Goal: Task Accomplishment & Management: Complete application form

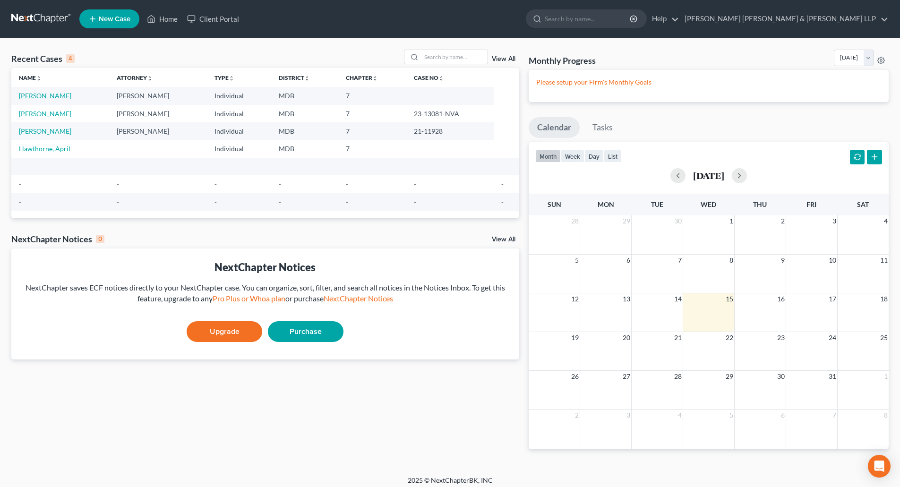
click at [57, 97] on link "[PERSON_NAME]" at bounding box center [45, 96] width 52 height 8
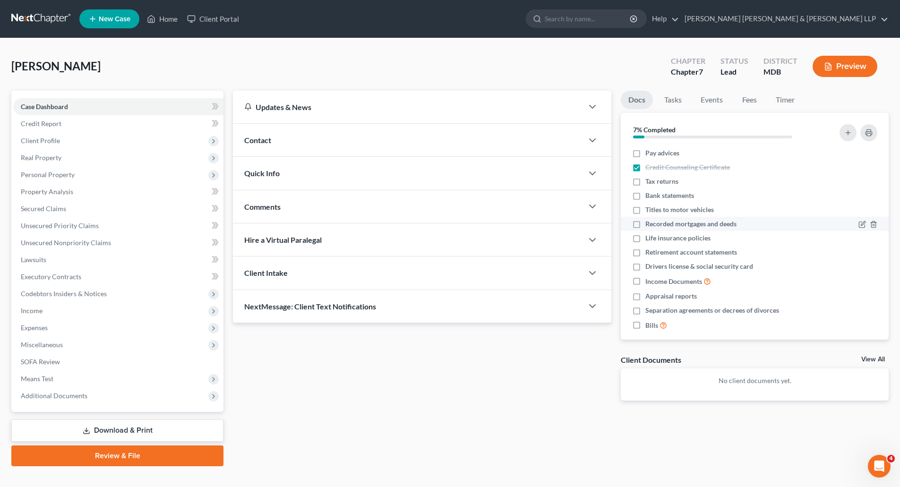
drag, startPoint x: 638, startPoint y: 208, endPoint x: 728, endPoint y: 223, distance: 91.0
click at [646, 208] on label "Titles to motor vehicles" at bounding box center [680, 209] width 69 height 9
click at [649, 208] on input "Titles to motor vehicles" at bounding box center [652, 208] width 6 height 6
checkbox input "true"
click at [646, 224] on label "Recorded mortgages and deeds" at bounding box center [691, 223] width 91 height 9
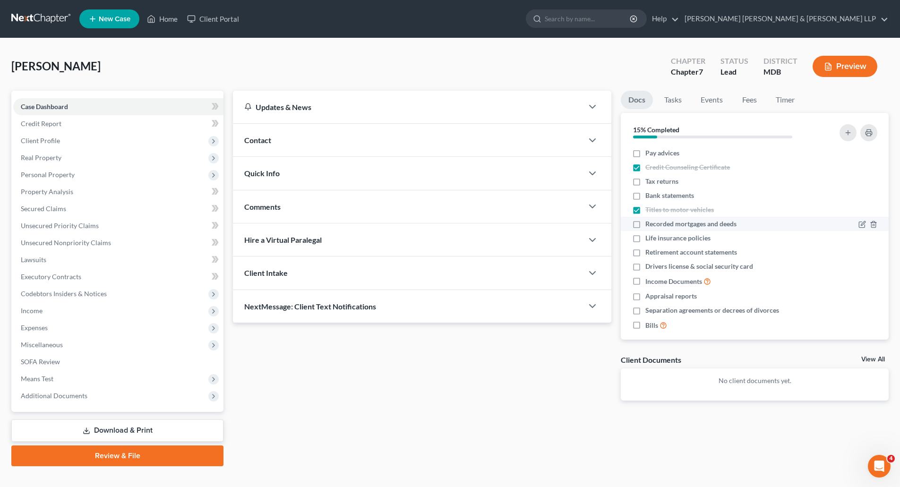
click at [649, 224] on input "Recorded mortgages and deeds" at bounding box center [652, 222] width 6 height 6
checkbox input "true"
click at [646, 240] on label "Life insurance policies" at bounding box center [678, 237] width 65 height 9
click at [649, 240] on input "Life insurance policies" at bounding box center [652, 236] width 6 height 6
checkbox input "true"
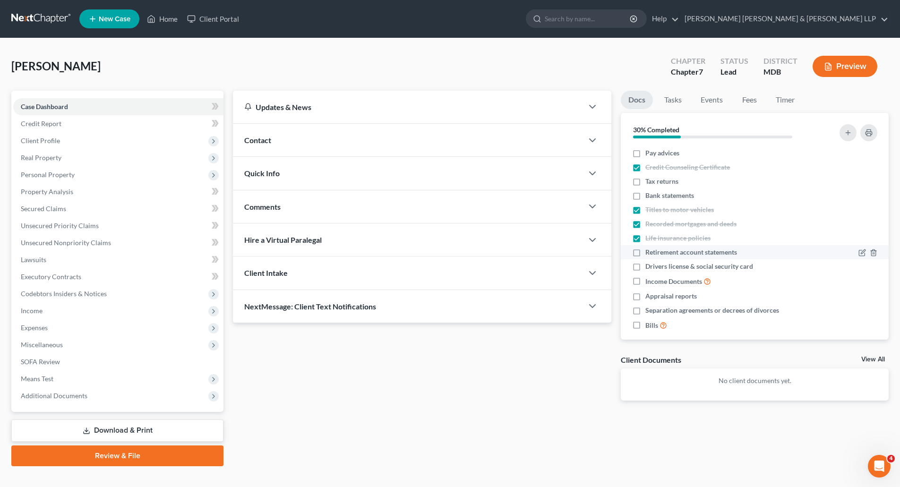
click at [646, 255] on label "Retirement account statements" at bounding box center [692, 252] width 92 height 9
click at [649, 254] on input "Retirement account statements" at bounding box center [652, 251] width 6 height 6
checkbox input "true"
click at [646, 183] on label "Tax returns" at bounding box center [662, 181] width 33 height 9
click at [649, 183] on input "Tax returns" at bounding box center [652, 180] width 6 height 6
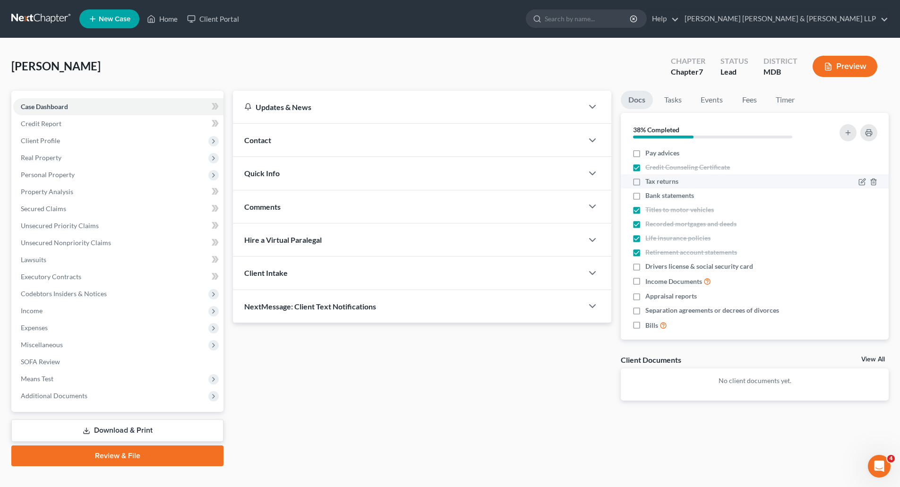
checkbox input "true"
click at [646, 298] on label "Appraisal reports" at bounding box center [672, 296] width 52 height 9
click at [649, 298] on input "Appraisal reports" at bounding box center [652, 295] width 6 height 6
checkbox input "true"
click at [646, 311] on label "Separation agreements or decrees of divorces" at bounding box center [713, 310] width 134 height 9
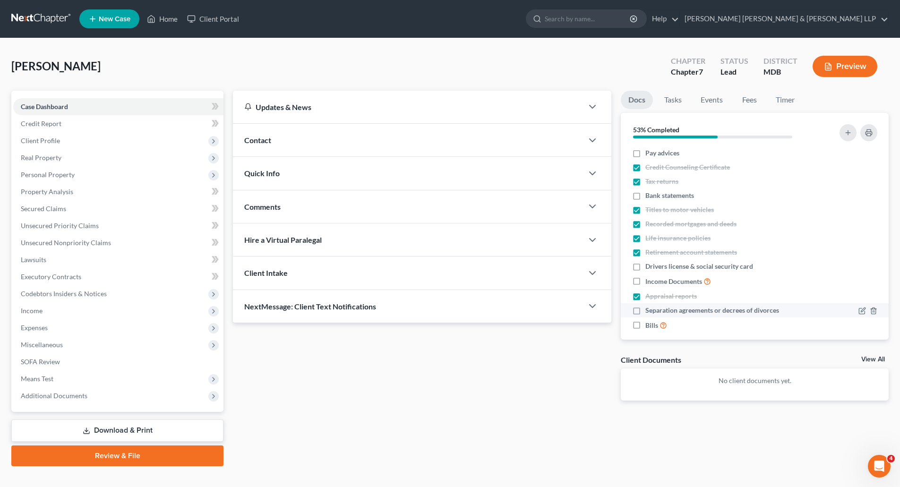
click at [649, 311] on input "Separation agreements or decrees of divorces" at bounding box center [652, 309] width 6 height 6
checkbox input "true"
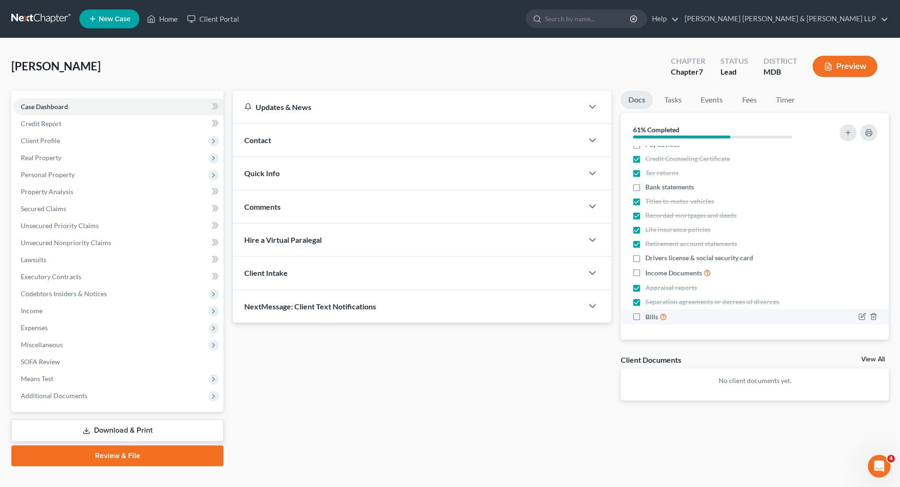
click at [646, 315] on label "Bills" at bounding box center [657, 316] width 22 height 11
click at [649, 315] on input "Bills" at bounding box center [652, 314] width 6 height 6
checkbox input "true"
click at [119, 435] on link "Download & Print" at bounding box center [117, 431] width 212 height 22
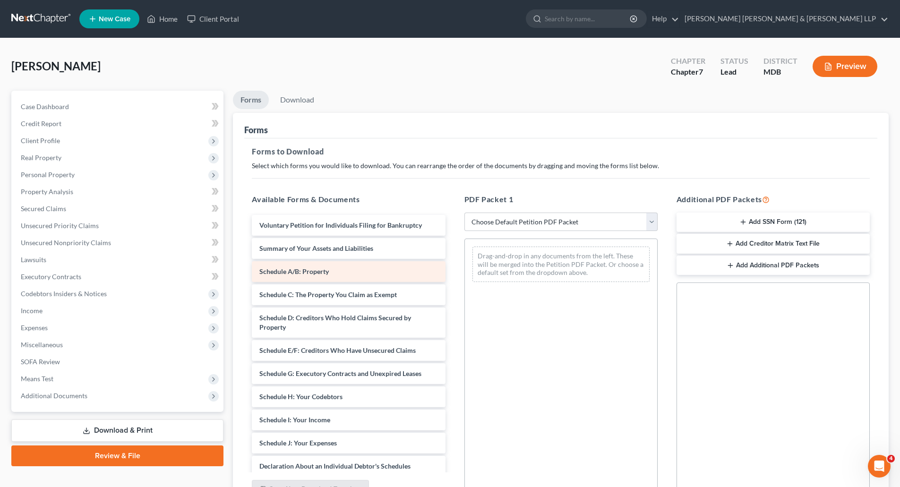
click at [298, 272] on span "Schedule A/B: Property" at bounding box center [293, 271] width 69 height 8
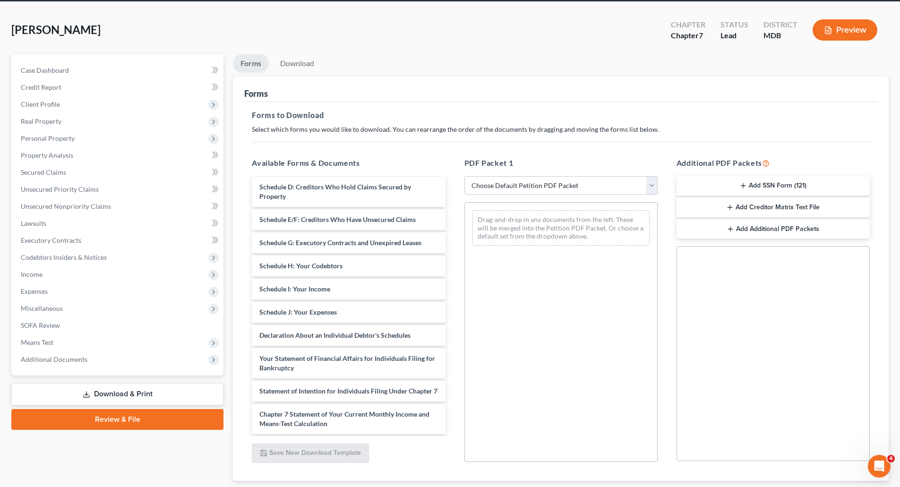
scroll to position [96, 0]
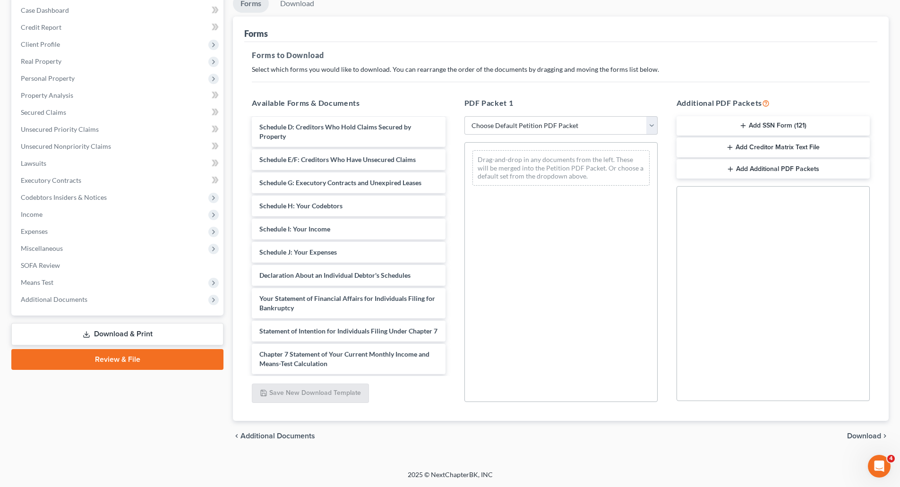
click at [868, 438] on span "Download" at bounding box center [864, 436] width 34 height 8
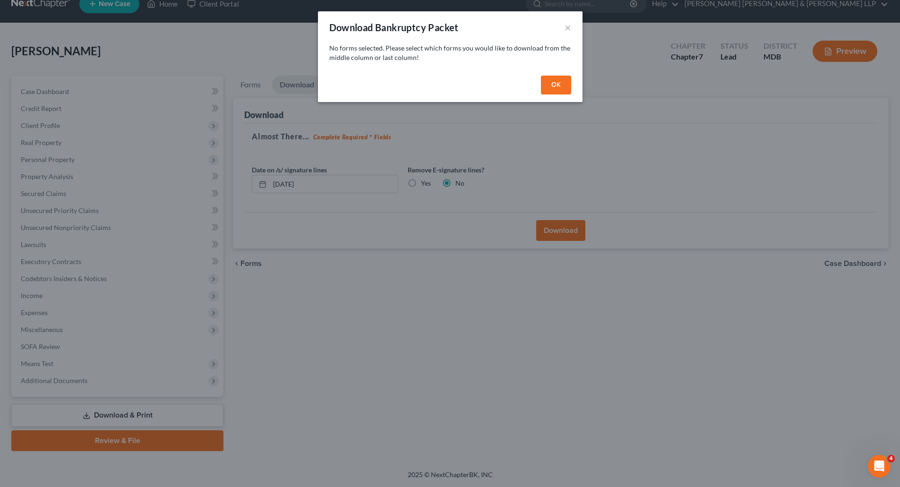
scroll to position [15, 0]
click at [549, 85] on button "OK" at bounding box center [559, 85] width 30 height 19
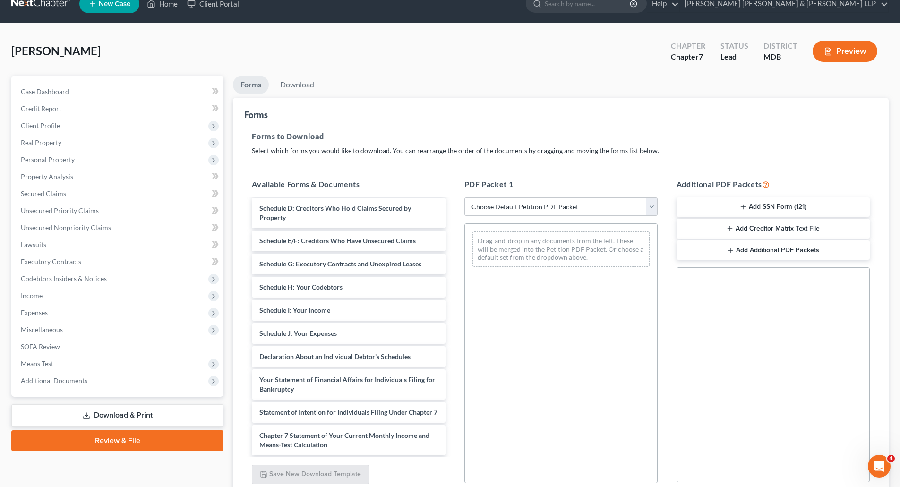
click at [535, 210] on select "Choose Default Petition PDF Packet Complete Bankruptcy Petition (all forms and …" at bounding box center [561, 207] width 193 height 19
click at [465, 198] on select "Choose Default Petition PDF Packet Complete Bankruptcy Petition (all forms and …" at bounding box center [561, 207] width 193 height 19
click at [527, 243] on div "Drag-and-drop in any documents from the left. These will be merged into the Pet…" at bounding box center [561, 249] width 177 height 35
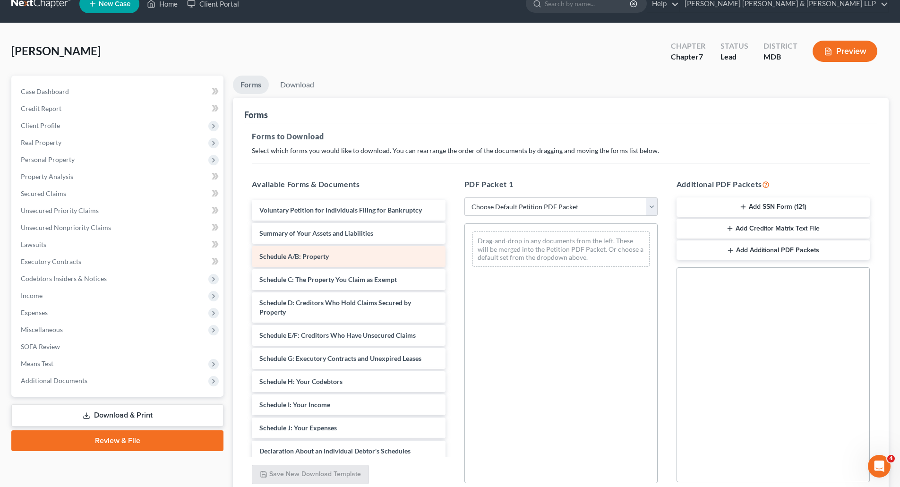
click at [313, 259] on span "Schedule A/B: Property" at bounding box center [293, 256] width 69 height 8
click at [308, 252] on span "Schedule A/B: Property" at bounding box center [293, 256] width 69 height 8
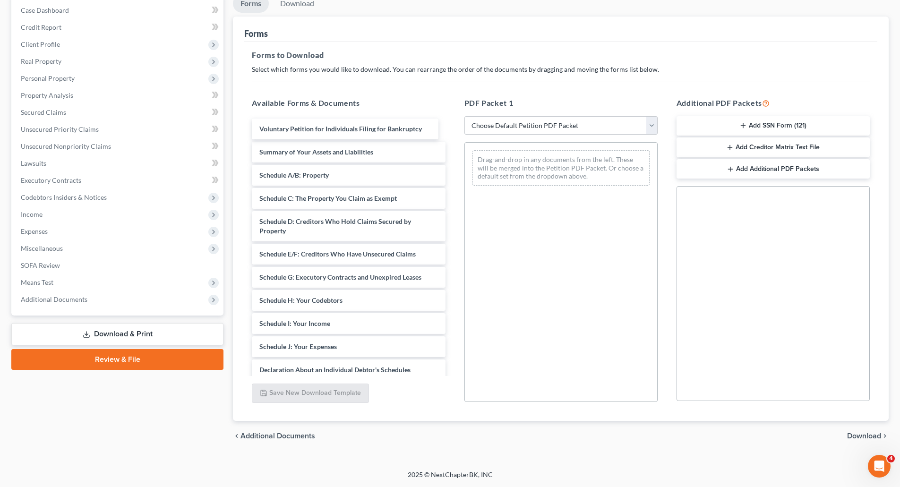
click at [281, 132] on div "Voluntary Petition for Individuals Filing for Bankruptcy Voluntary Petition for…" at bounding box center [348, 345] width 208 height 452
click at [284, 127] on div "Voluntary Petition for Individuals Filing for Bankruptcy Voluntary Petition for…" at bounding box center [348, 345] width 208 height 452
click at [507, 126] on select "Choose Default Petition PDF Packet Complete Bankruptcy Petition (all forms and …" at bounding box center [561, 125] width 193 height 19
select select "0"
click at [465, 116] on select "Choose Default Petition PDF Packet Complete Bankruptcy Petition (all forms and …" at bounding box center [561, 125] width 193 height 19
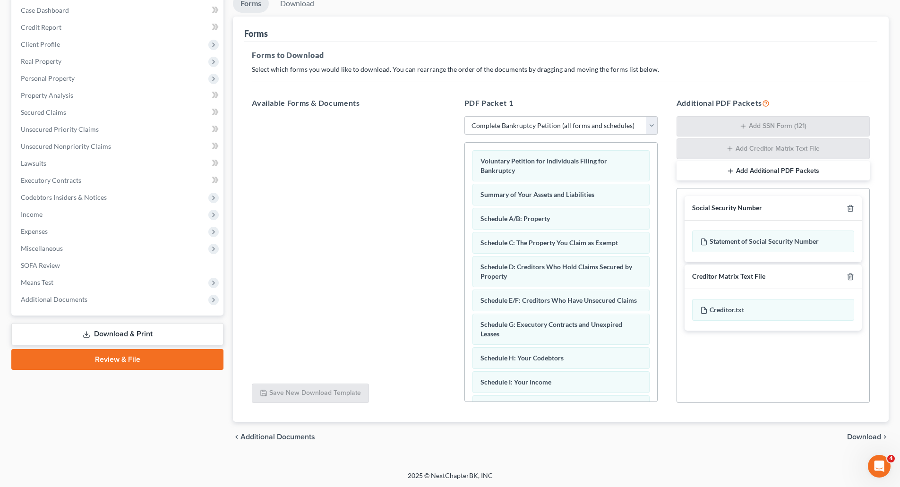
scroll to position [97, 0]
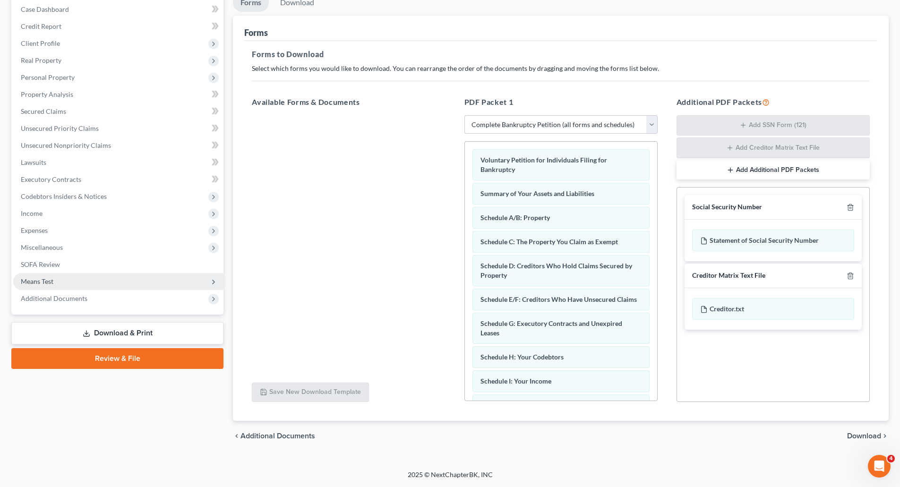
drag, startPoint x: 94, startPoint y: 353, endPoint x: 183, endPoint y: 360, distance: 89.6
click at [94, 353] on link "Review & File" at bounding box center [117, 358] width 212 height 21
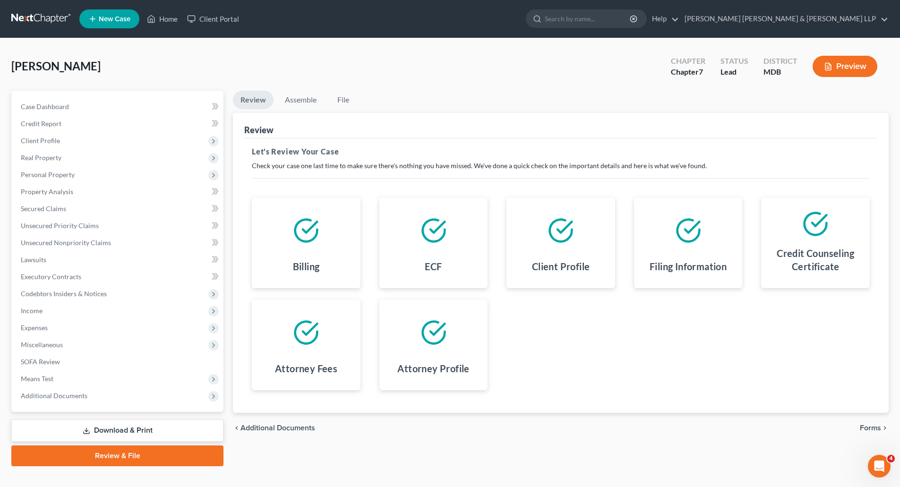
click at [865, 427] on span "Forms" at bounding box center [870, 428] width 21 height 8
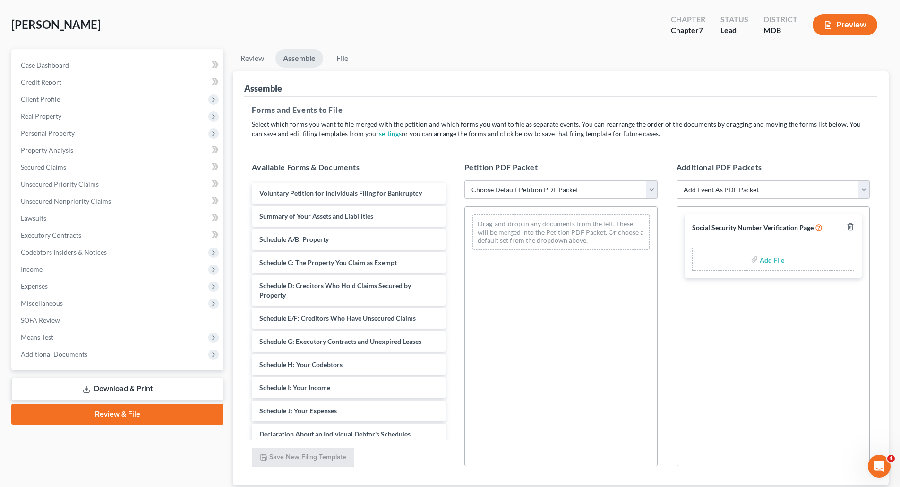
scroll to position [106, 0]
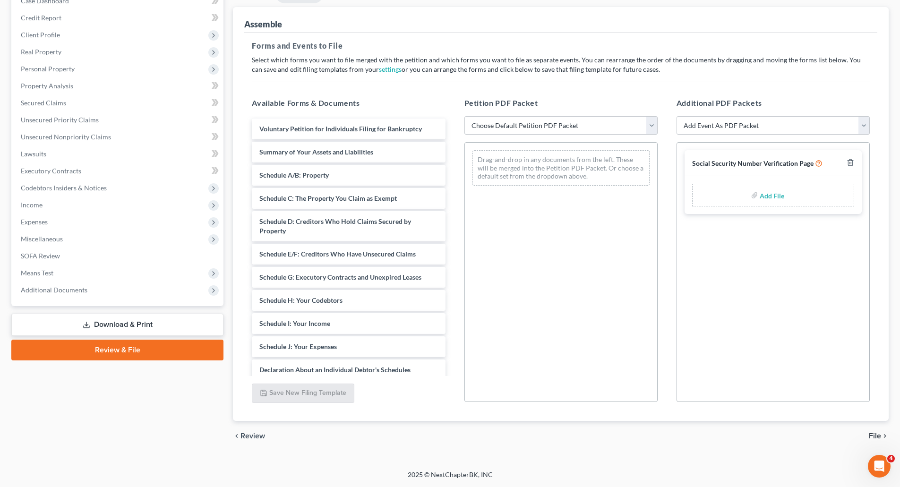
click at [529, 133] on select "Choose Default Petition PDF Packet Emergency Filing (Voluntary Petition and Cre…" at bounding box center [561, 125] width 193 height 19
click at [465, 116] on select "Choose Default Petition PDF Packet Emergency Filing (Voluntary Petition and Cre…" at bounding box center [561, 125] width 193 height 19
click at [565, 128] on select "Choose Default Petition PDF Packet Emergency Filing (Voluntary Petition and Cre…" at bounding box center [561, 125] width 193 height 19
click at [465, 116] on select "Choose Default Petition PDF Packet Emergency Filing (Voluntary Petition and Cre…" at bounding box center [561, 125] width 193 height 19
drag, startPoint x: 150, startPoint y: 349, endPoint x: 167, endPoint y: 356, distance: 18.7
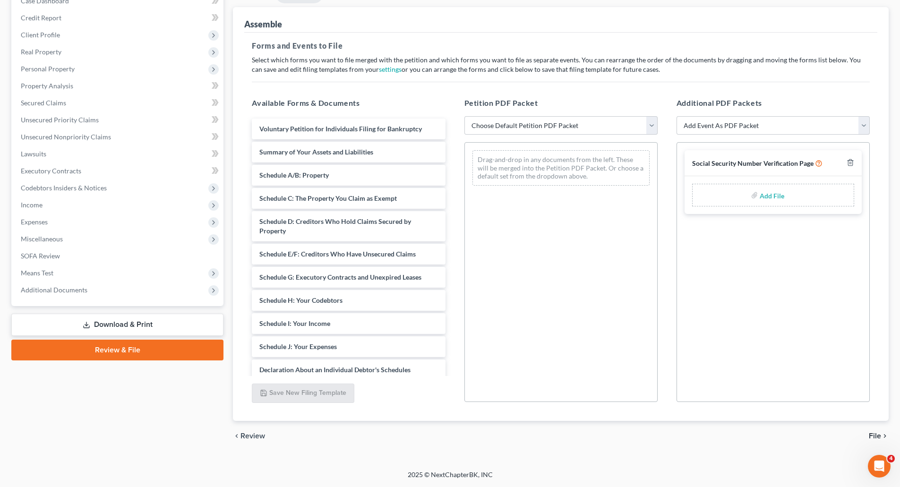
click at [150, 349] on link "Review & File" at bounding box center [117, 350] width 212 height 21
click at [98, 326] on link "Download & Print" at bounding box center [117, 325] width 212 height 22
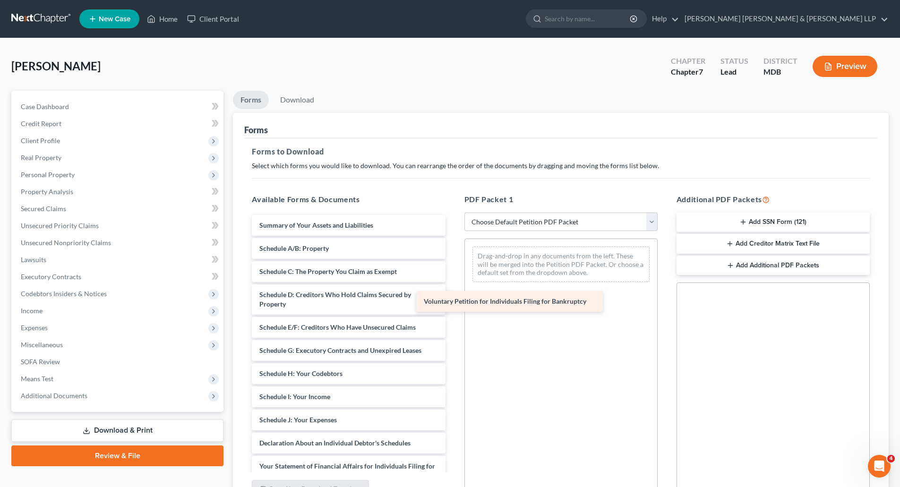
drag, startPoint x: 329, startPoint y: 227, endPoint x: 495, endPoint y: 304, distance: 183.3
click at [453, 303] on div "Voluntary Petition for Individuals Filing for Bankruptcy Voluntary Petition for…" at bounding box center [348, 429] width 208 height 429
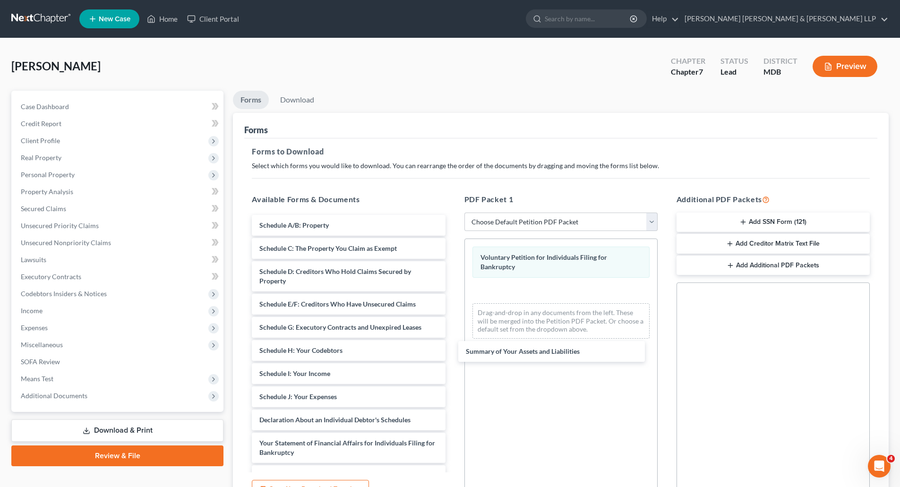
drag, startPoint x: 314, startPoint y: 221, endPoint x: 490, endPoint y: 316, distance: 199.4
click at [453, 347] on div "Summary of Your Assets and Liabilities Summary of Your Assets and Liabilities S…" at bounding box center [348, 418] width 208 height 406
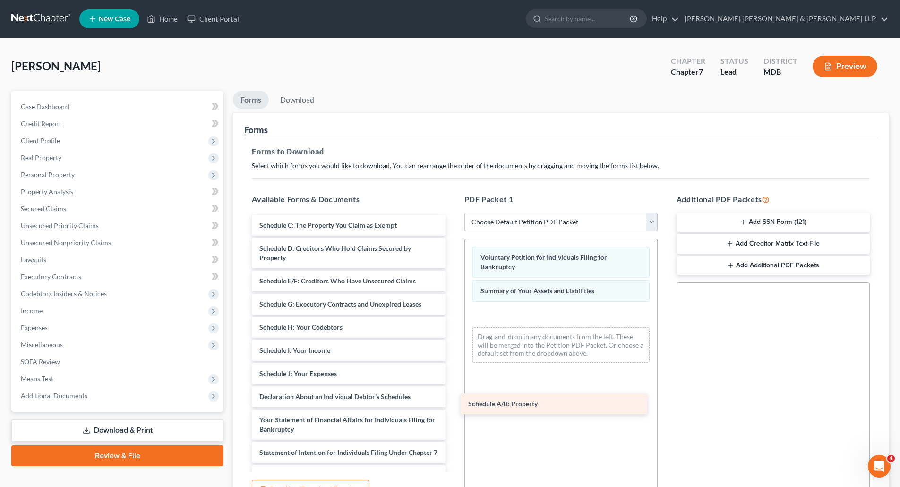
drag, startPoint x: 319, startPoint y: 224, endPoint x: 471, endPoint y: 329, distance: 184.4
click at [453, 399] on div "Schedule A/B: Property Schedule A/B: Property Schedule C: The Property You Clai…" at bounding box center [348, 406] width 208 height 383
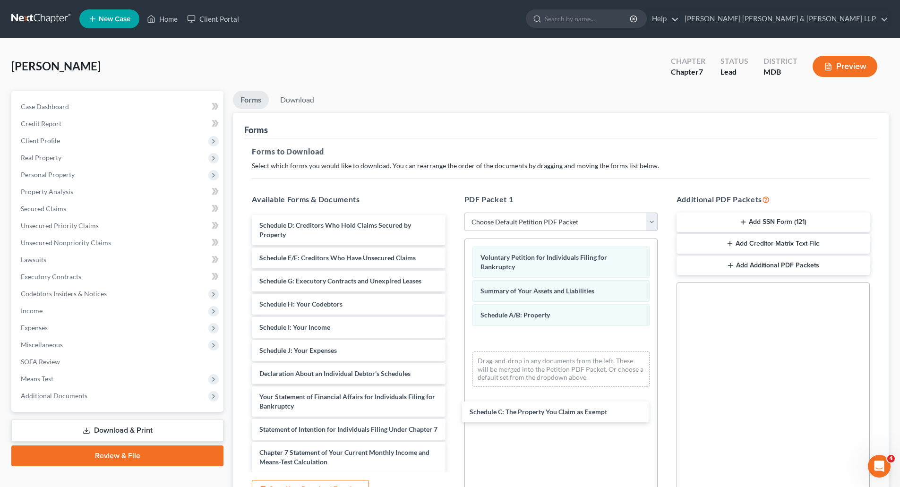
drag, startPoint x: 307, startPoint y: 222, endPoint x: 457, endPoint y: 317, distance: 177.4
click at [453, 406] on div "Schedule C: The Property You Claim as Exempt Schedule C: The Property You Claim…" at bounding box center [348, 395] width 208 height 360
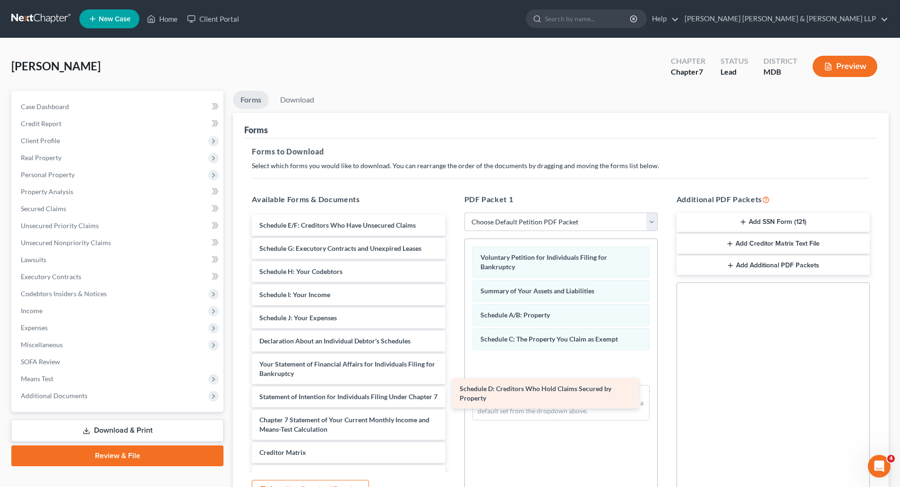
drag, startPoint x: 331, startPoint y: 231, endPoint x: 543, endPoint y: 406, distance: 275.6
click at [453, 406] on div "Schedule D: Creditors Who Hold Claims Secured by Property Schedule D: Creditors…" at bounding box center [348, 378] width 208 height 327
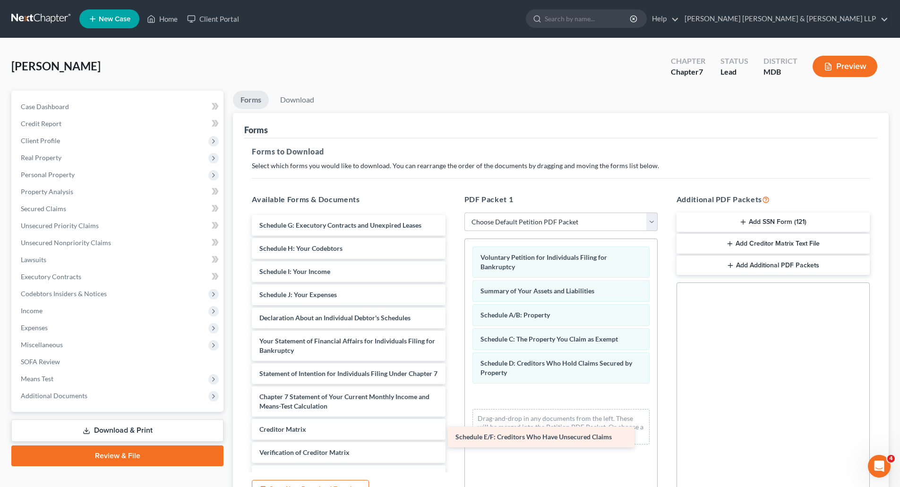
drag, startPoint x: 320, startPoint y: 224, endPoint x: 518, endPoint y: 431, distance: 286.1
click at [453, 432] on div "Schedule E/F: Creditors Who Have Unsecured Claims Schedule E/F: Creditors Who H…" at bounding box center [348, 367] width 208 height 304
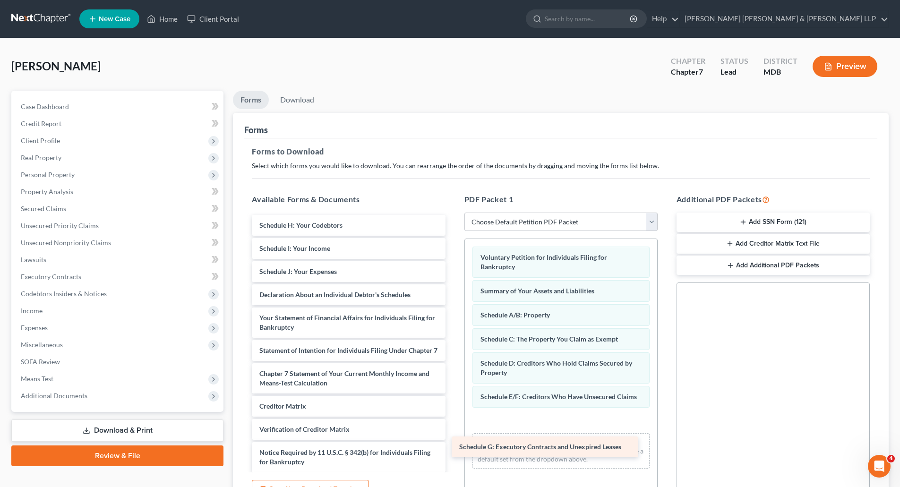
drag, startPoint x: 334, startPoint y: 227, endPoint x: 534, endPoint y: 448, distance: 298.5
click at [453, 448] on div "Schedule G: Executory Contracts and Unexpired Leases Schedule G: Executory Cont…" at bounding box center [348, 355] width 208 height 281
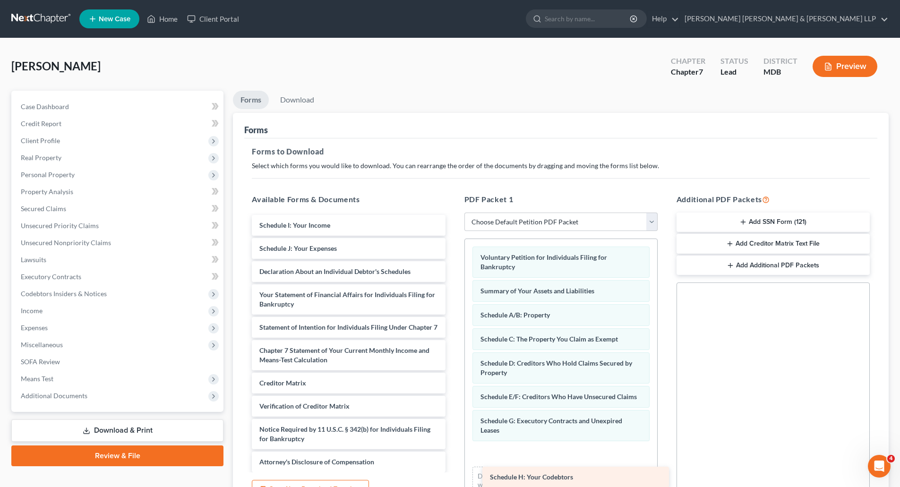
drag, startPoint x: 296, startPoint y: 223, endPoint x: 522, endPoint y: 474, distance: 337.9
click at [453, 473] on div "Schedule H: Your Codebtors Schedule H: Your Codebtors Schedule I: Your Income S…" at bounding box center [348, 344] width 208 height 258
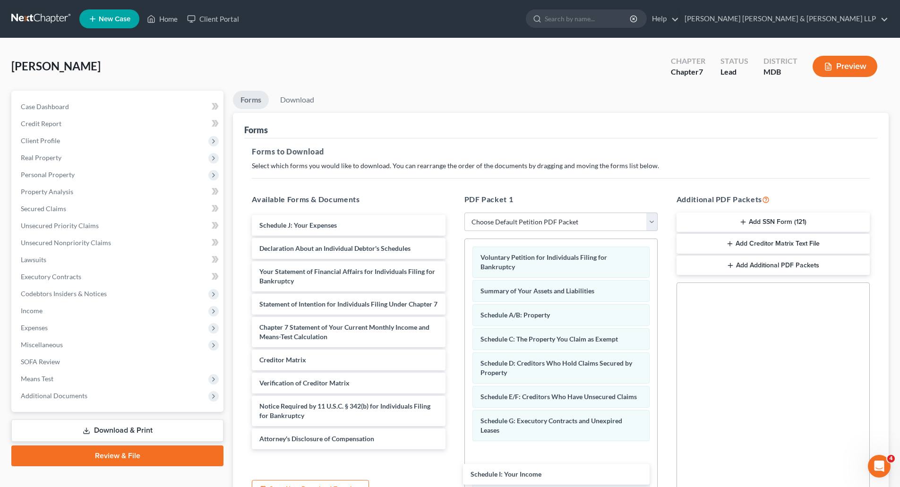
drag, startPoint x: 296, startPoint y: 226, endPoint x: 513, endPoint y: 475, distance: 330.6
click at [453, 449] on div "Schedule I: Your Income Schedule I: Your Income Schedule J: Your Expenses Decla…" at bounding box center [348, 332] width 208 height 234
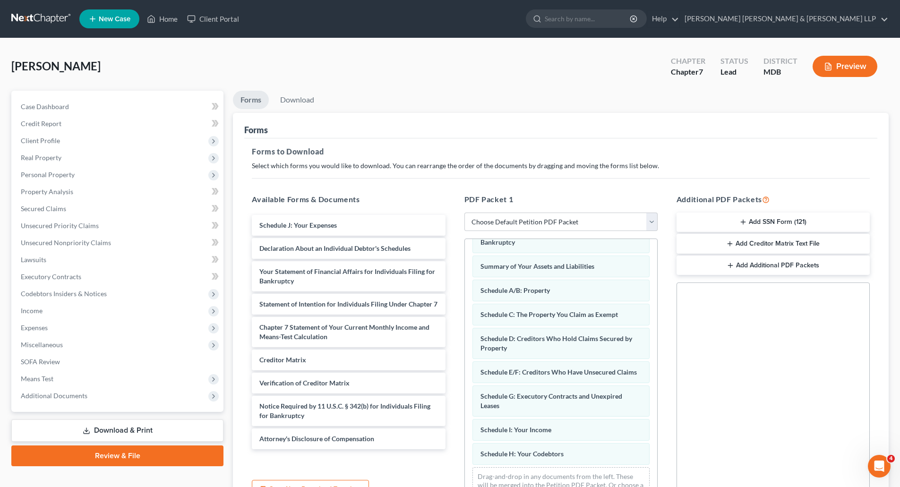
scroll to position [46, 0]
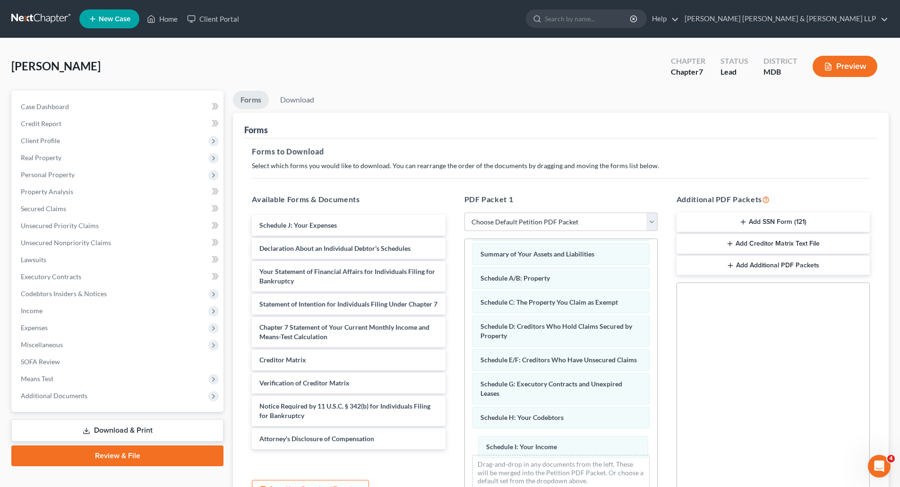
drag, startPoint x: 549, startPoint y: 422, endPoint x: 550, endPoint y: 466, distance: 44.4
click at [555, 466] on div "Schedule I: Your Income Voluntary Petition for Individuals Filing for Bankruptc…" at bounding box center [561, 350] width 192 height 296
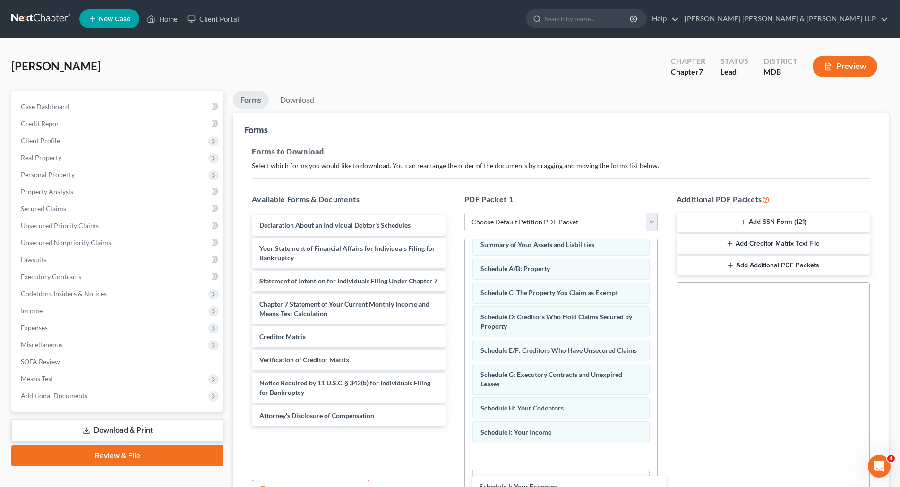
drag, startPoint x: 289, startPoint y: 226, endPoint x: 513, endPoint y: 479, distance: 337.5
click at [453, 426] on div "Schedule J: Your Expenses Schedule J: Your Expenses Declaration About an Indivi…" at bounding box center [348, 320] width 208 height 211
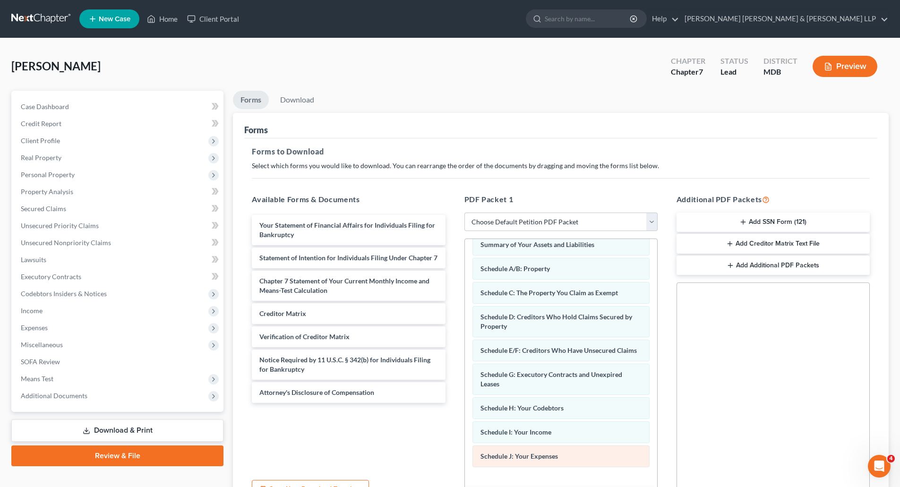
drag, startPoint x: 309, startPoint y: 227, endPoint x: 527, endPoint y: 473, distance: 328.8
click at [518, 487] on html "Home New Case Client Portal Gallagher Evelius & Jones LLP ceyler@gejlaw.com My …" at bounding box center [450, 292] width 900 height 584
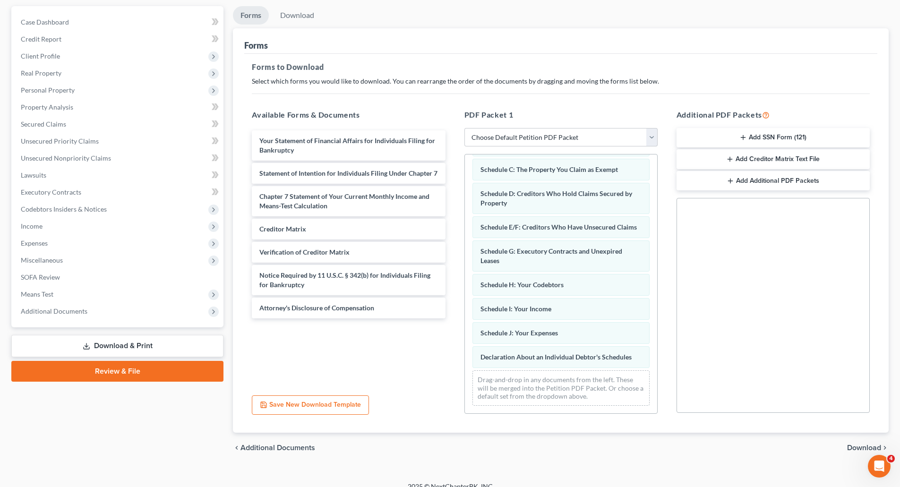
scroll to position [96, 0]
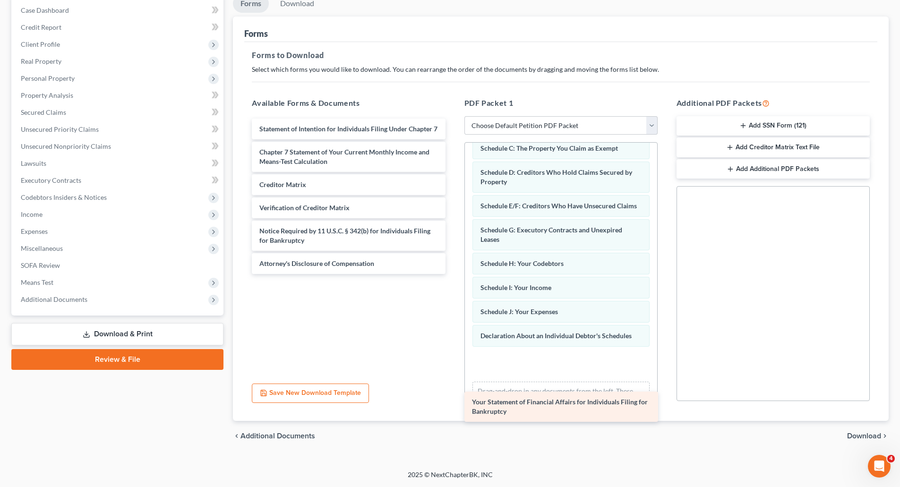
drag, startPoint x: 352, startPoint y: 141, endPoint x: 564, endPoint y: 414, distance: 346.2
click at [453, 274] on div "Your Statement of Financial Affairs for Individuals Filing for Bankruptcy Your …" at bounding box center [348, 196] width 208 height 155
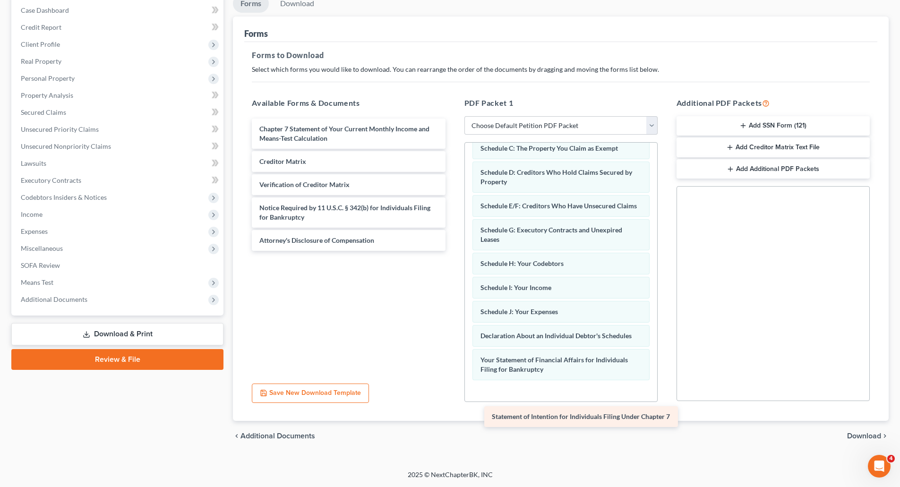
drag, startPoint x: 300, startPoint y: 135, endPoint x: 523, endPoint y: 414, distance: 357.1
click at [453, 251] on div "Statement of Intention for Individuals Filing Under Chapter 7 Statement of Inte…" at bounding box center [348, 185] width 208 height 132
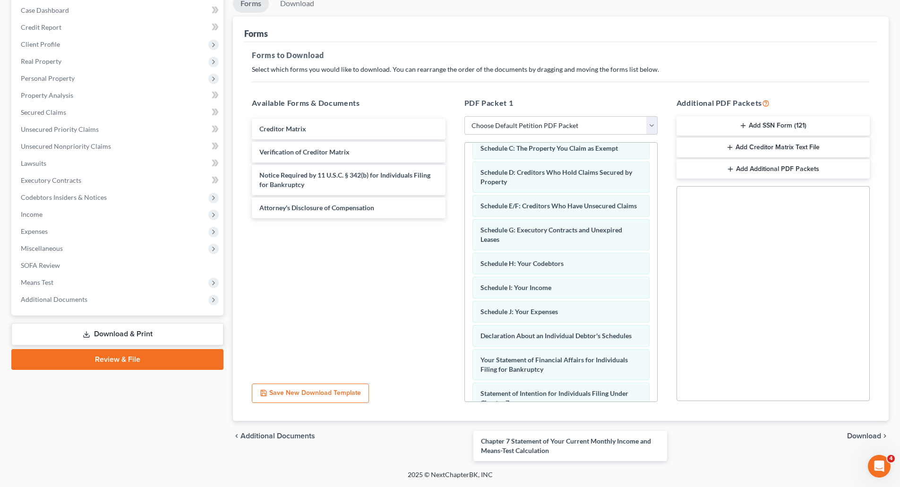
drag, startPoint x: 287, startPoint y: 133, endPoint x: 513, endPoint y: 410, distance: 357.1
click at [453, 218] on div "Chapter 7 Statement of Your Current Monthly Income and Means-Test Calculation C…" at bounding box center [348, 169] width 208 height 100
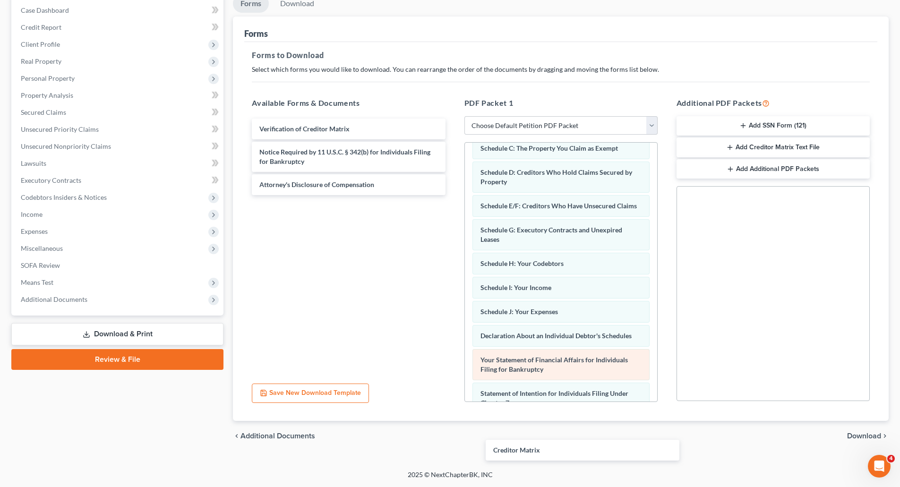
drag, startPoint x: 296, startPoint y: 134, endPoint x: 479, endPoint y: 362, distance: 292.4
click at [453, 195] on div "Creditor Matrix Creditor Matrix Verification of Creditor Matrix Notice Required…" at bounding box center [348, 157] width 208 height 77
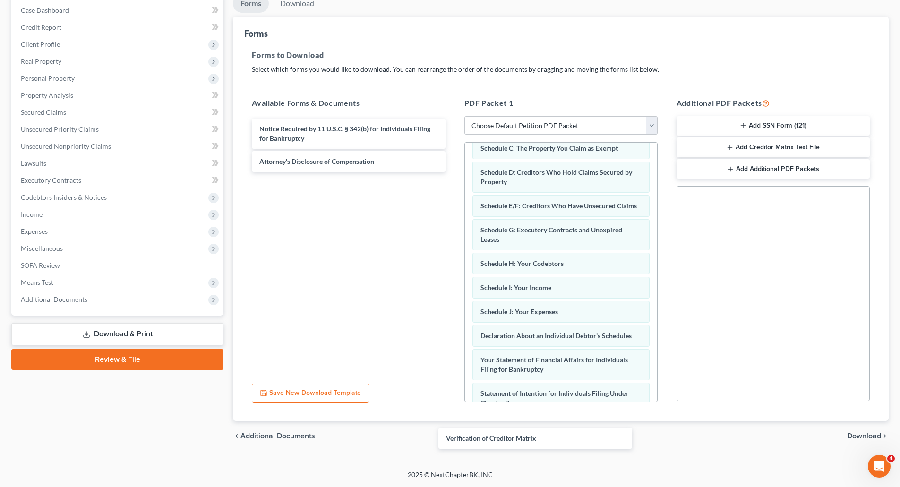
drag, startPoint x: 351, startPoint y: 130, endPoint x: 472, endPoint y: 304, distance: 211.5
click at [453, 172] on div "Verification of Creditor Matrix Verification of Creditor Matrix Notice Required…" at bounding box center [348, 145] width 208 height 53
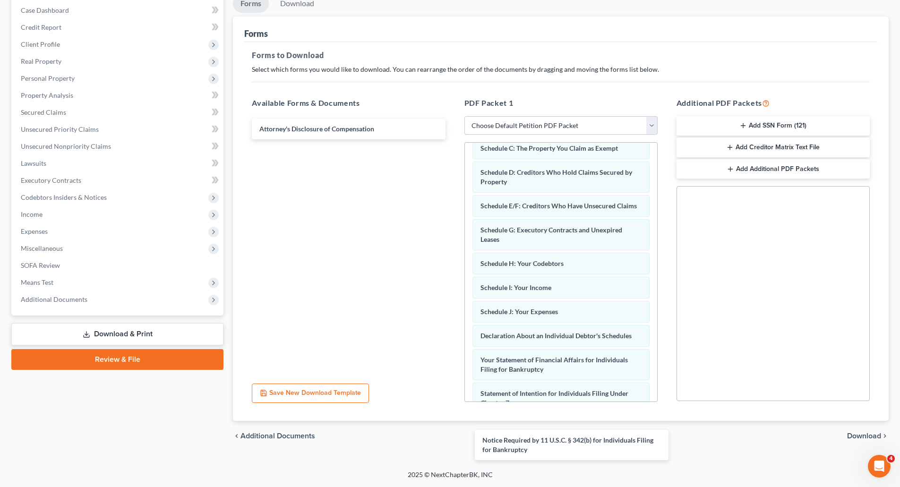
drag, startPoint x: 345, startPoint y: 138, endPoint x: 563, endPoint y: 448, distance: 378.9
click at [453, 139] on div "Notice Required by 11 U.S.C. § 342(b) for Individuals Filing for Bankruptcy Not…" at bounding box center [348, 129] width 208 height 21
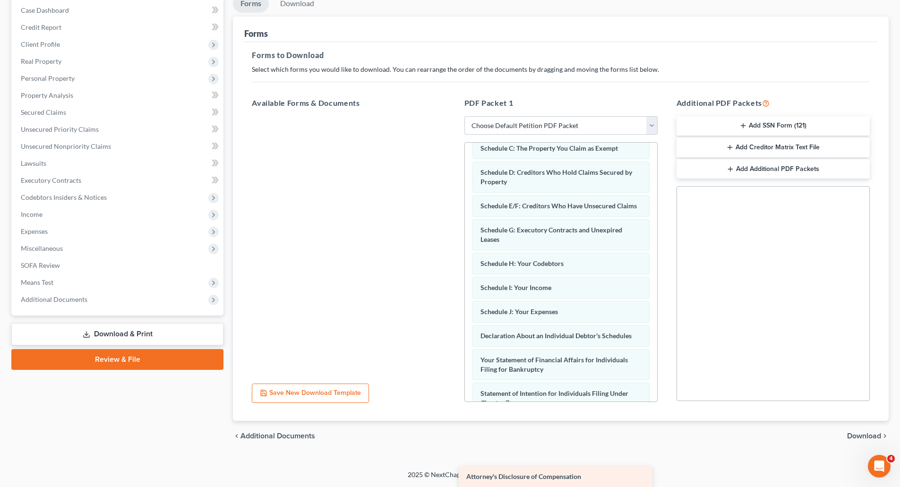
drag, startPoint x: 344, startPoint y: 126, endPoint x: 550, endPoint y: 482, distance: 411.8
click at [453, 116] on div "Attorney's Disclosure of Compensation Attorney's Disclosure of Compensation" at bounding box center [348, 116] width 208 height 0
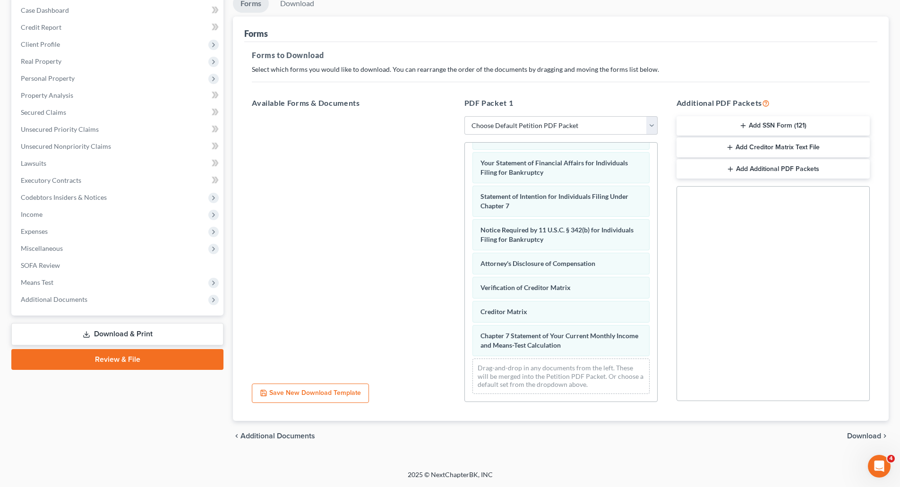
click at [867, 431] on div "chevron_left Additional Documents Download chevron_right" at bounding box center [561, 436] width 656 height 30
click at [850, 433] on span "Download" at bounding box center [864, 436] width 34 height 8
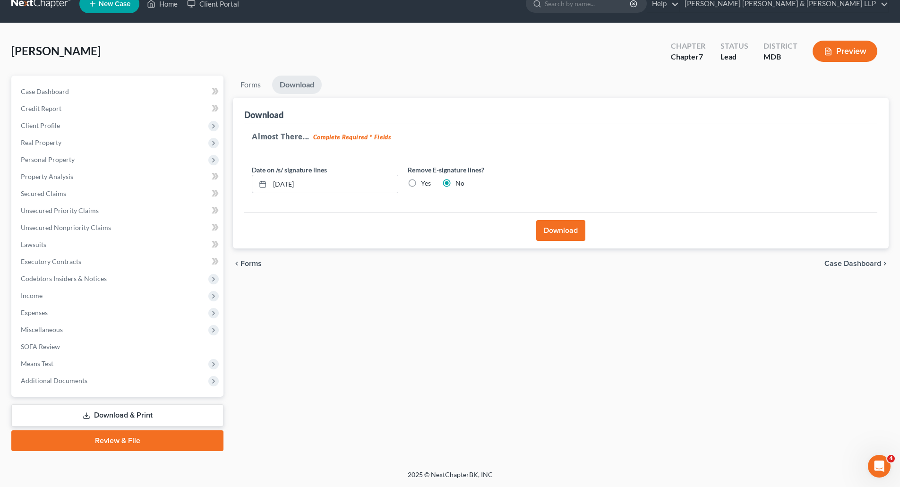
scroll to position [15, 0]
click at [550, 231] on button "Download" at bounding box center [560, 230] width 49 height 21
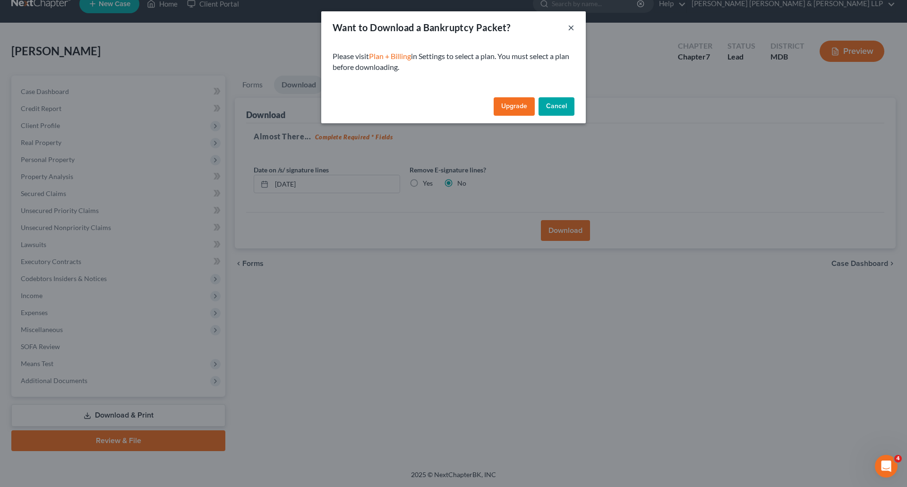
click at [571, 28] on button "×" at bounding box center [571, 27] width 7 height 11
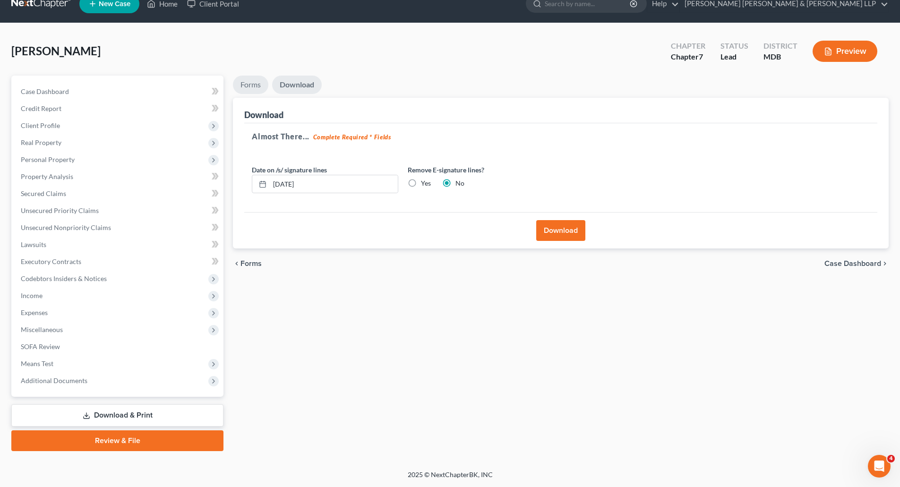
click at [259, 86] on link "Forms" at bounding box center [250, 85] width 35 height 18
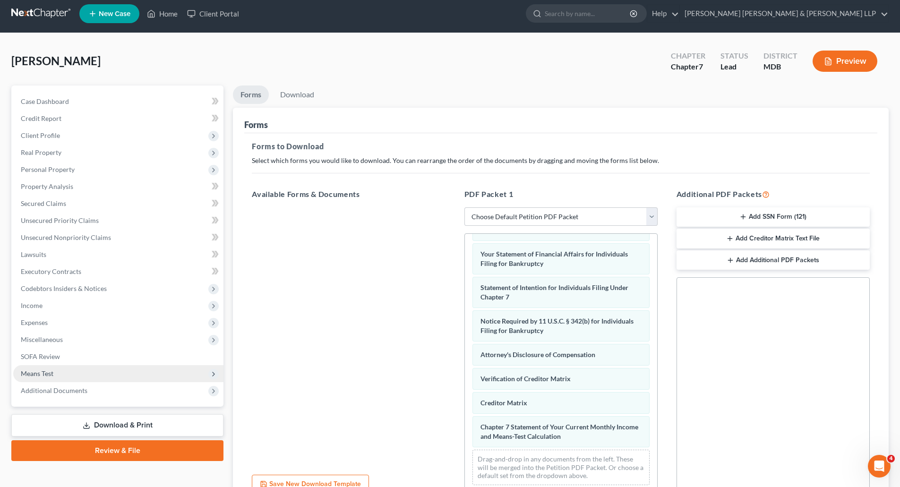
scroll to position [0, 0]
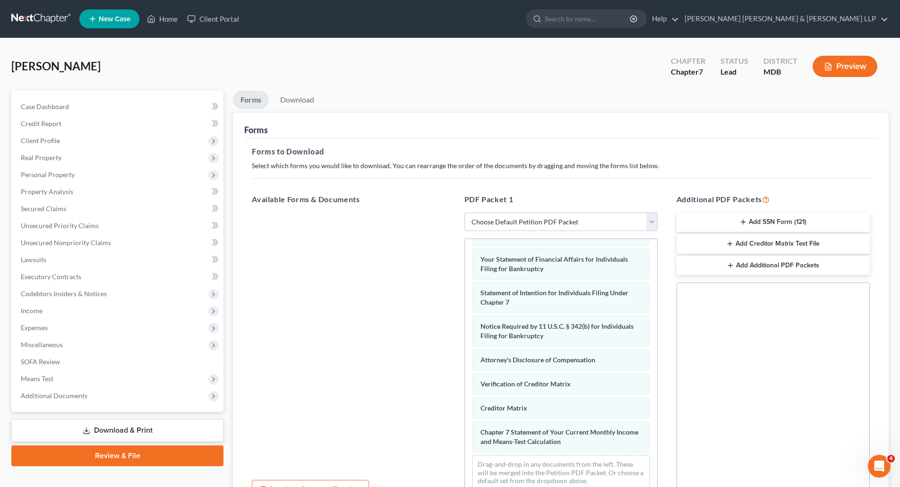
click at [529, 220] on select "Choose Default Petition PDF Packet Complete Bankruptcy Petition (all forms and …" at bounding box center [561, 222] width 193 height 19
select select "0"
click at [465, 213] on select "Choose Default Petition PDF Packet Complete Bankruptcy Petition (all forms and …" at bounding box center [561, 222] width 193 height 19
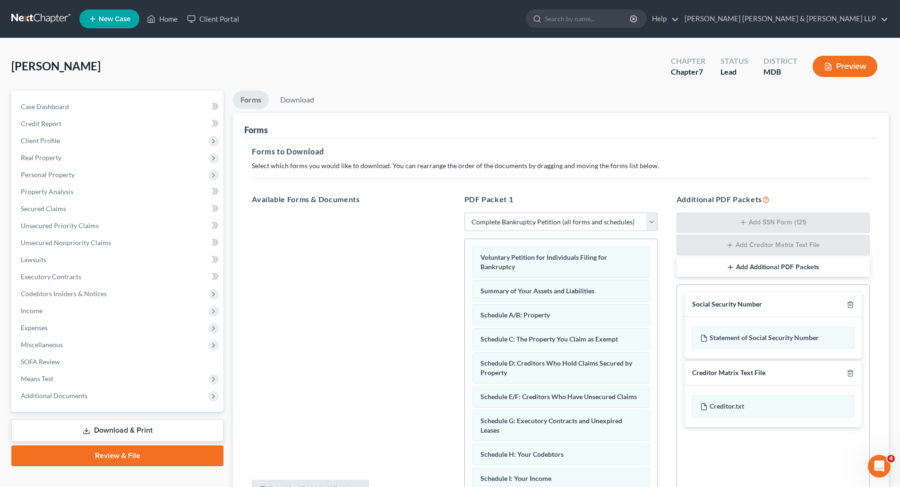
click at [845, 65] on button "Preview" at bounding box center [845, 66] width 65 height 21
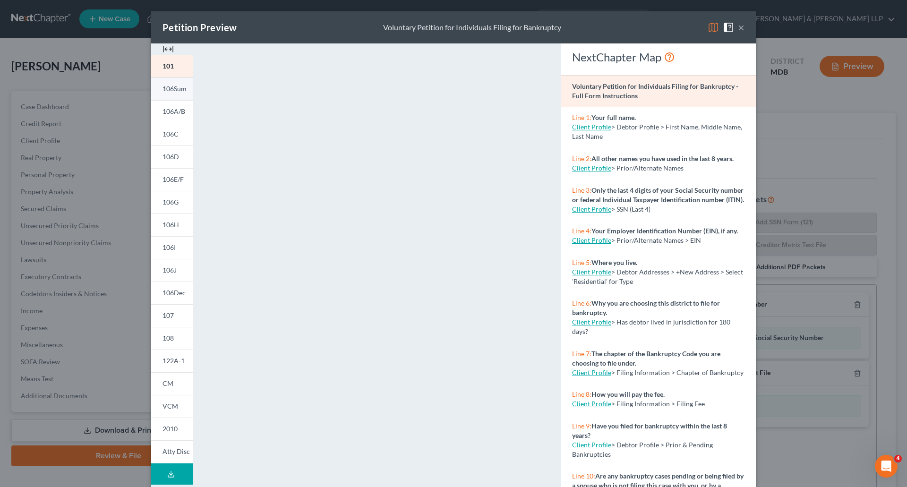
drag, startPoint x: 161, startPoint y: 88, endPoint x: 181, endPoint y: 91, distance: 20.0
click at [163, 88] on span "106Sum" at bounding box center [175, 89] width 24 height 8
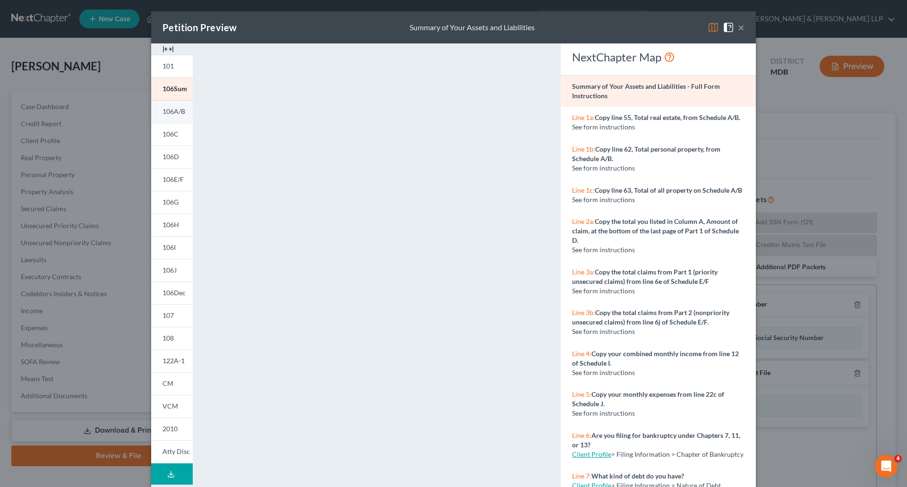
drag, startPoint x: 164, startPoint y: 111, endPoint x: 189, endPoint y: 111, distance: 24.1
click at [165, 111] on span "106A/B" at bounding box center [174, 111] width 23 height 8
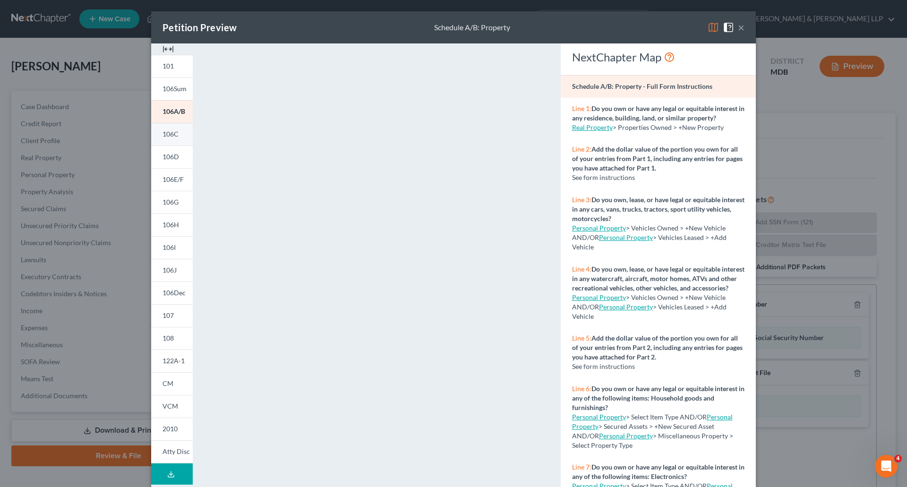
click at [172, 137] on span "106C" at bounding box center [171, 134] width 16 height 8
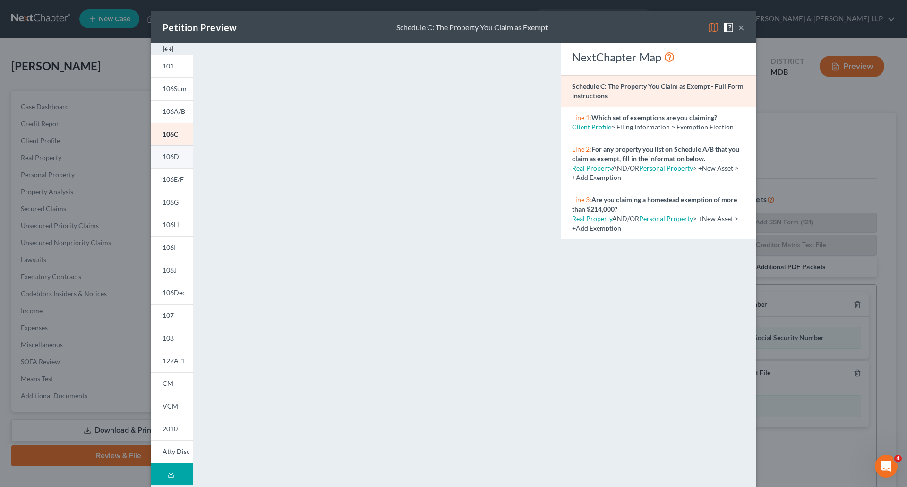
drag, startPoint x: 166, startPoint y: 157, endPoint x: 171, endPoint y: 158, distance: 5.3
click at [166, 157] on span "106D" at bounding box center [171, 157] width 17 height 8
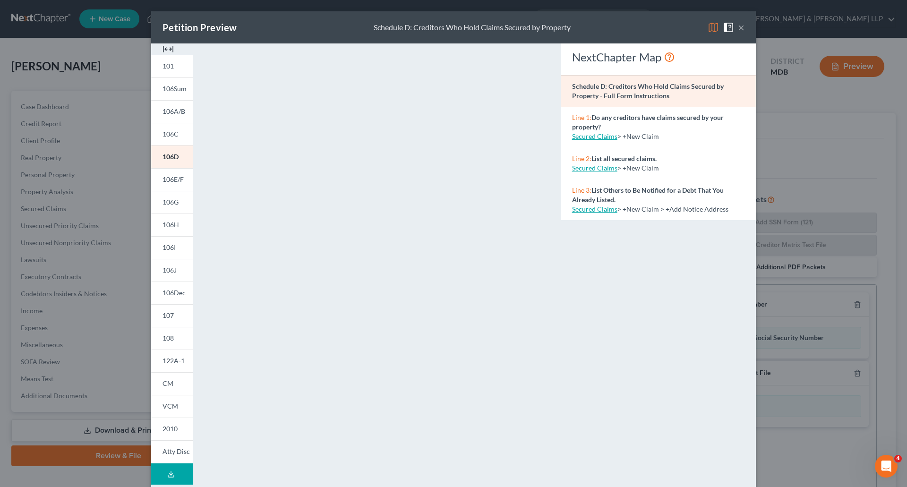
drag, startPoint x: 167, startPoint y: 180, endPoint x: 280, endPoint y: 178, distance: 112.5
click at [167, 180] on span "106E/F" at bounding box center [173, 179] width 21 height 8
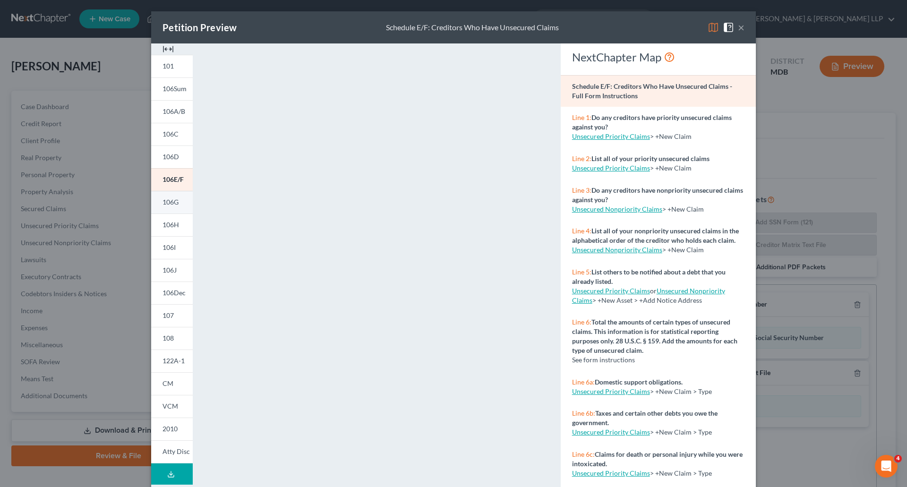
click at [169, 202] on span "106G" at bounding box center [171, 202] width 16 height 8
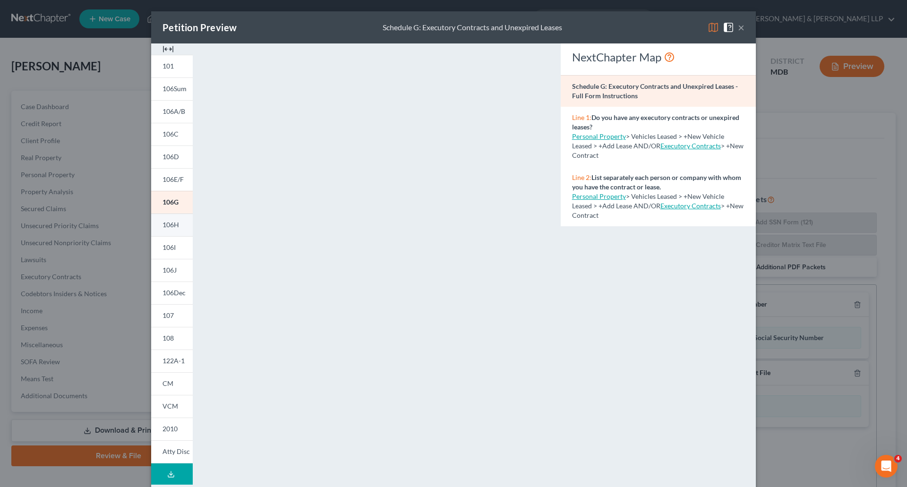
drag, startPoint x: 169, startPoint y: 224, endPoint x: 234, endPoint y: 235, distance: 66.2
click at [169, 224] on span "106H" at bounding box center [171, 225] width 17 height 8
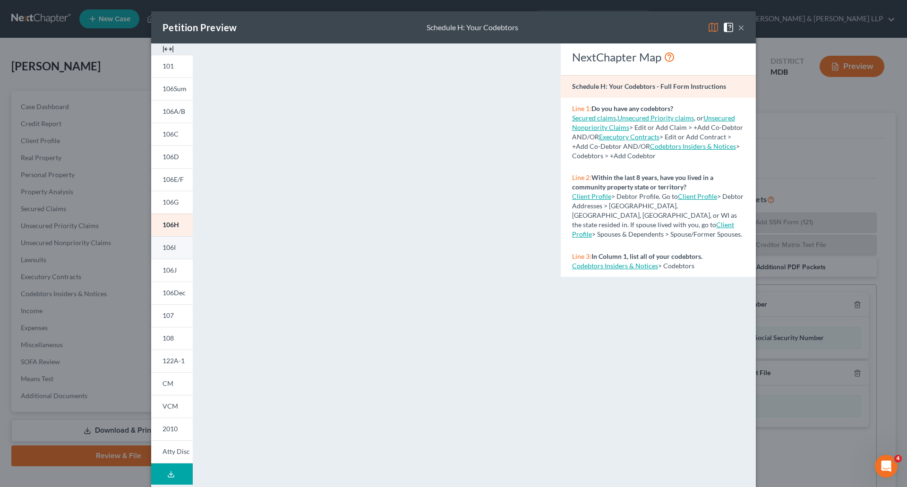
drag, startPoint x: 167, startPoint y: 248, endPoint x: 188, endPoint y: 252, distance: 20.8
click at [168, 248] on span "106I" at bounding box center [169, 247] width 13 height 8
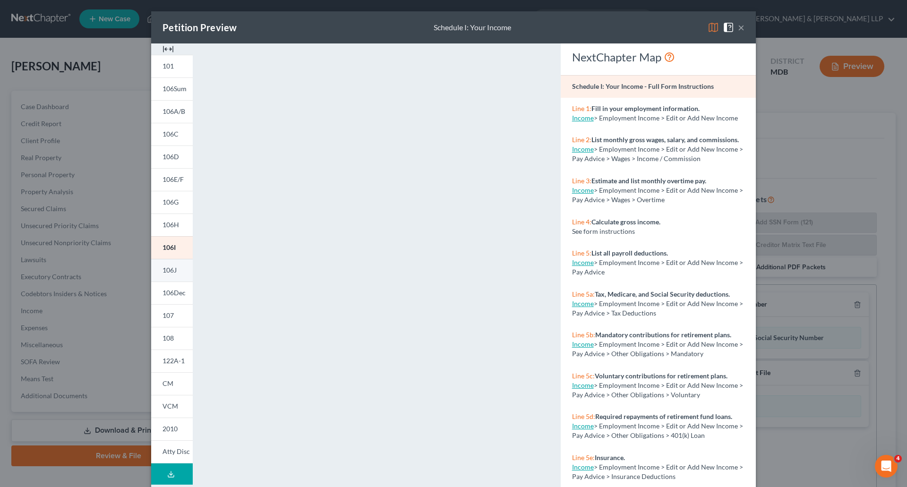
click at [158, 265] on link "106J" at bounding box center [172, 270] width 42 height 23
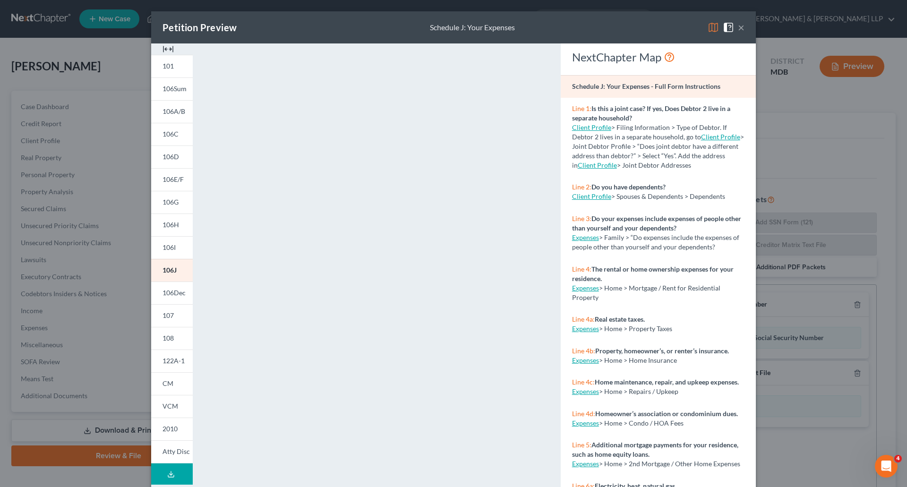
drag, startPoint x: 168, startPoint y: 293, endPoint x: 276, endPoint y: 306, distance: 108.6
click at [168, 293] on span "106Dec" at bounding box center [174, 293] width 23 height 8
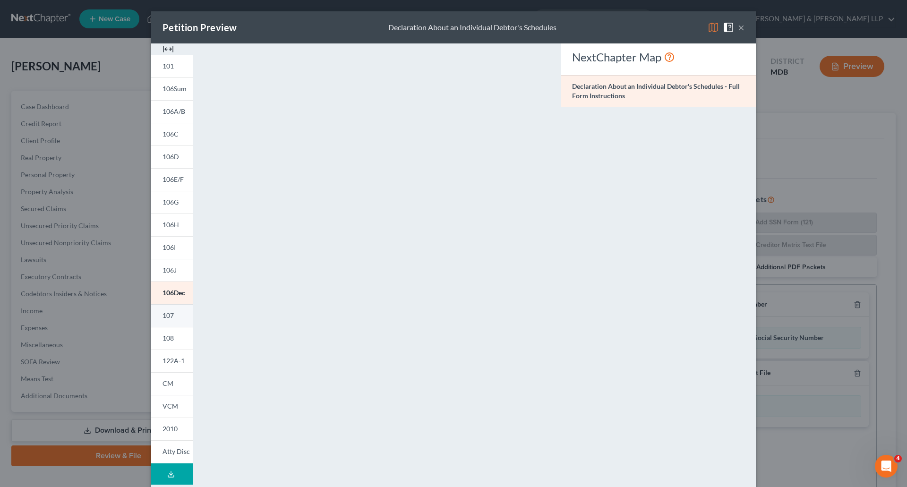
click at [167, 318] on span "107" at bounding box center [168, 315] width 11 height 8
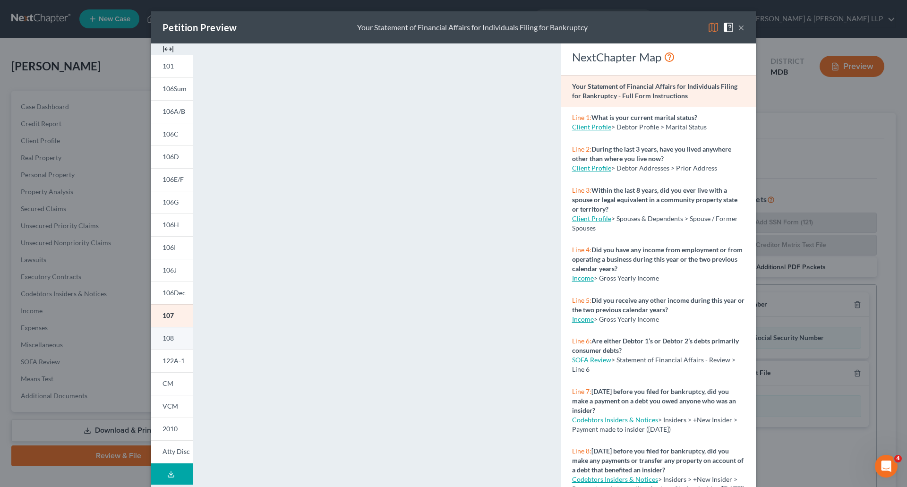
drag, startPoint x: 170, startPoint y: 338, endPoint x: 186, endPoint y: 339, distance: 16.1
click at [170, 338] on span "108" at bounding box center [168, 338] width 11 height 8
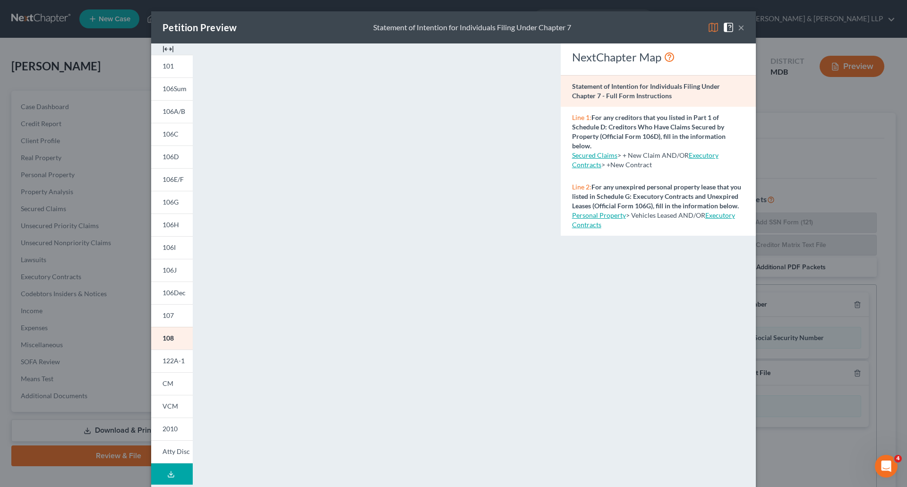
drag, startPoint x: 176, startPoint y: 361, endPoint x: 220, endPoint y: 355, distance: 44.3
click at [177, 360] on span "122A-1" at bounding box center [174, 361] width 22 height 8
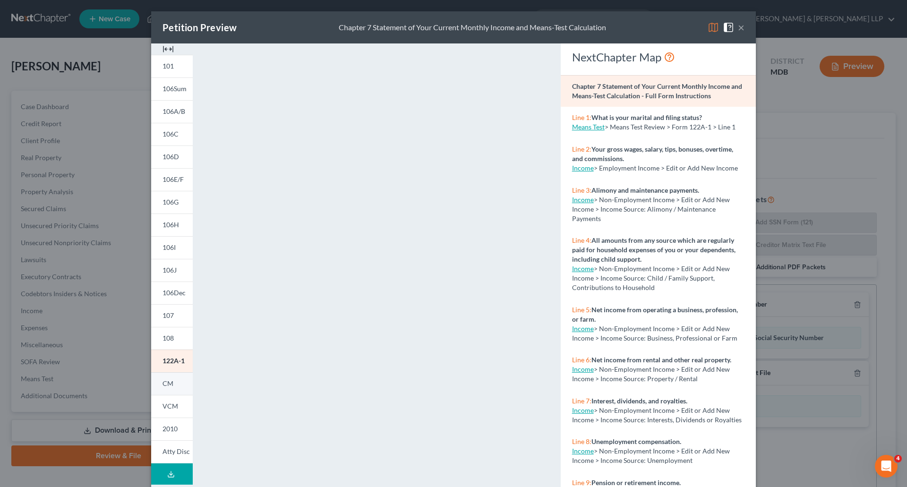
drag, startPoint x: 165, startPoint y: 382, endPoint x: 172, endPoint y: 382, distance: 7.1
click at [165, 382] on span "CM" at bounding box center [168, 383] width 11 height 8
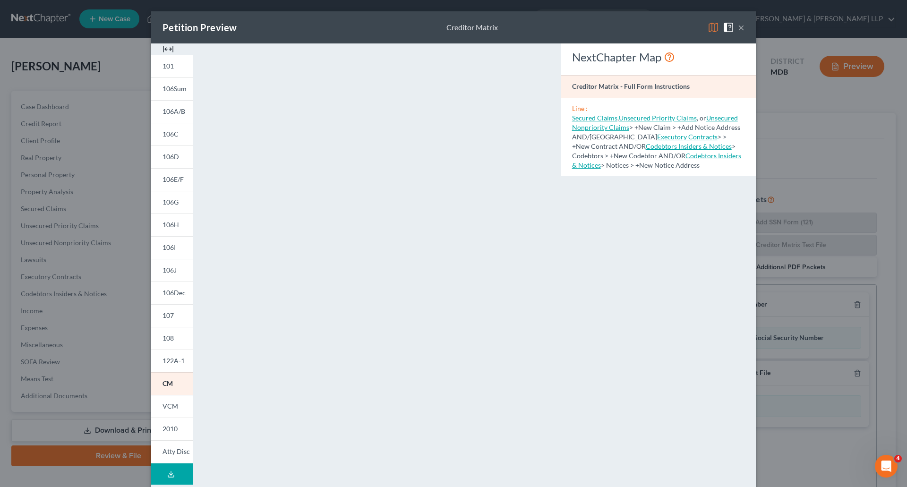
drag, startPoint x: 165, startPoint y: 410, endPoint x: 206, endPoint y: 409, distance: 40.6
click at [165, 410] on span "VCM" at bounding box center [171, 406] width 16 height 8
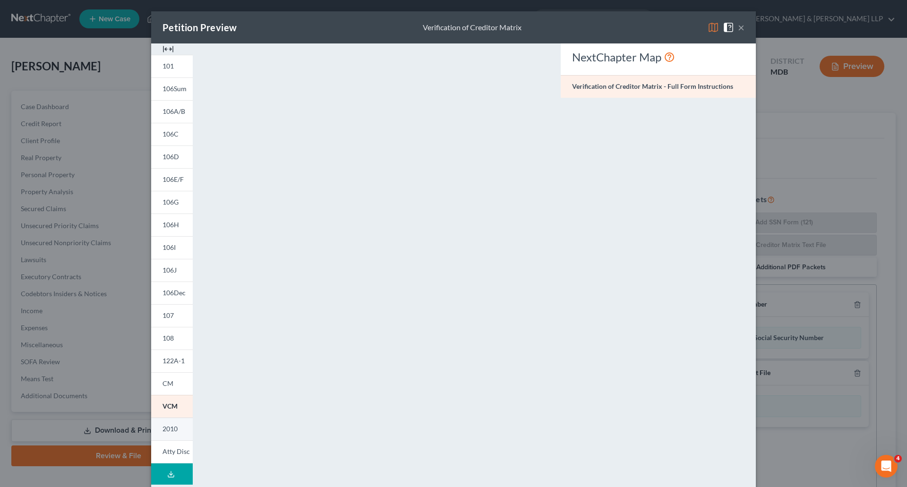
click at [168, 430] on span "2010" at bounding box center [170, 429] width 15 height 8
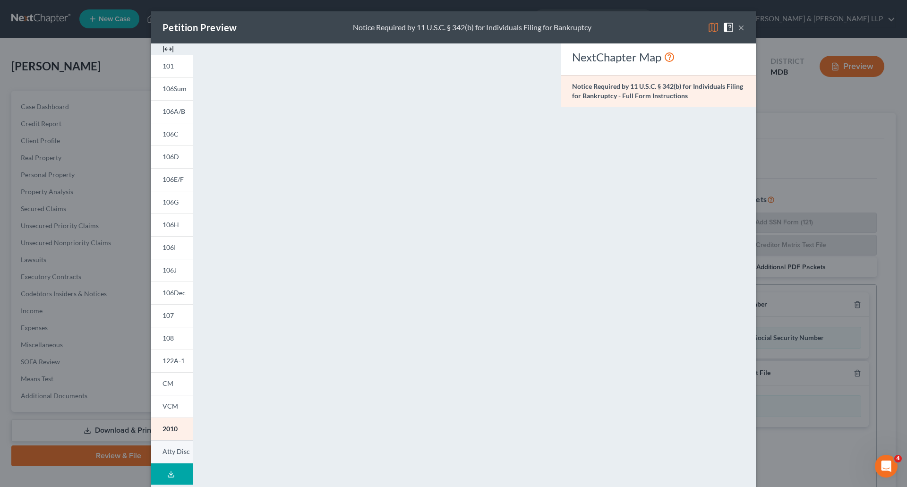
click at [175, 452] on span "Atty Disc" at bounding box center [176, 452] width 27 height 8
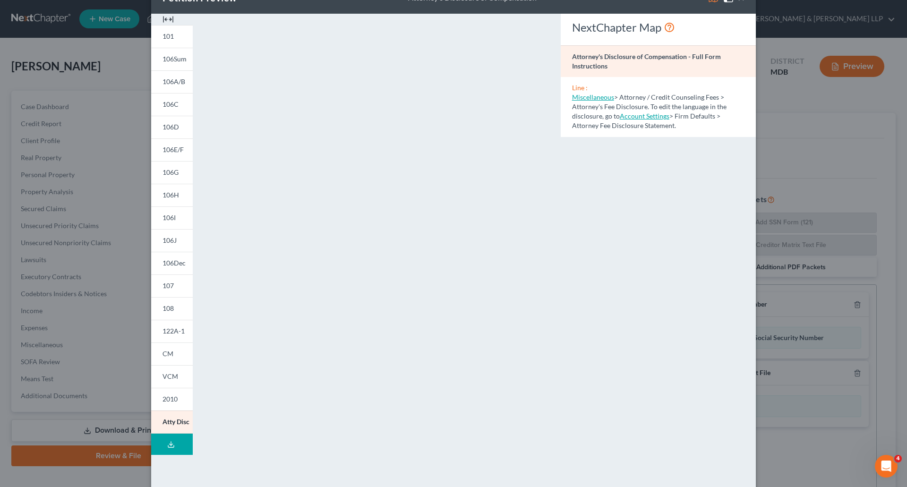
scroll to position [46, 0]
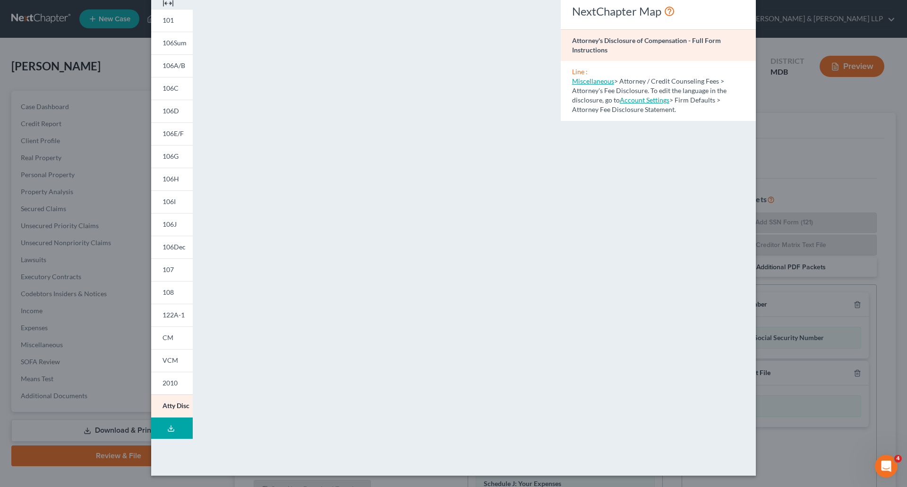
click at [171, 429] on line at bounding box center [171, 428] width 0 height 4
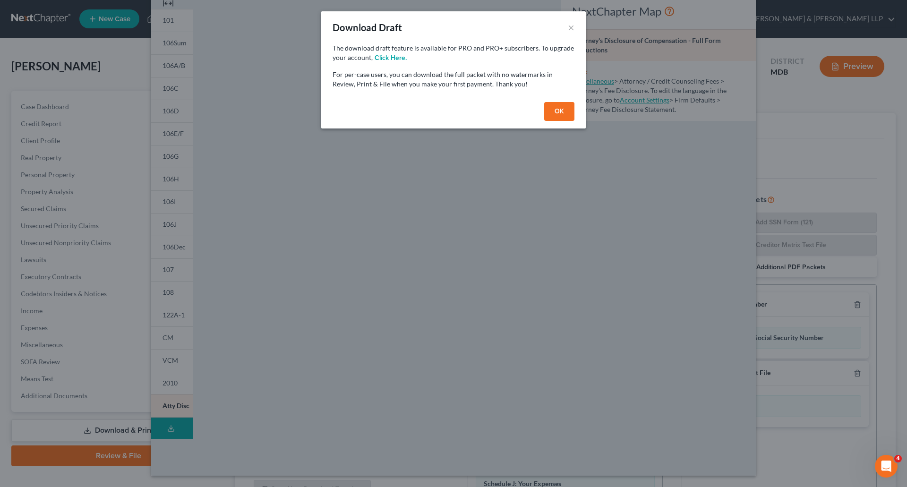
click at [558, 107] on button "OK" at bounding box center [559, 111] width 30 height 19
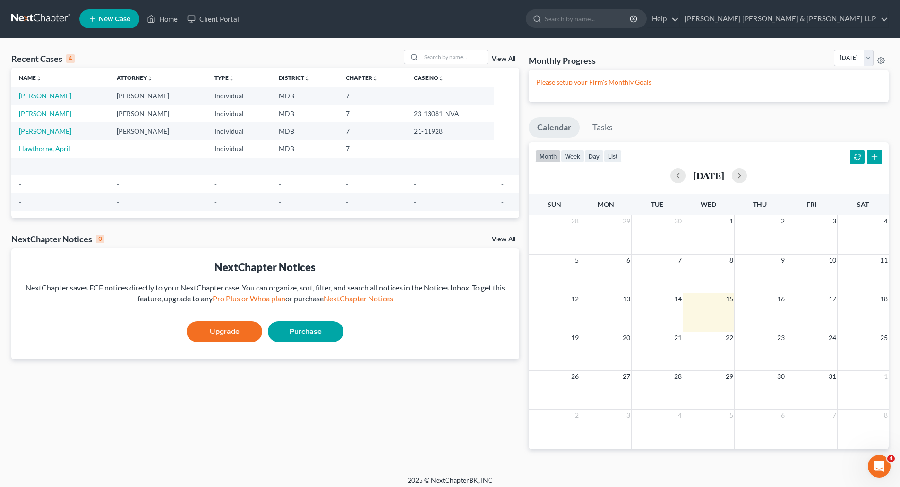
click at [47, 95] on link "[PERSON_NAME]" at bounding box center [45, 96] width 52 height 8
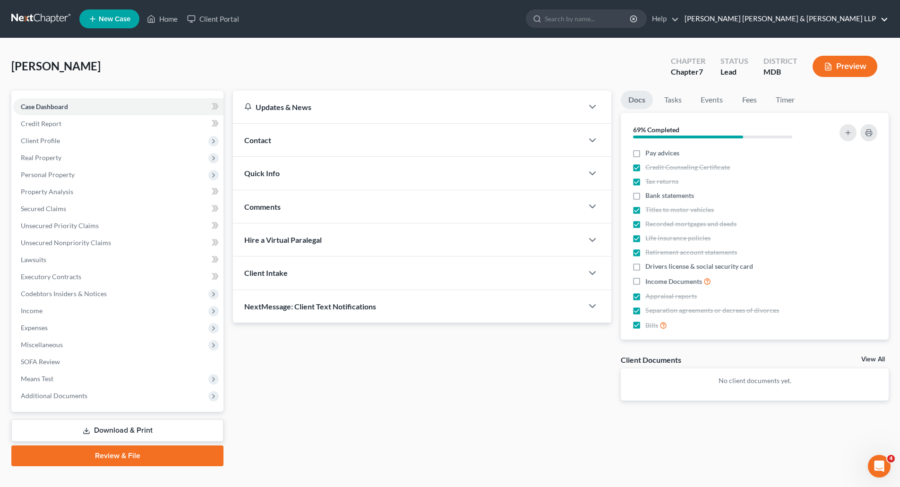
click at [867, 14] on link "[PERSON_NAME] [PERSON_NAME] & [PERSON_NAME] LLP" at bounding box center [784, 18] width 208 height 17
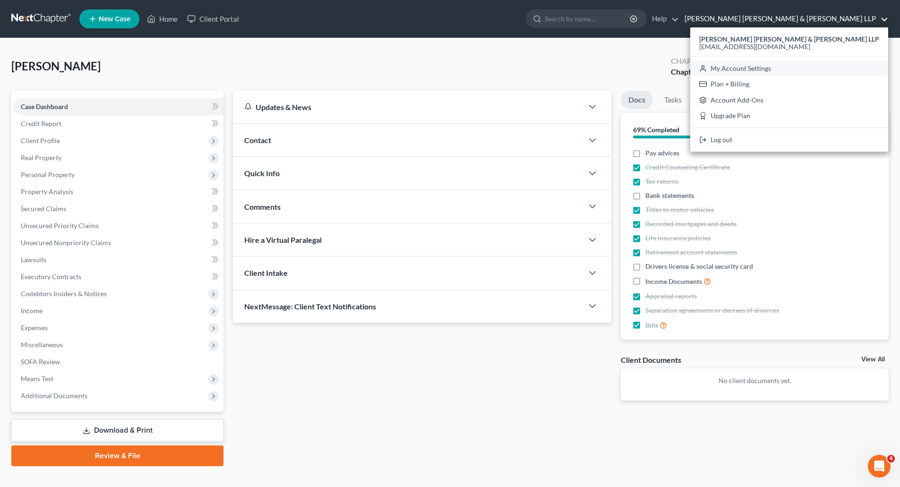
click at [837, 71] on link "My Account Settings" at bounding box center [789, 68] width 198 height 16
select select "24"
select select "21"
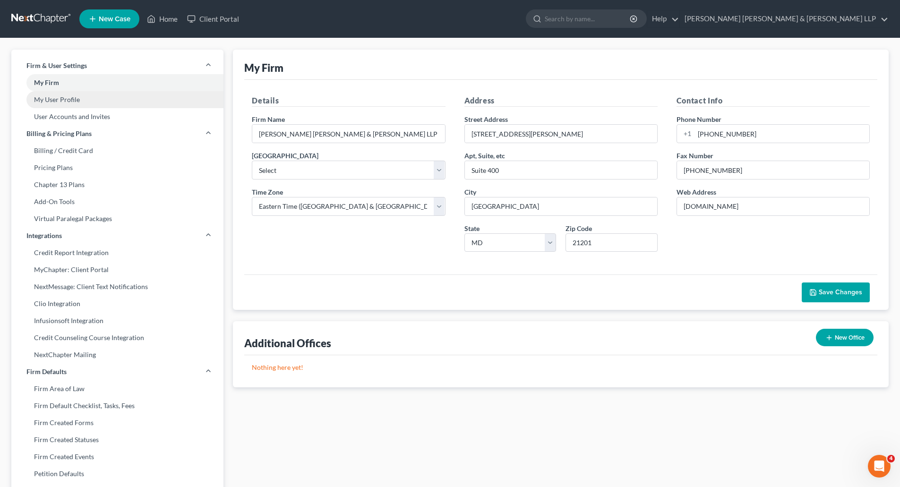
click at [69, 103] on link "My User Profile" at bounding box center [117, 99] width 212 height 17
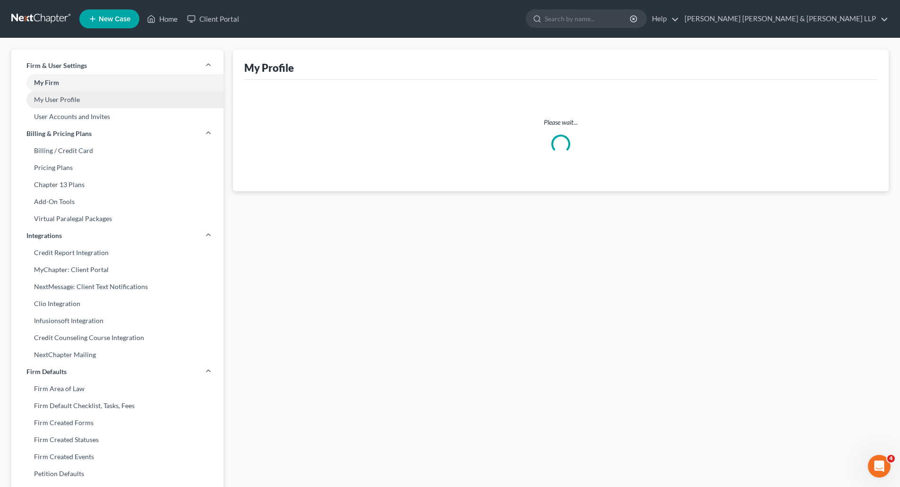
select select "21"
select select "38"
select select "paralegal"
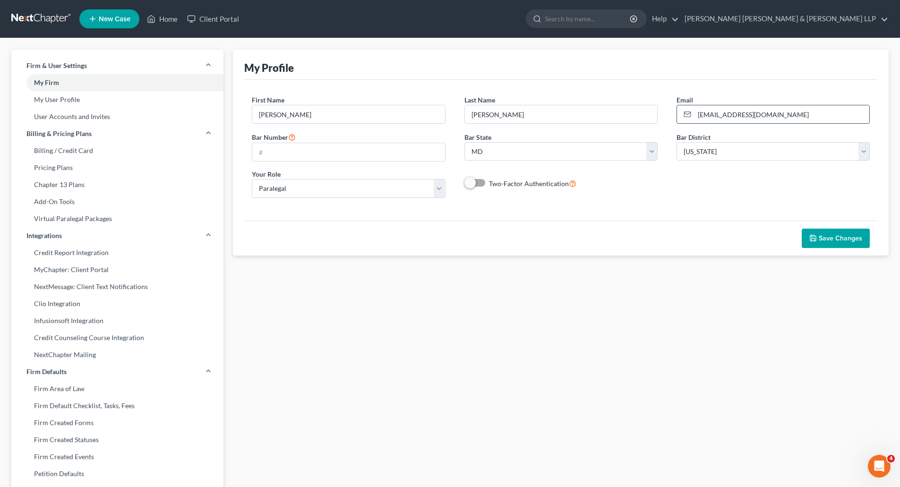
click at [776, 120] on input "[EMAIL_ADDRESS][DOMAIN_NAME]" at bounding box center [782, 114] width 175 height 18
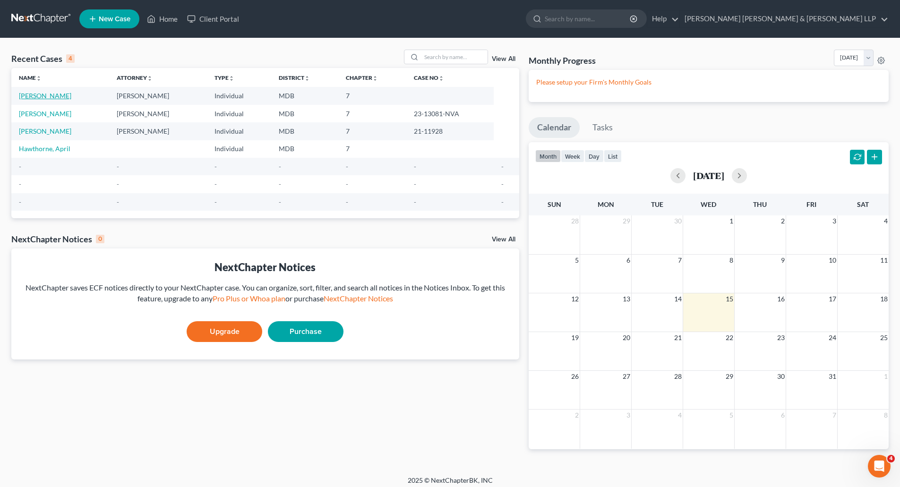
click at [30, 98] on link "[PERSON_NAME]" at bounding box center [45, 96] width 52 height 8
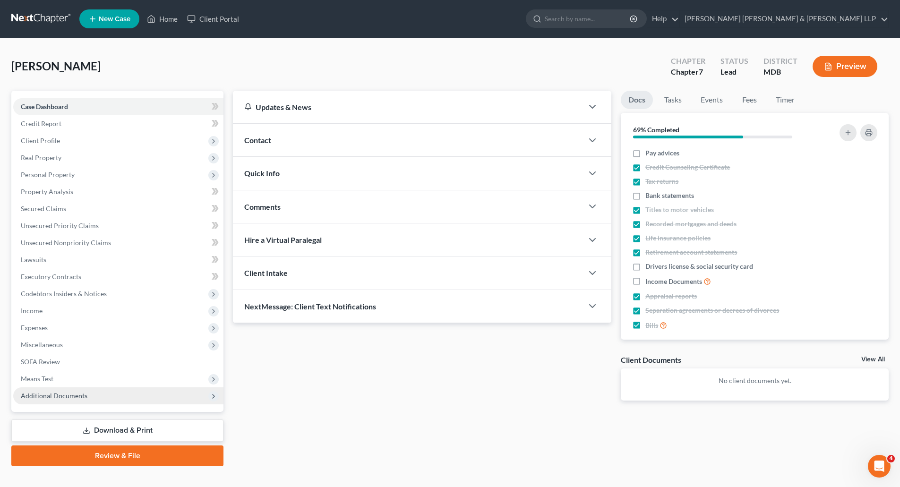
click at [56, 401] on span "Additional Documents" at bounding box center [118, 396] width 210 height 17
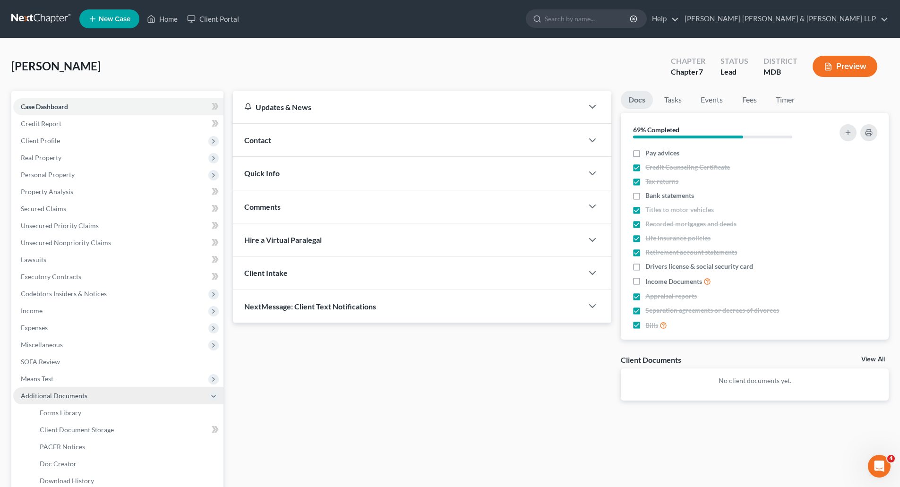
scroll to position [95, 0]
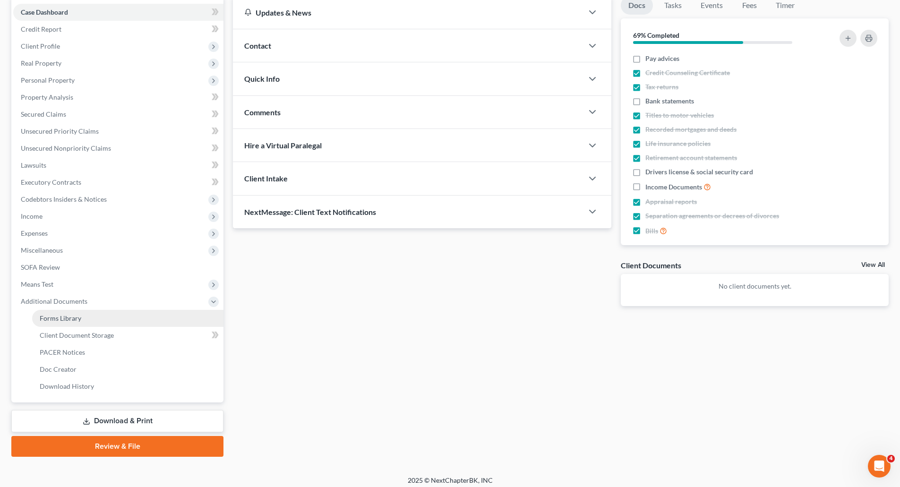
click at [62, 321] on span "Forms Library" at bounding box center [61, 318] width 42 height 8
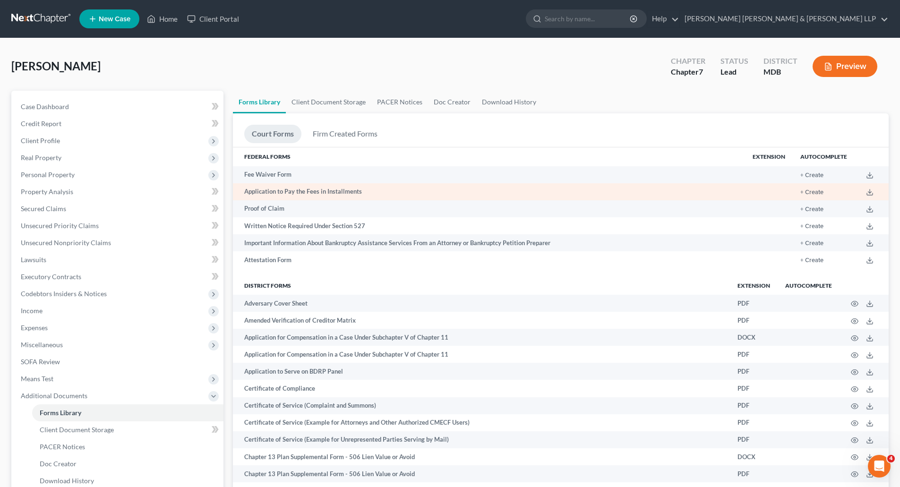
drag, startPoint x: 280, startPoint y: 178, endPoint x: 342, endPoint y: 190, distance: 63.0
click at [280, 178] on td "Fee Waiver Form" at bounding box center [489, 174] width 512 height 17
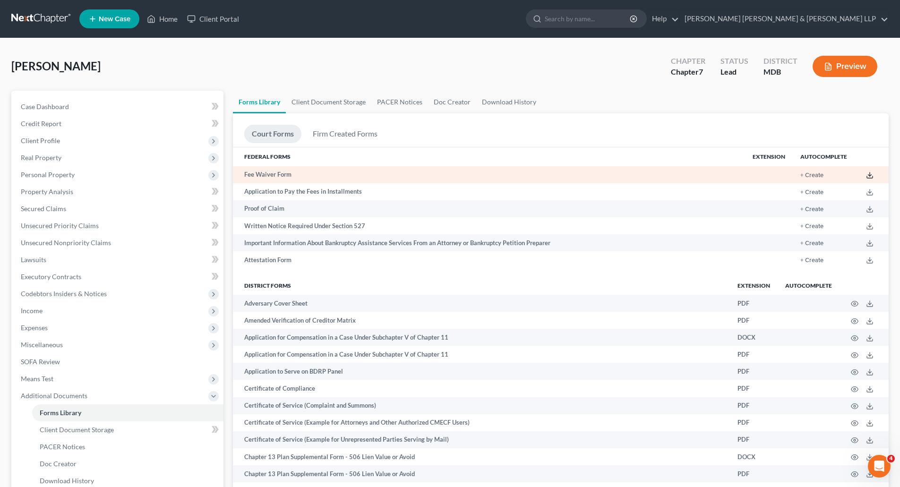
click at [871, 174] on icon at bounding box center [870, 176] width 8 height 8
click at [816, 176] on button "+ Create" at bounding box center [812, 175] width 23 height 6
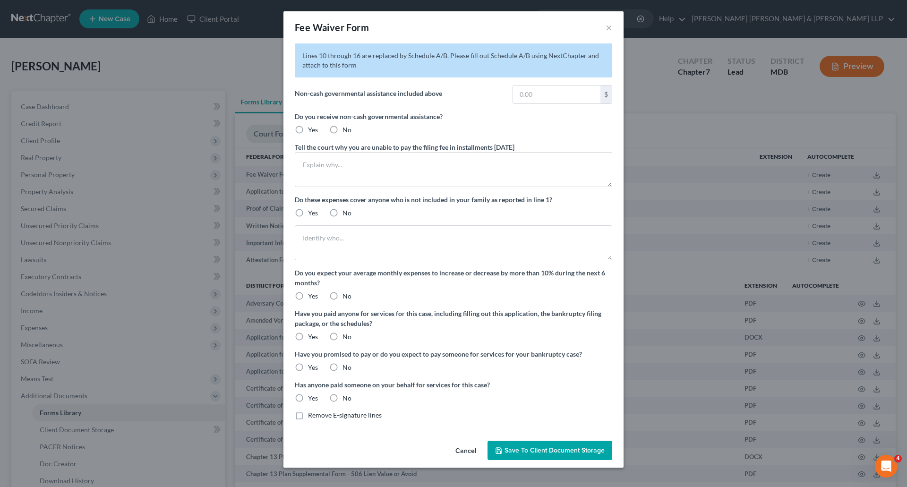
click at [343, 129] on label "No" at bounding box center [347, 129] width 9 height 9
click at [346, 129] on input "No" at bounding box center [349, 128] width 6 height 6
radio input "true"
click at [308, 126] on label "Yes" at bounding box center [313, 129] width 10 height 9
click at [312, 126] on input "Yes" at bounding box center [315, 128] width 6 height 6
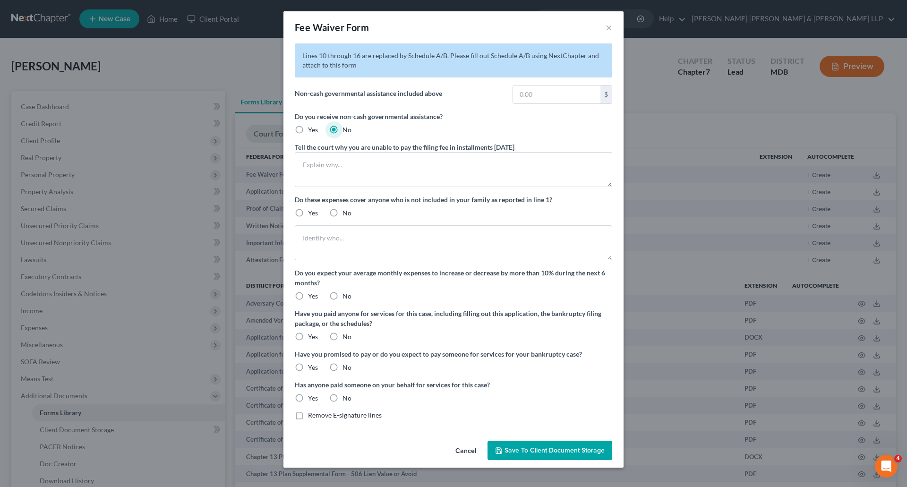
radio input "true"
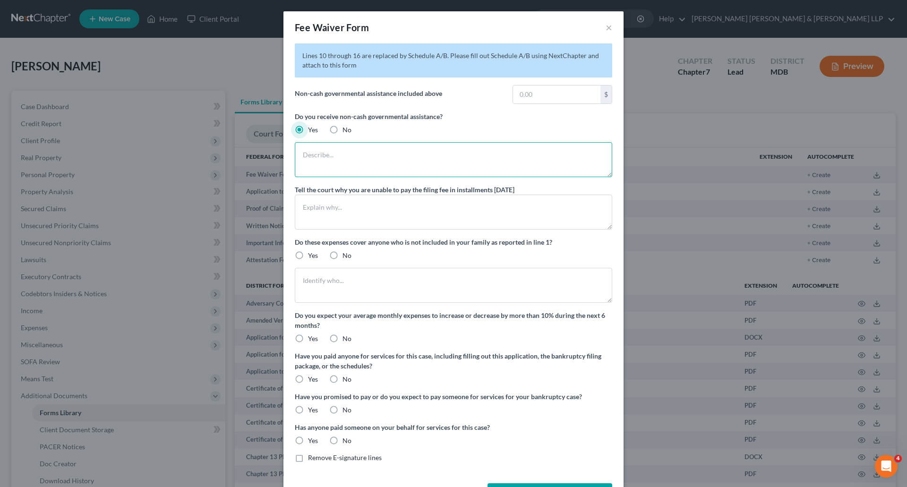
click at [343, 157] on textarea at bounding box center [454, 159] width 318 height 35
click at [324, 149] on textarea at bounding box center [454, 159] width 318 height 35
click at [410, 206] on textarea at bounding box center [454, 212] width 318 height 35
click at [296, 154] on textarea "Supplemental Nutrition Assistance Program (SNAP) $155 per month" at bounding box center [454, 159] width 318 height 35
type textarea "I receive Supplemental Nutrition Assistance Program (SNAP) $155 per month"
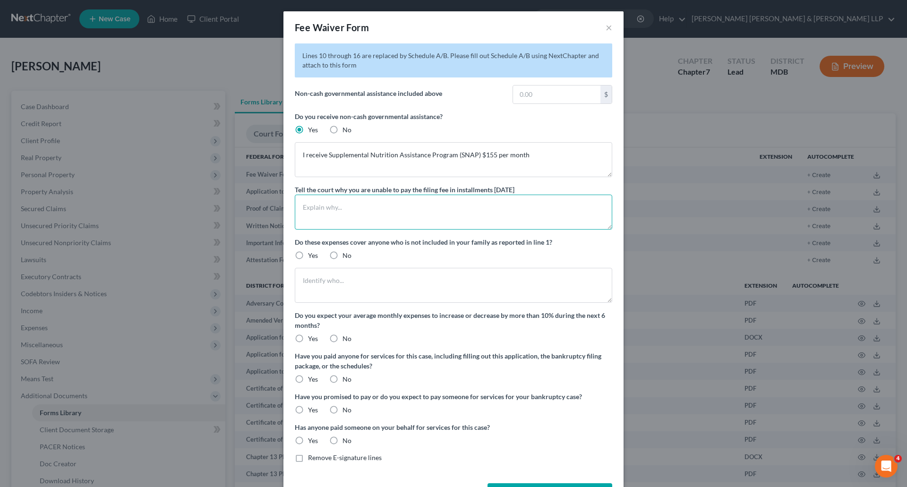
click at [331, 197] on textarea at bounding box center [454, 212] width 318 height 35
type textarea "I"
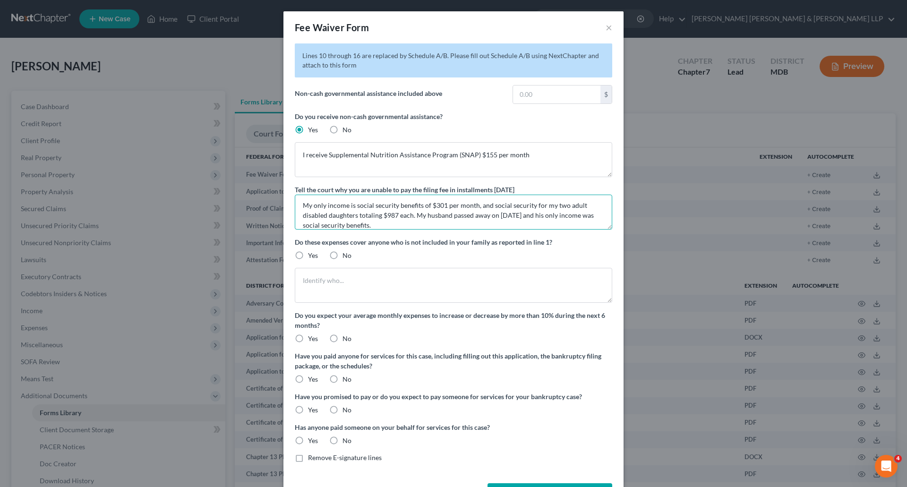
click at [473, 204] on textarea "My only income is social security benefits of $301 per month, and social securi…" at bounding box center [454, 212] width 318 height 35
type textarea "My only income is social security benefits of $301 per month (plus SURVIVOR BEN…"
click at [343, 258] on label "No" at bounding box center [347, 255] width 9 height 9
click at [346, 257] on input "No" at bounding box center [349, 254] width 6 height 6
radio input "true"
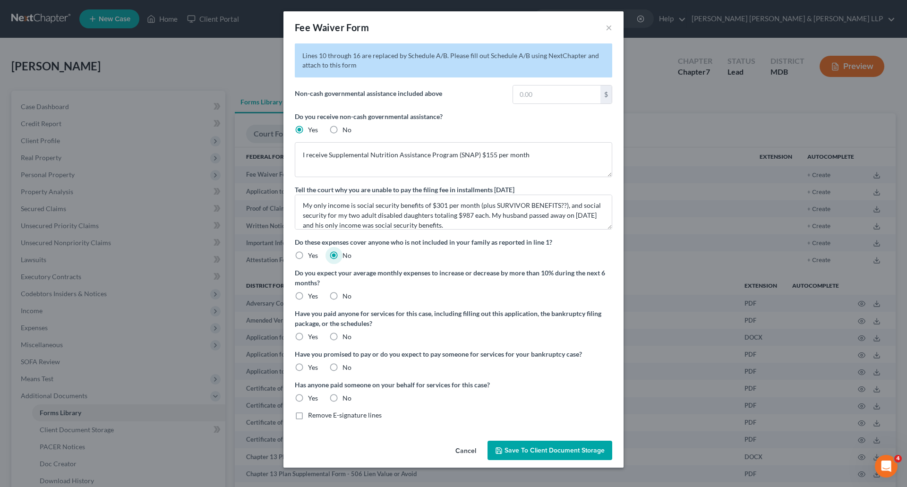
click at [308, 294] on label "Yes" at bounding box center [313, 296] width 10 height 9
click at [312, 294] on input "Yes" at bounding box center [315, 295] width 6 height 6
radio input "true"
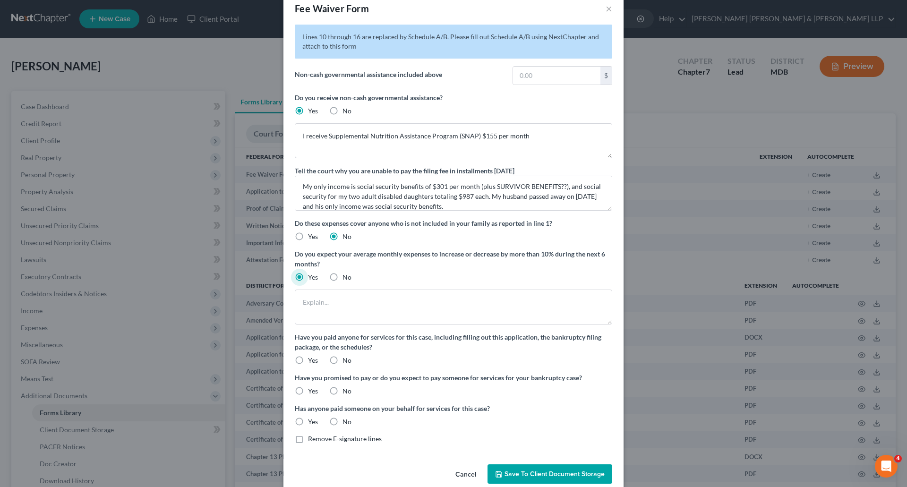
scroll to position [34, 0]
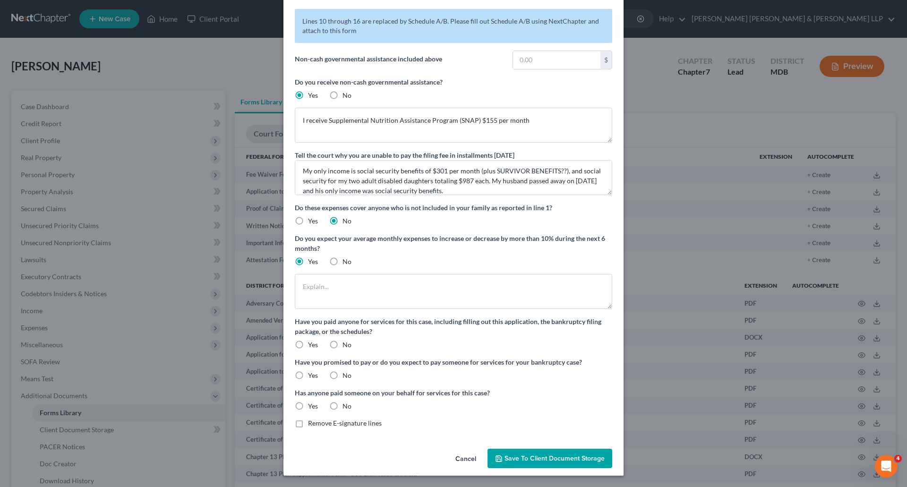
click at [343, 345] on label "No" at bounding box center [347, 344] width 9 height 9
click at [346, 345] on input "No" at bounding box center [349, 343] width 6 height 6
radio input "true"
click at [343, 376] on label "No" at bounding box center [347, 375] width 9 height 9
click at [346, 376] on input "No" at bounding box center [349, 374] width 6 height 6
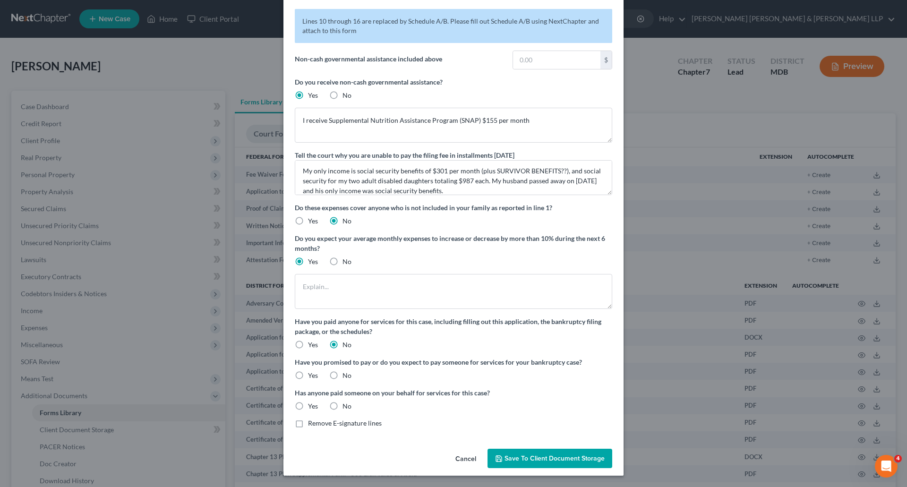
radio input "true"
click at [343, 406] on label "No" at bounding box center [347, 406] width 9 height 9
click at [346, 406] on input "No" at bounding box center [349, 405] width 6 height 6
radio input "true"
click at [365, 282] on textarea at bounding box center [454, 291] width 318 height 35
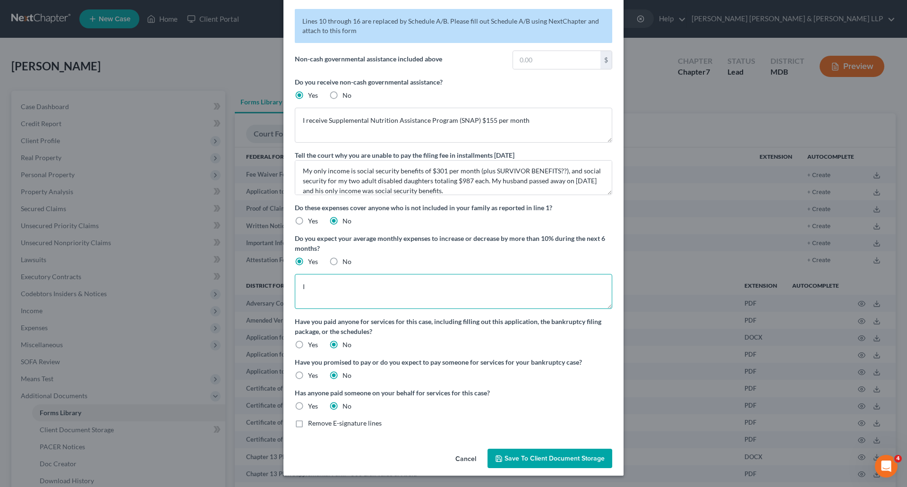
type textarea "I"
click at [310, 169] on textarea "My only income is social security benefits of $301 per month (plus SURVIVOR BEN…" at bounding box center [454, 177] width 318 height 35
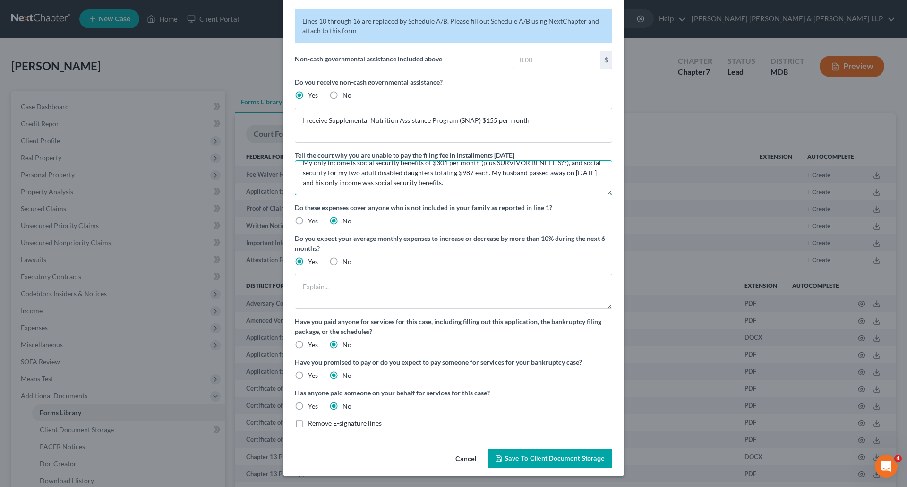
drag, startPoint x: 322, startPoint y: 191, endPoint x: 459, endPoint y: 180, distance: 137.0
click at [459, 180] on textarea "My only income is social security benefits of $301 per month (plus SURVIVOR BEN…" at bounding box center [454, 177] width 318 height 35
click at [431, 181] on textarea "My only income is social security benefits of $301 per month (plus SURVIVOR BEN…" at bounding box center [454, 177] width 318 height 35
click at [319, 163] on textarea "My only income is social security benefits of $301 per month (plus SURVIVOR BEN…" at bounding box center [454, 177] width 318 height 35
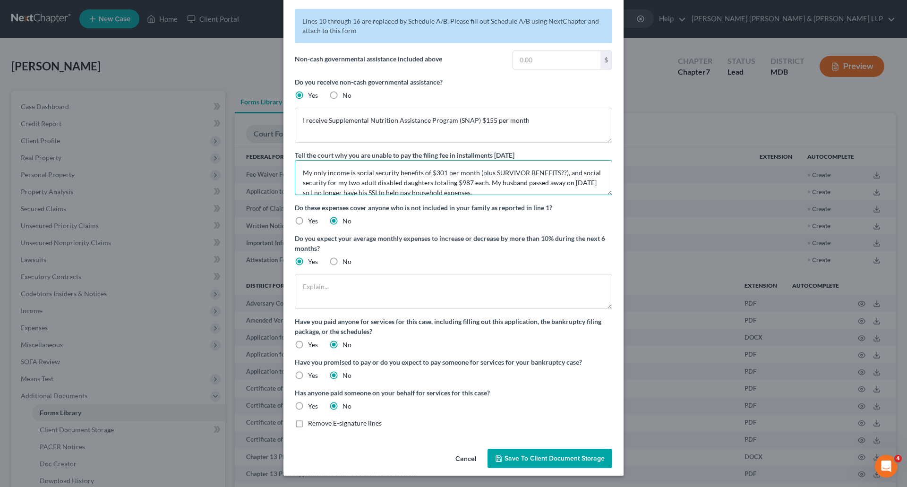
type textarea "My only income is social security benefits of $301 per month (plus SURVIVOR BEN…"
click at [343, 261] on label "No" at bounding box center [347, 261] width 9 height 9
click at [346, 261] on input "No" at bounding box center [349, 260] width 6 height 6
radio input "true"
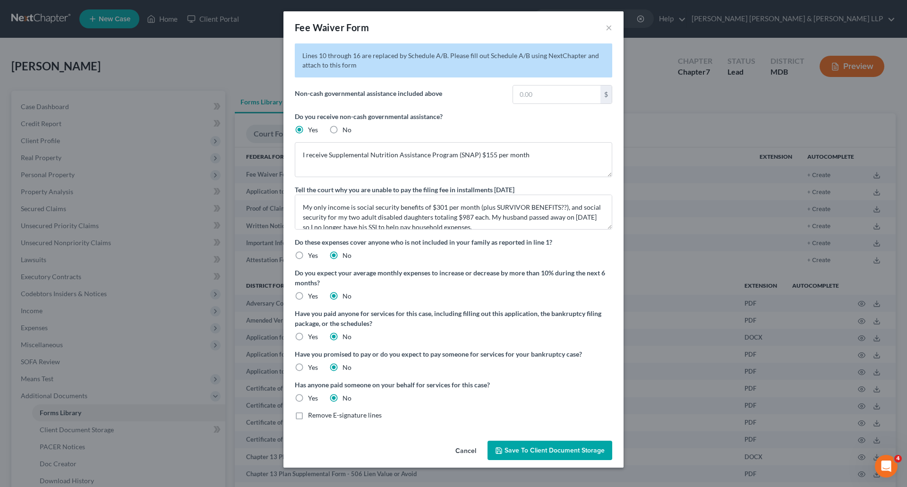
click at [439, 265] on div "Lines 10 through 16 are replaced by Schedule A/B. Please fill out Schedule A/B …" at bounding box center [454, 231] width 318 height 377
click at [540, 452] on span "Save to Client Document Storage" at bounding box center [555, 451] width 100 height 8
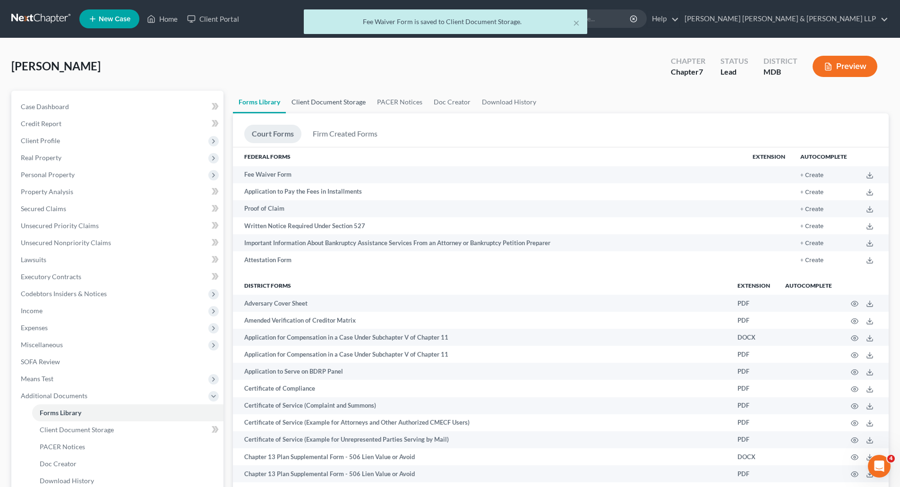
click at [319, 100] on link "Client Document Storage" at bounding box center [329, 102] width 86 height 23
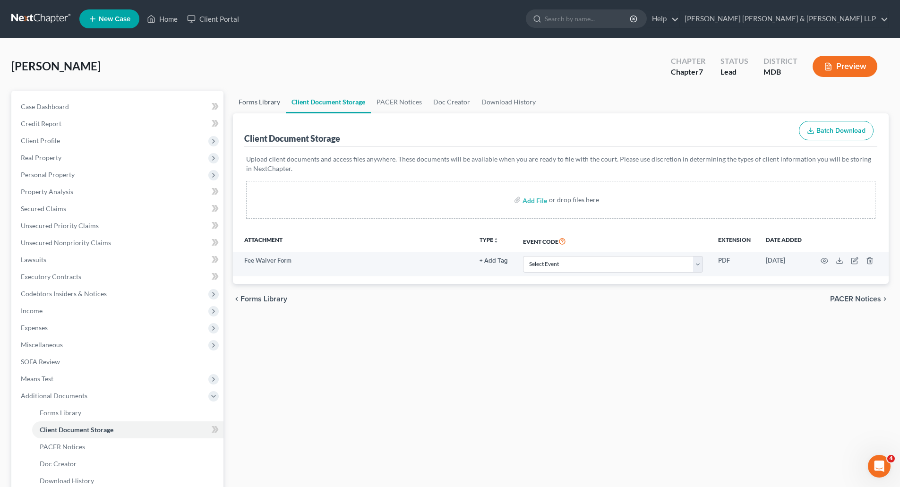
click at [250, 102] on link "Forms Library" at bounding box center [259, 102] width 53 height 23
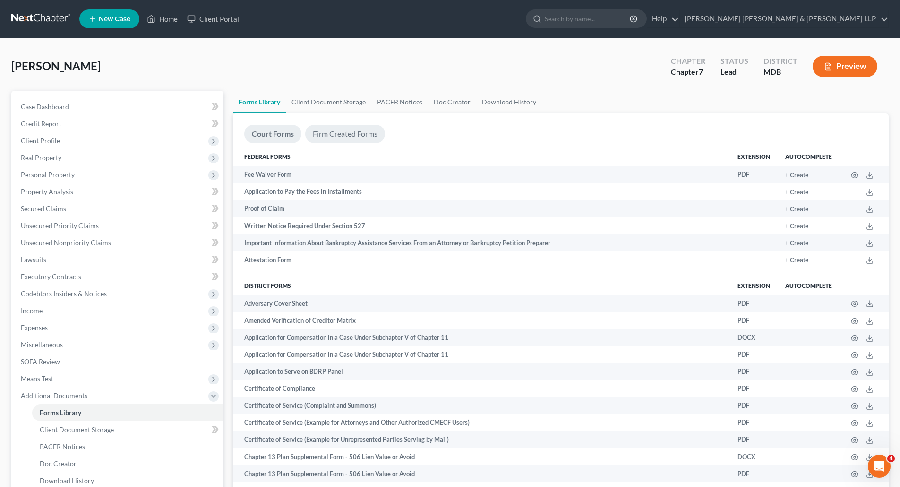
click at [347, 138] on link "Firm Created Forms" at bounding box center [345, 134] width 80 height 18
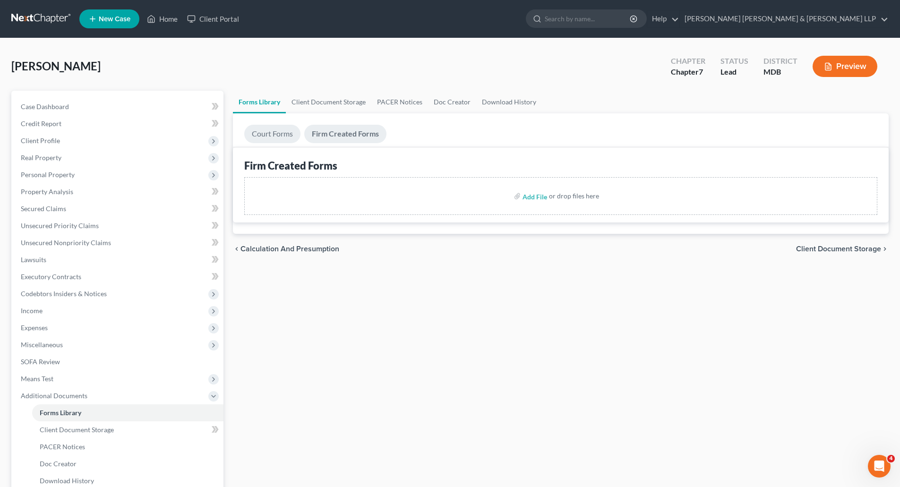
click at [278, 133] on link "Court Forms" at bounding box center [272, 134] width 56 height 18
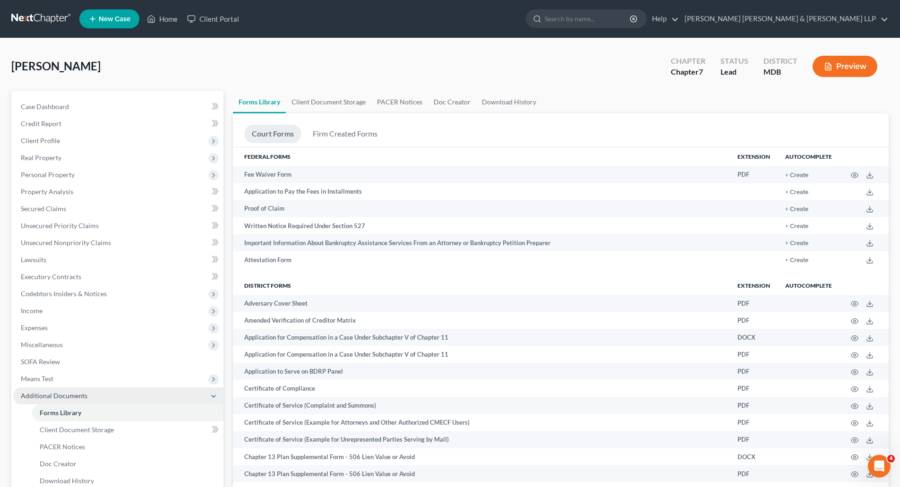
click at [52, 393] on span "Additional Documents" at bounding box center [54, 396] width 67 height 8
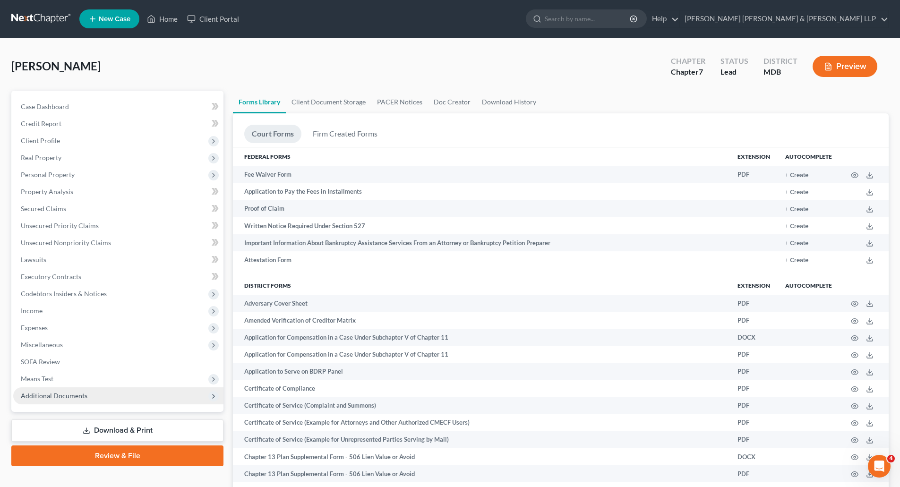
click at [52, 393] on span "Additional Documents" at bounding box center [54, 396] width 67 height 8
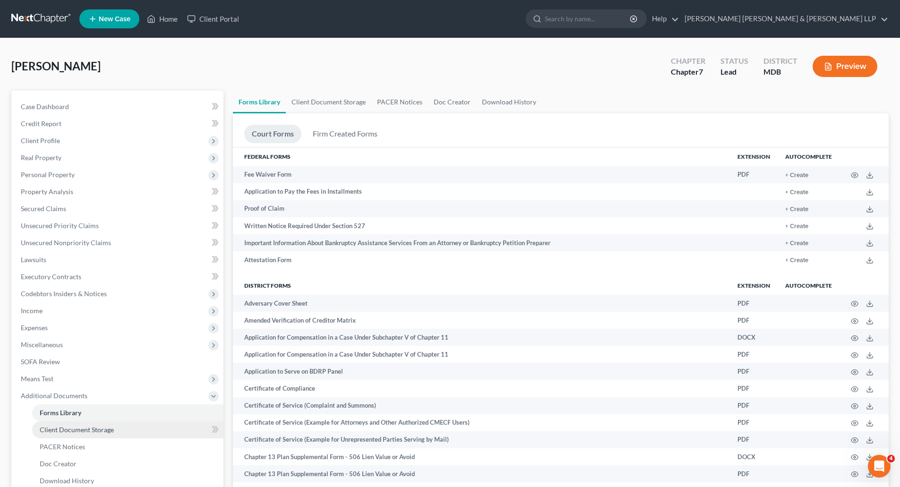
click at [75, 429] on span "Client Document Storage" at bounding box center [77, 430] width 74 height 8
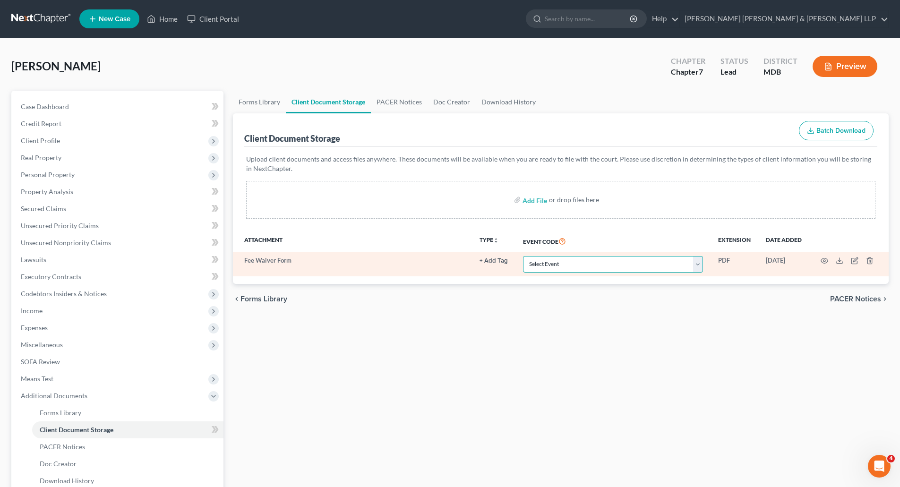
click at [690, 265] on select "Select Event Affidavit Affidavit of Adequate Protection and Lease Payments Affi…" at bounding box center [613, 264] width 180 height 17
click at [838, 262] on icon at bounding box center [840, 261] width 8 height 8
click at [263, 264] on td "Fee Waiver Form" at bounding box center [352, 264] width 239 height 25
click at [855, 262] on icon "button" at bounding box center [855, 261] width 8 height 8
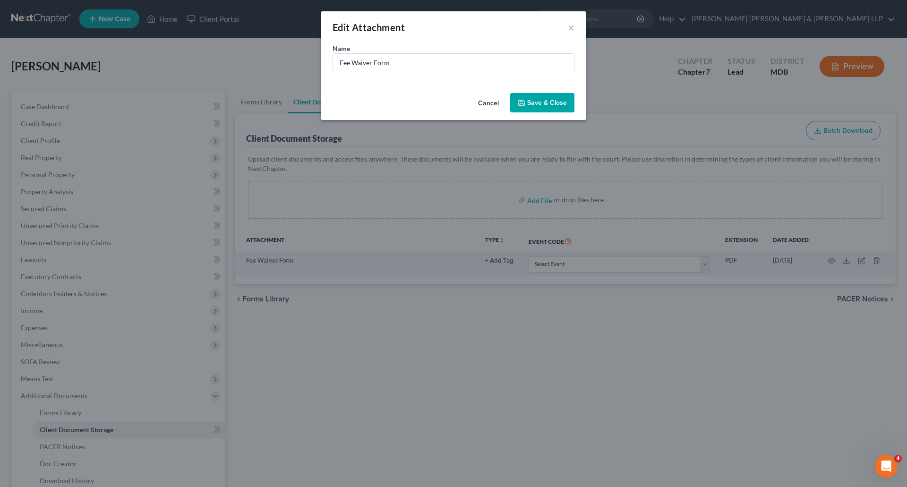
click at [535, 101] on span "Save & Close" at bounding box center [547, 103] width 40 height 8
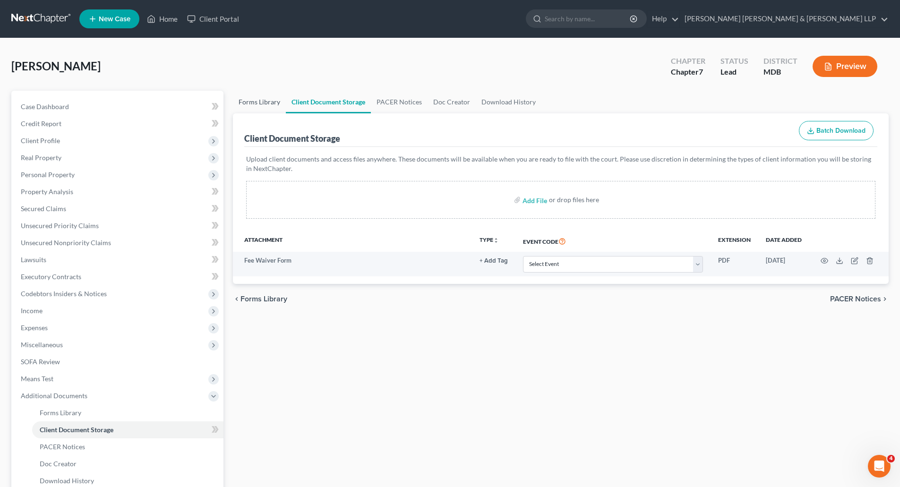
click at [262, 100] on link "Forms Library" at bounding box center [259, 102] width 53 height 23
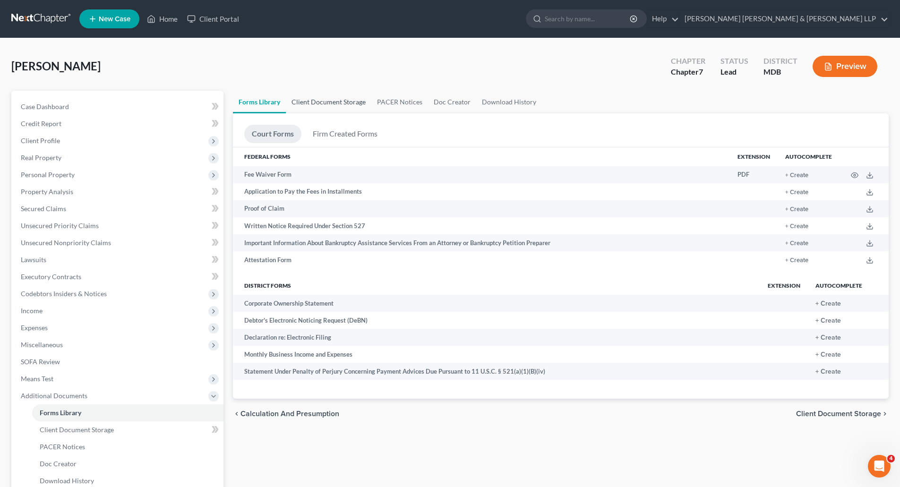
click at [350, 99] on link "Client Document Storage" at bounding box center [329, 102] width 86 height 23
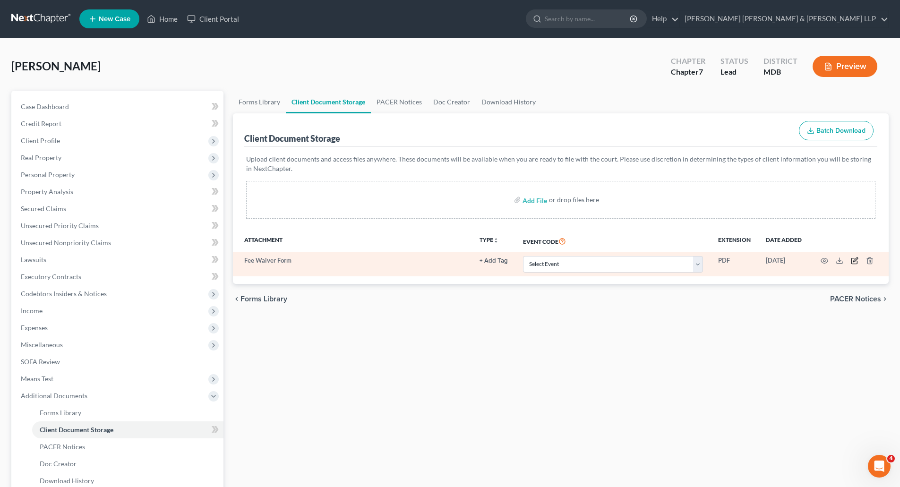
click at [856, 260] on icon "button" at bounding box center [855, 261] width 8 height 8
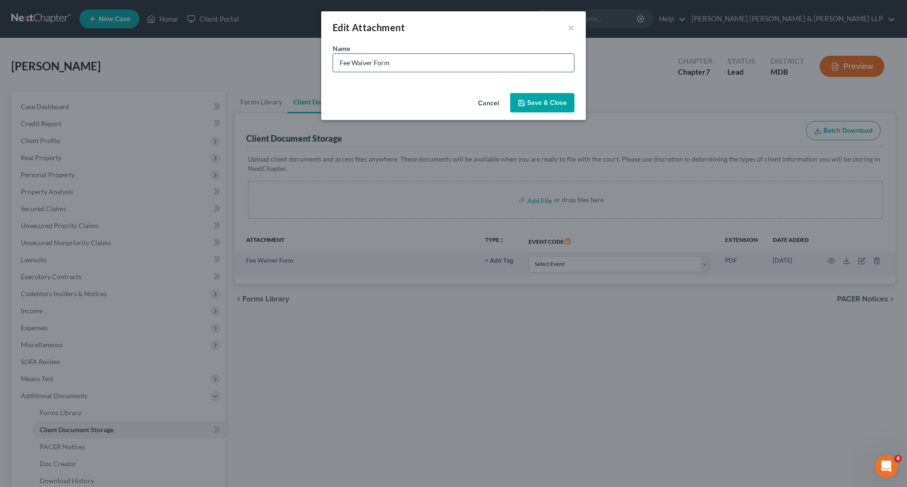
click at [399, 66] on input "Fee Waiver Form" at bounding box center [453, 63] width 241 height 18
click at [531, 108] on button "Save & Close" at bounding box center [542, 103] width 64 height 20
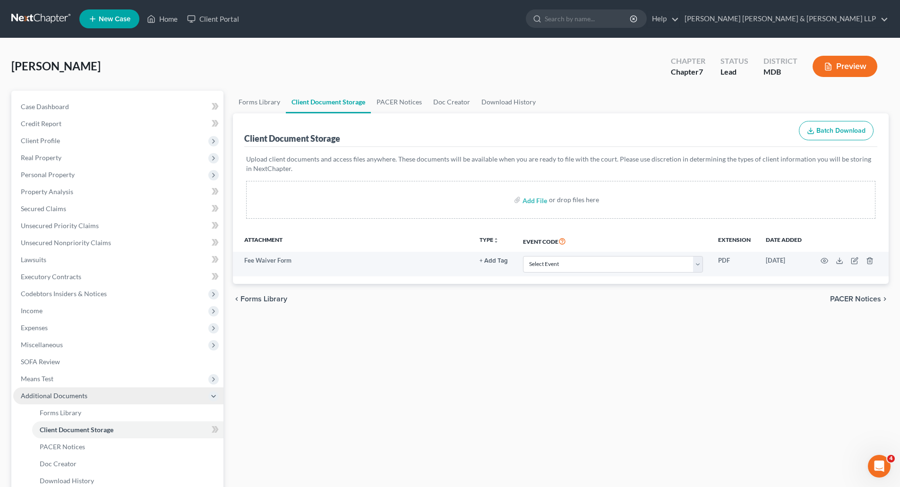
click at [46, 394] on span "Additional Documents" at bounding box center [54, 396] width 67 height 8
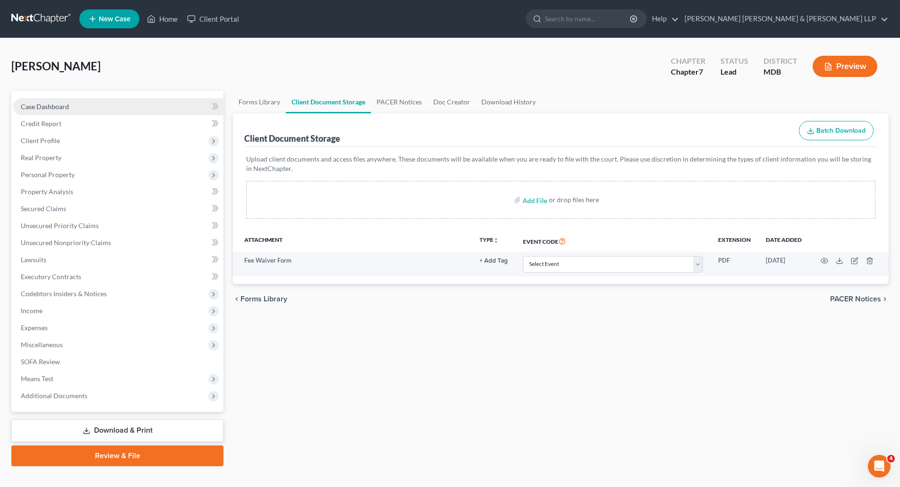
click at [45, 110] on span "Case Dashboard" at bounding box center [45, 107] width 48 height 8
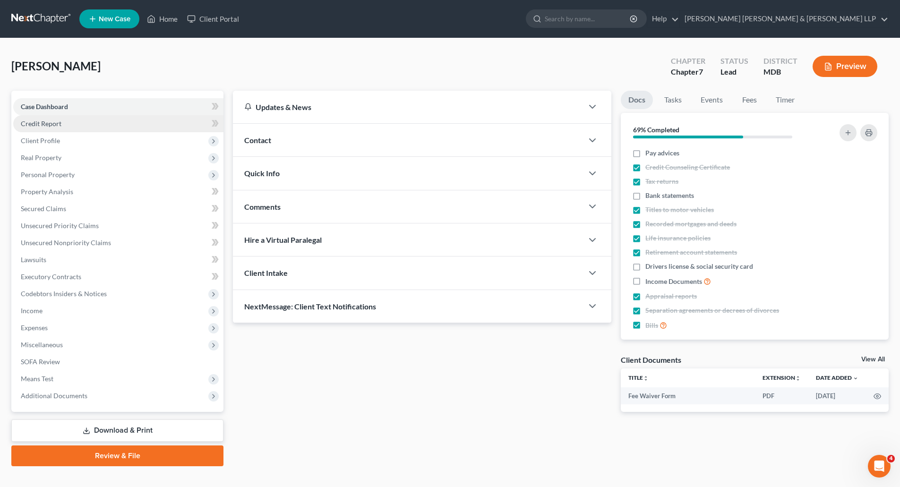
click at [45, 120] on span "Credit Report" at bounding box center [41, 124] width 41 height 8
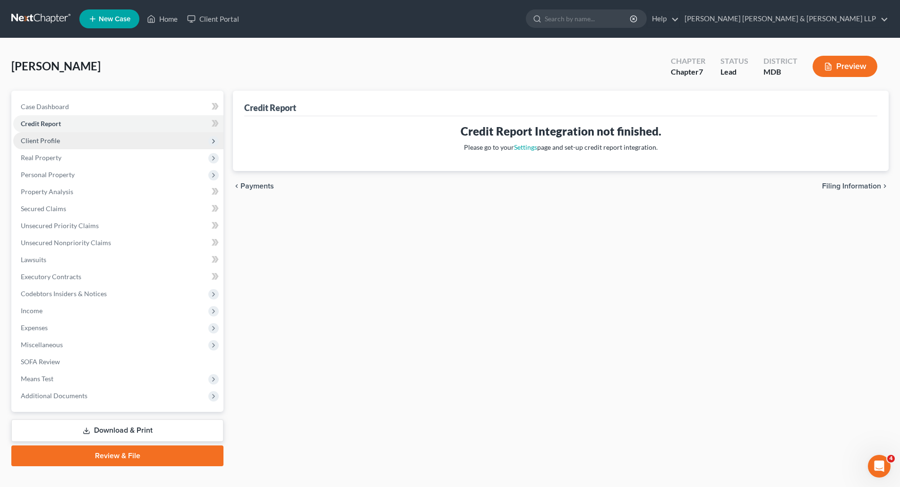
click at [40, 144] on span "Client Profile" at bounding box center [40, 141] width 39 height 8
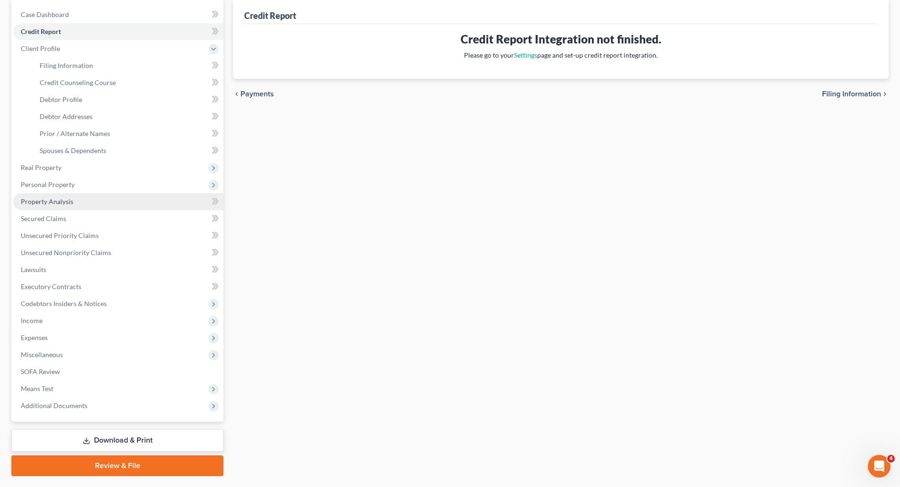
scroll to position [95, 0]
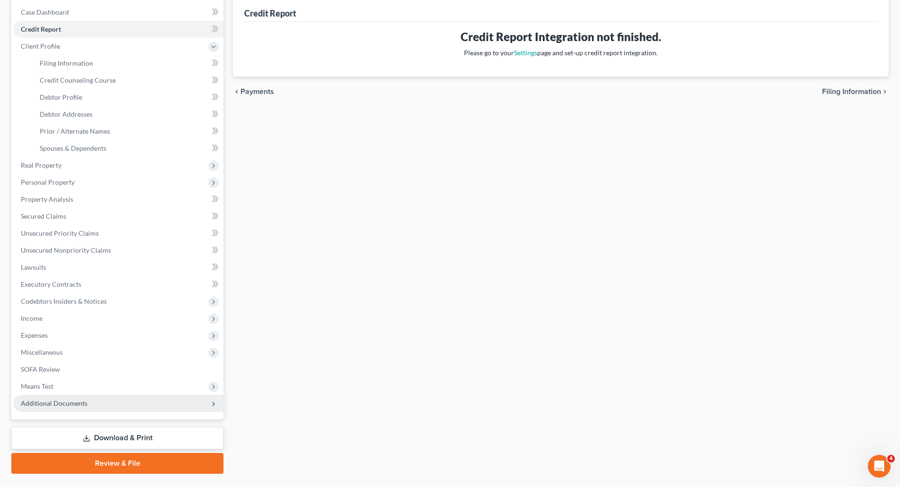
click at [43, 405] on span "Additional Documents" at bounding box center [54, 403] width 67 height 8
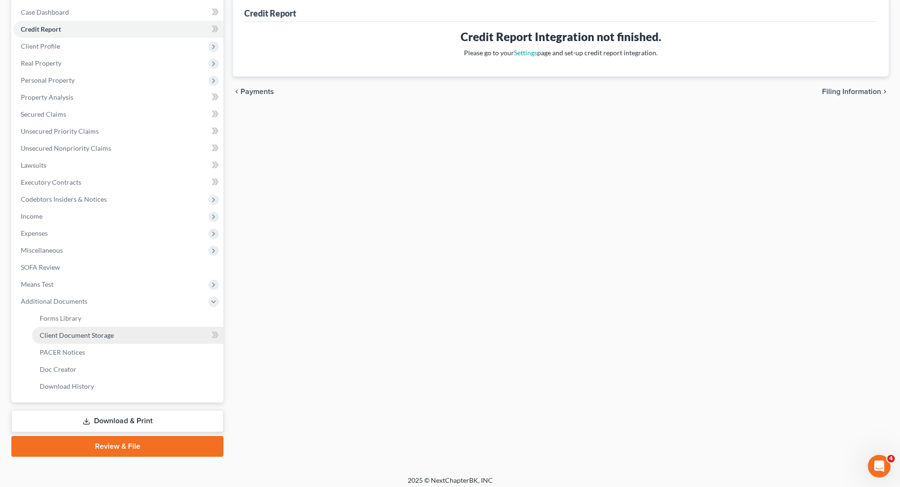
click at [59, 332] on span "Client Document Storage" at bounding box center [77, 335] width 74 height 8
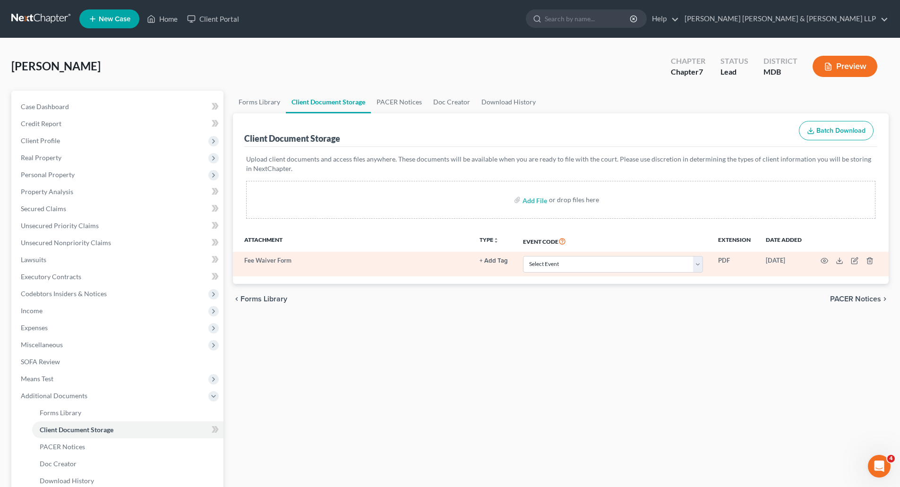
click at [828, 258] on td at bounding box center [849, 264] width 79 height 25
click at [823, 260] on icon "button" at bounding box center [825, 261] width 8 height 8
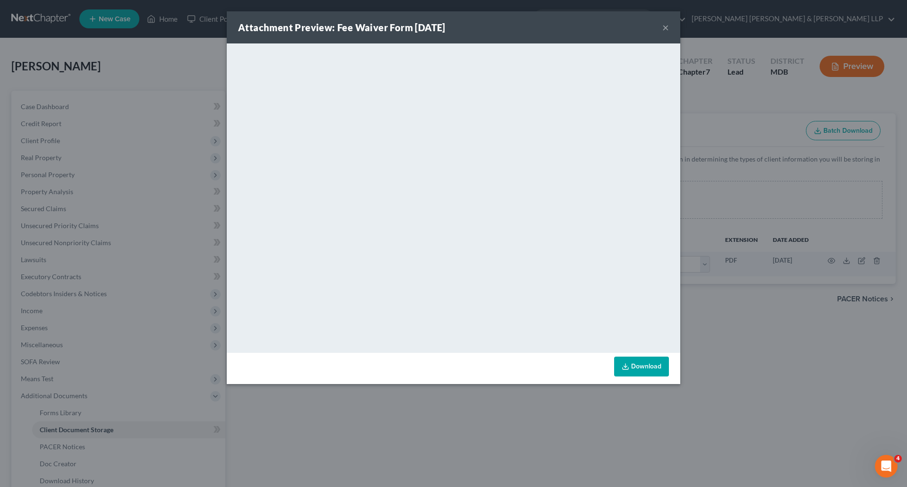
click at [667, 29] on button "×" at bounding box center [666, 27] width 7 height 11
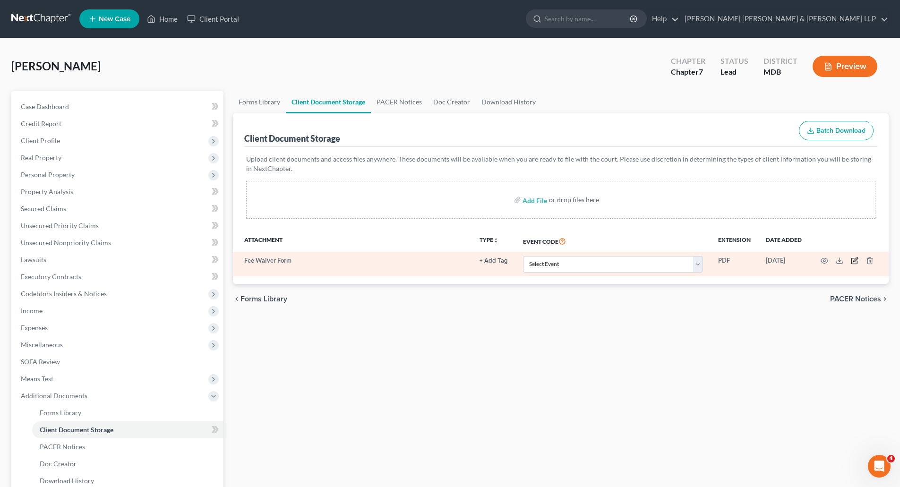
click at [854, 261] on icon "button" at bounding box center [855, 261] width 8 height 8
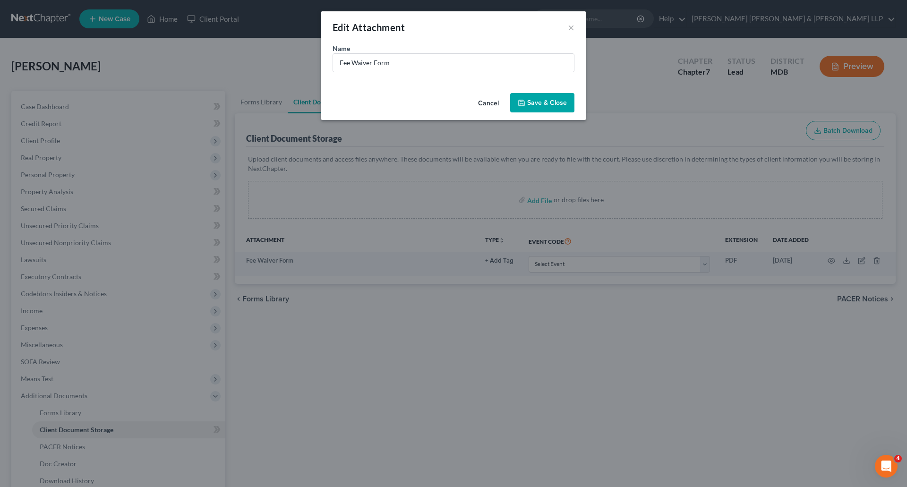
click at [493, 105] on button "Cancel" at bounding box center [489, 103] width 36 height 19
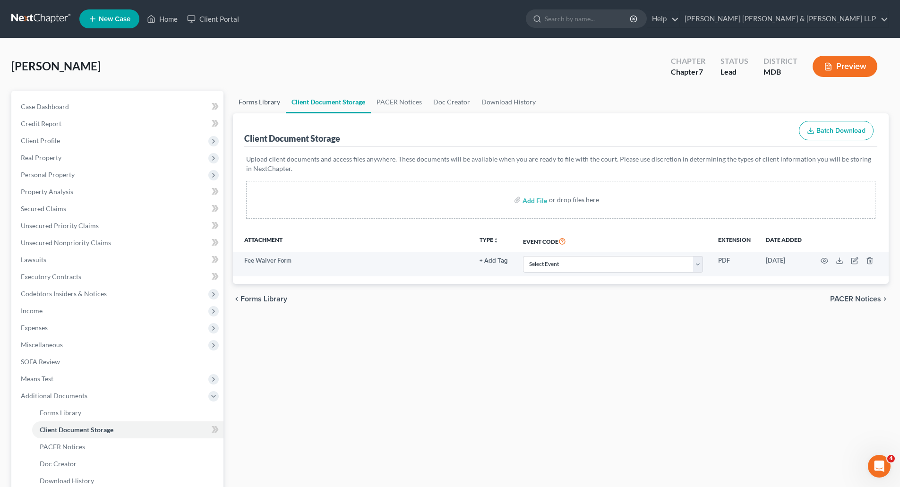
click at [277, 104] on link "Forms Library" at bounding box center [259, 102] width 53 height 23
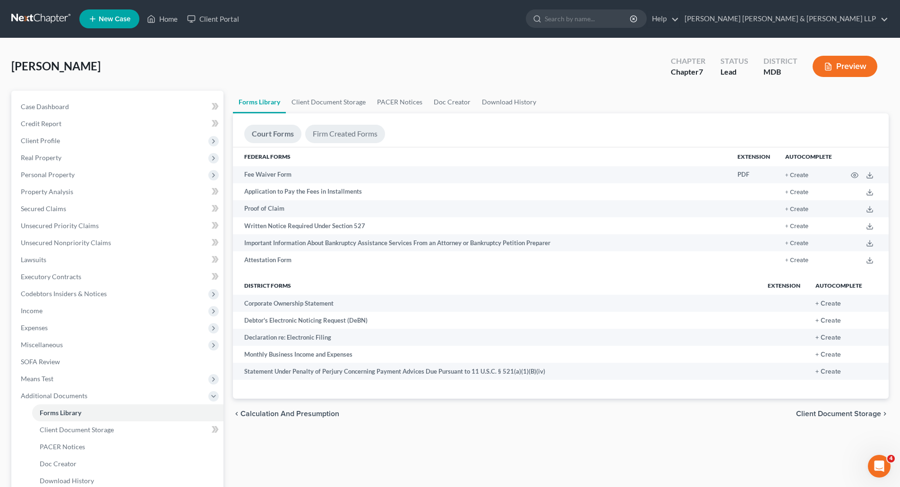
click at [335, 134] on link "Firm Created Forms" at bounding box center [345, 134] width 80 height 18
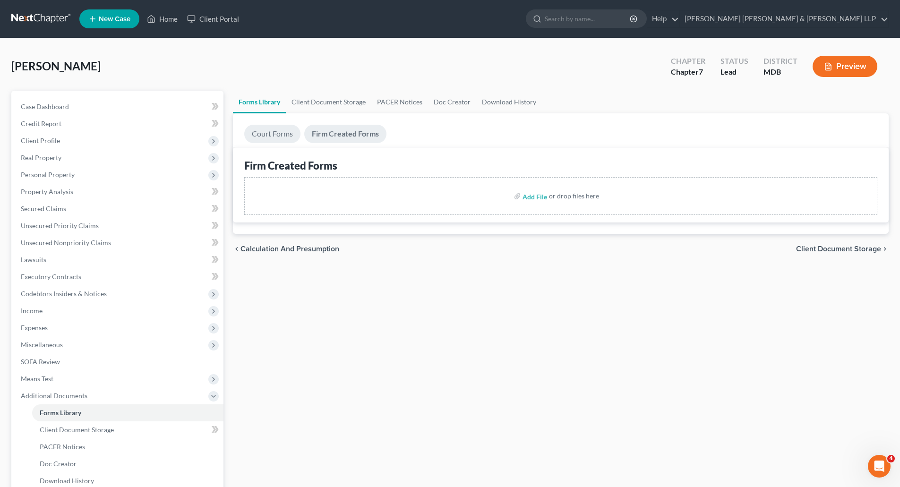
click at [288, 131] on link "Court Forms" at bounding box center [272, 134] width 56 height 18
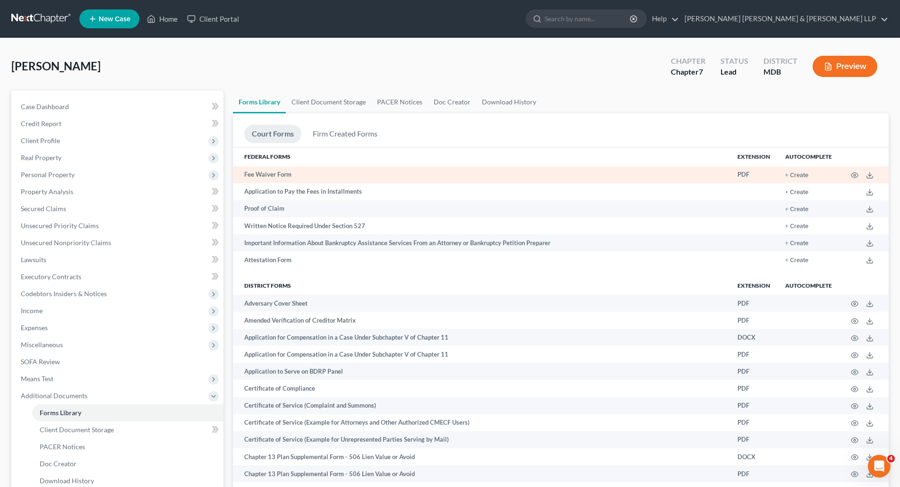
click at [273, 175] on td "Fee Waiver Form" at bounding box center [481, 174] width 497 height 17
click at [872, 176] on icon at bounding box center [870, 176] width 8 height 8
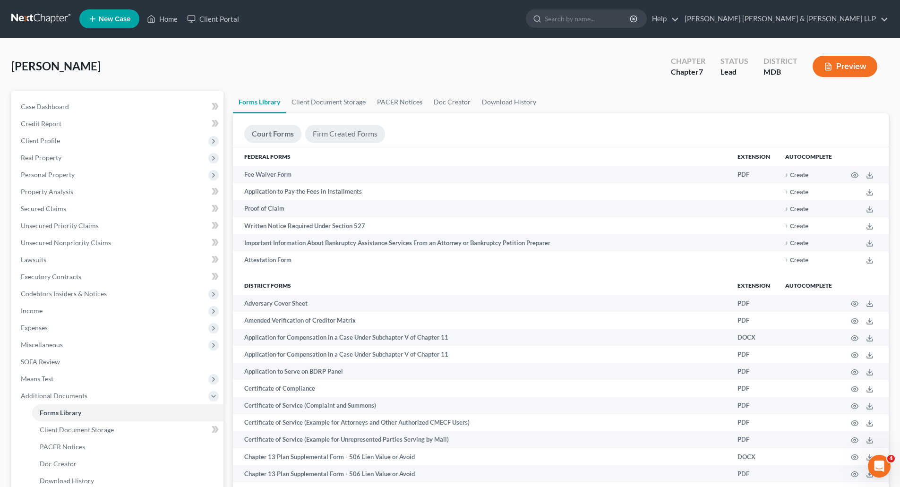
click at [337, 137] on link "Firm Created Forms" at bounding box center [345, 134] width 80 height 18
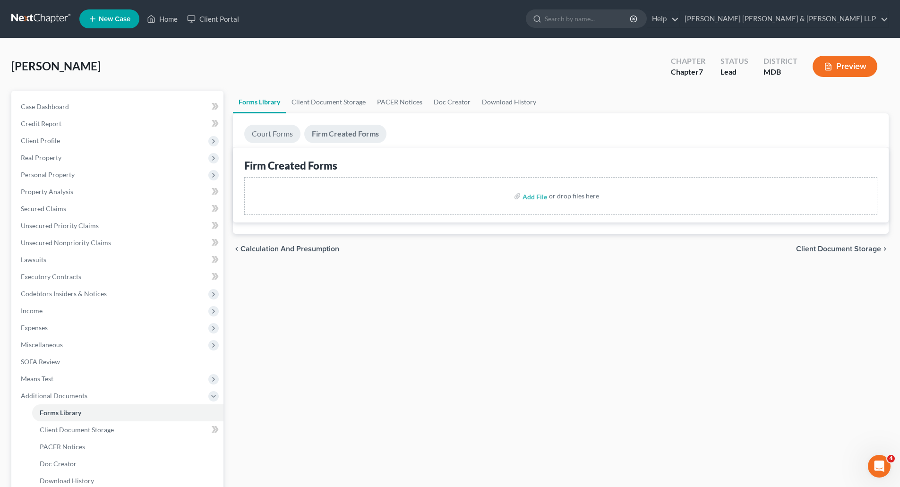
click at [278, 131] on link "Court Forms" at bounding box center [272, 134] width 56 height 18
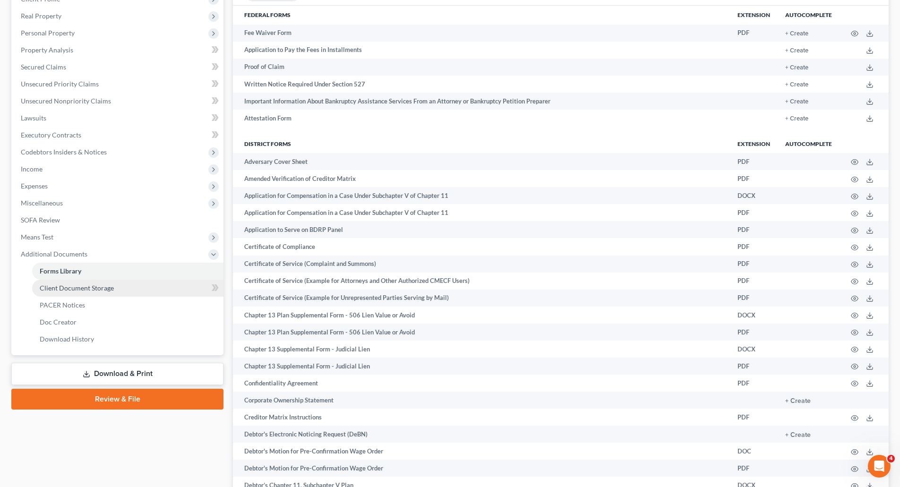
click at [113, 287] on link "Client Document Storage" at bounding box center [127, 288] width 191 height 17
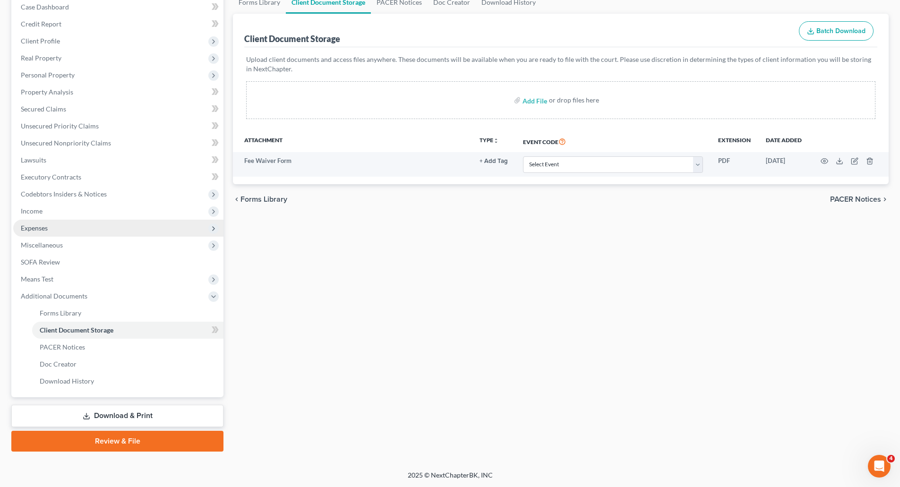
scroll to position [100, 0]
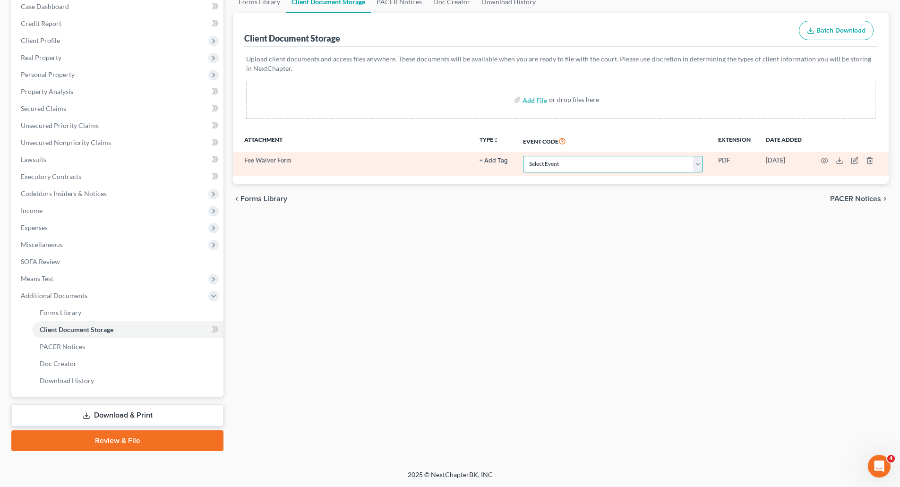
click at [584, 166] on select "Select Event Affidavit Affidavit of Adequate Protection and Lease Payments Affi…" at bounding box center [613, 164] width 180 height 17
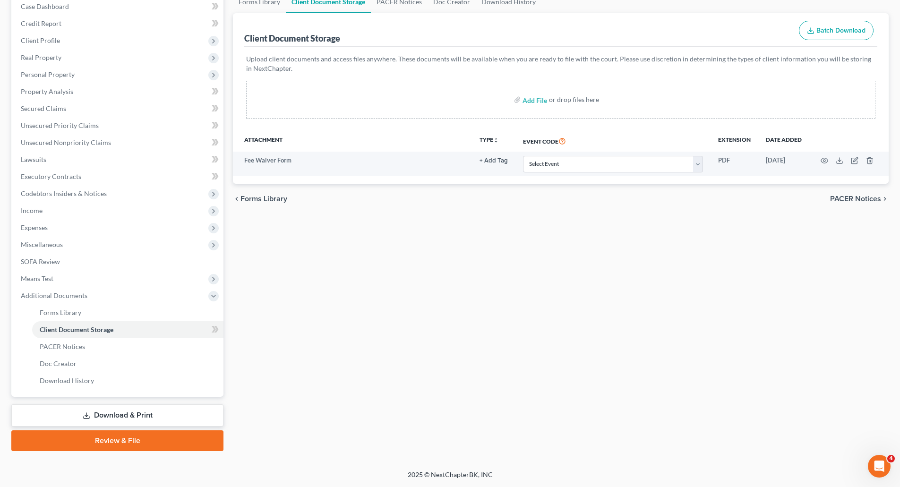
click at [484, 310] on div "Forms Library Client Document Storage PACER Notices Doc Creator Download Histor…" at bounding box center [560, 221] width 665 height 461
click at [56, 364] on span "Doc Creator" at bounding box center [58, 364] width 37 height 8
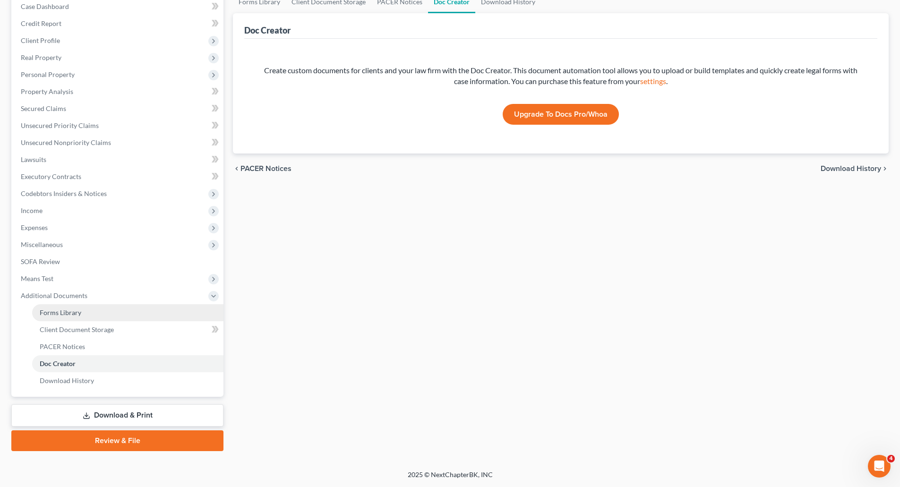
click at [60, 309] on span "Forms Library" at bounding box center [61, 313] width 42 height 8
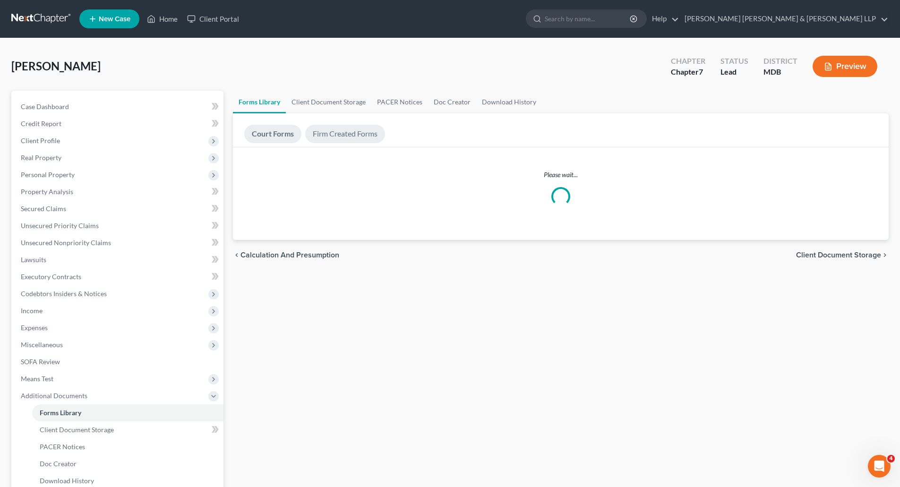
click at [338, 128] on link "Firm Created Forms" at bounding box center [345, 134] width 80 height 18
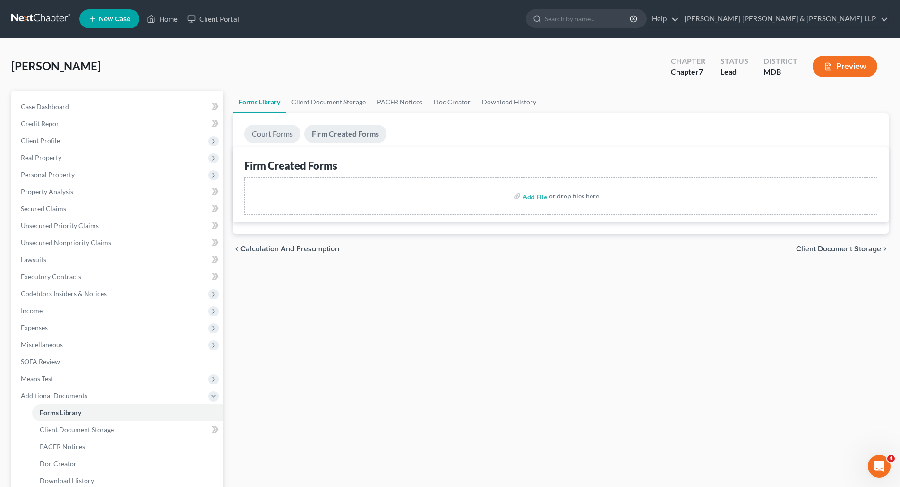
click at [281, 133] on link "Court Forms" at bounding box center [272, 134] width 56 height 18
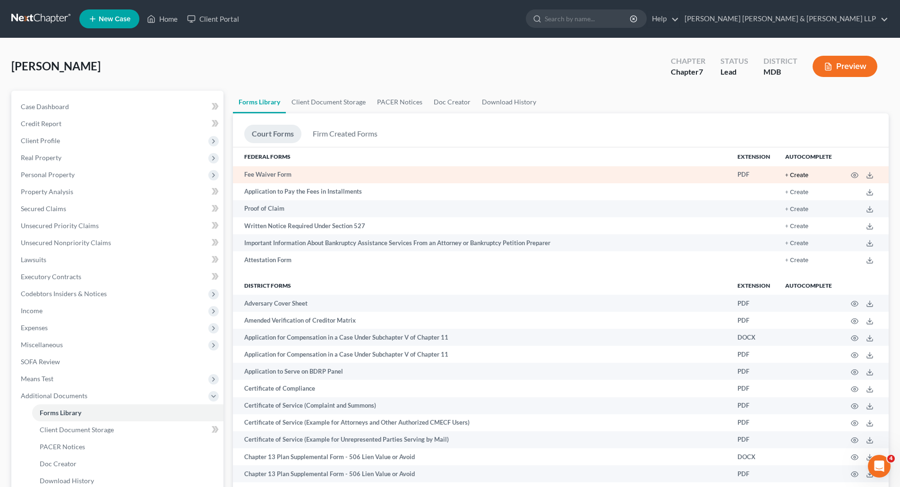
click at [801, 172] on button "+ Create" at bounding box center [796, 175] width 23 height 6
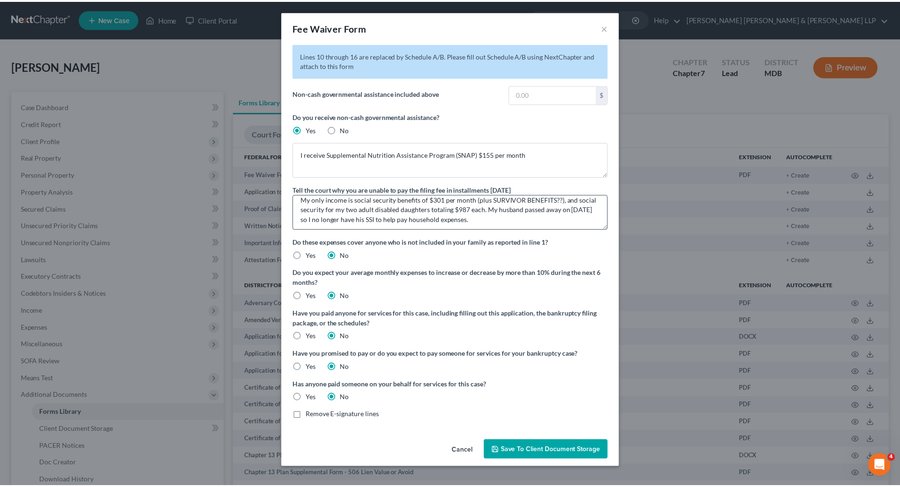
scroll to position [10, 0]
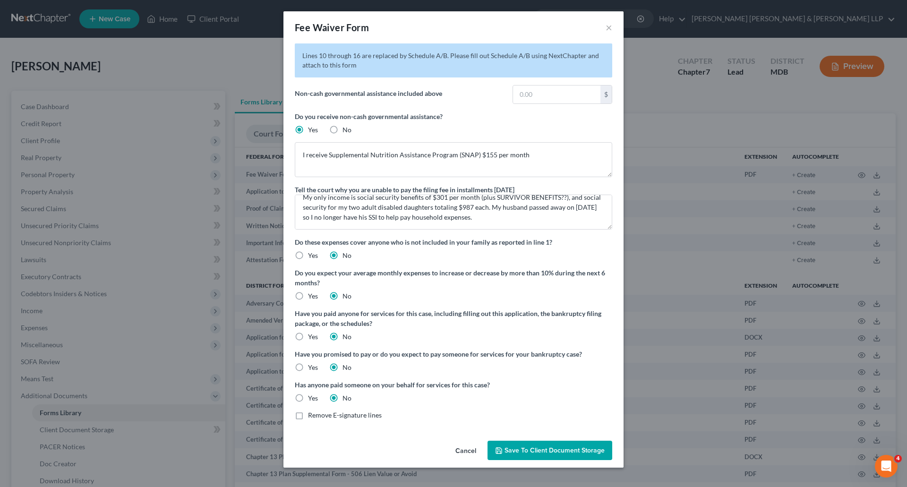
click at [524, 445] on button "Save to Client Document Storage" at bounding box center [550, 451] width 125 height 20
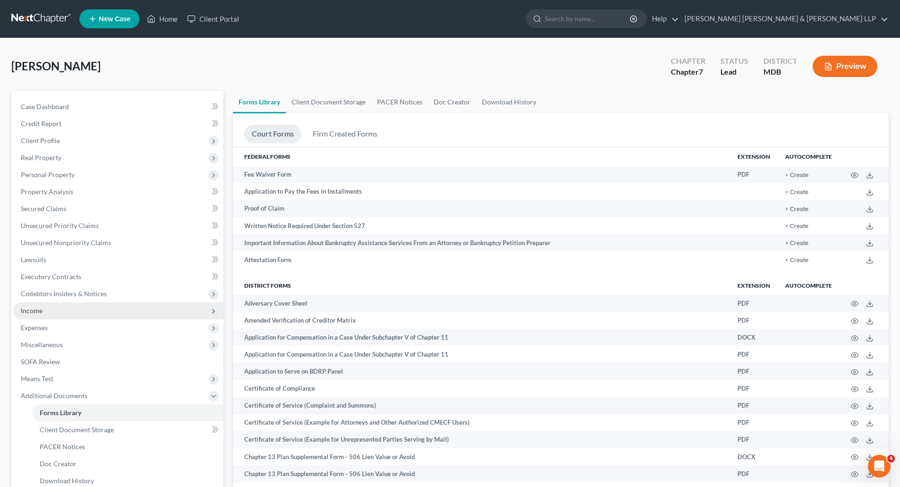
drag, startPoint x: 38, startPoint y: 311, endPoint x: 133, endPoint y: 313, distance: 94.5
click at [38, 311] on span "Income" at bounding box center [32, 311] width 22 height 8
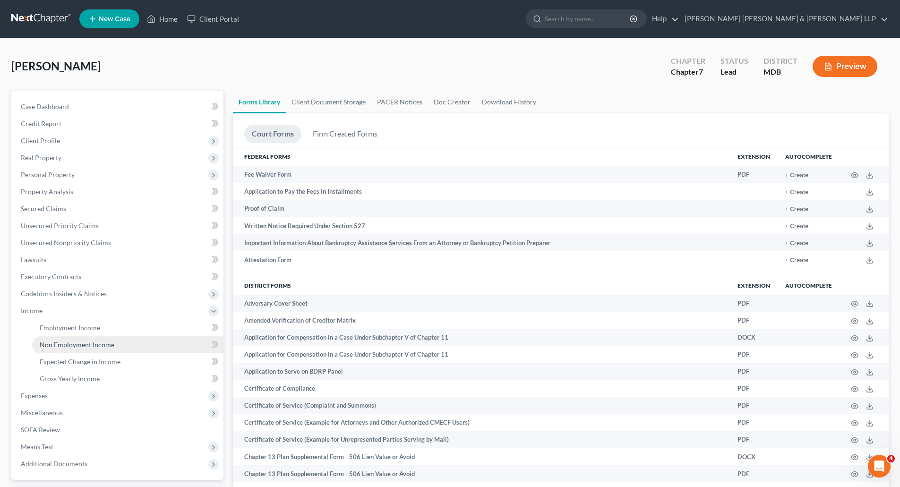
click at [80, 345] on span "Non Employment Income" at bounding box center [77, 345] width 75 height 8
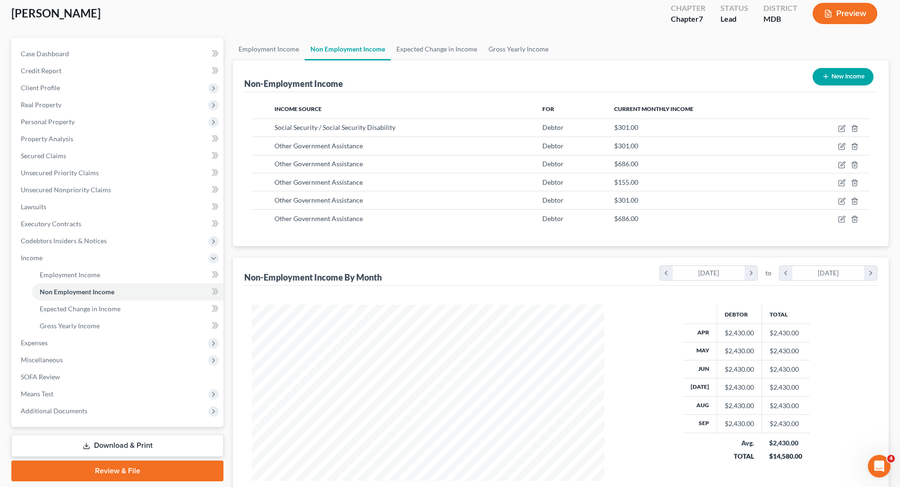
scroll to position [136, 0]
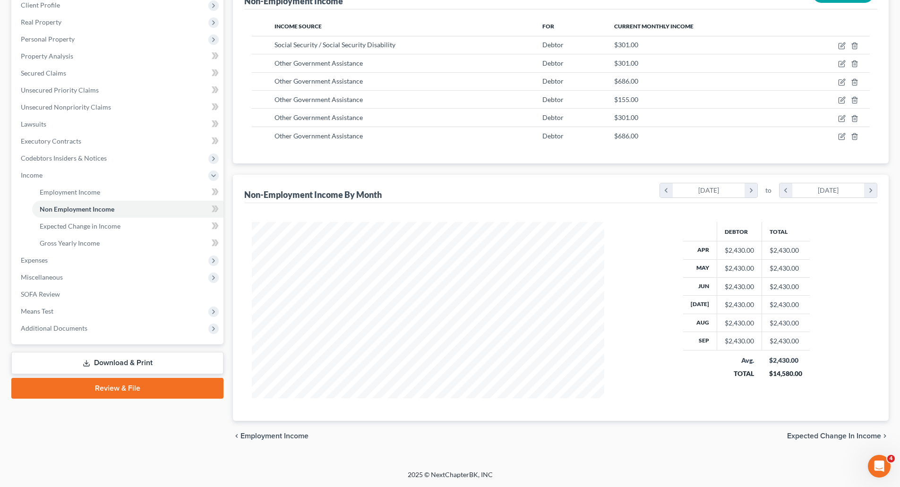
click at [794, 433] on span "Expected Change in Income" at bounding box center [834, 436] width 94 height 8
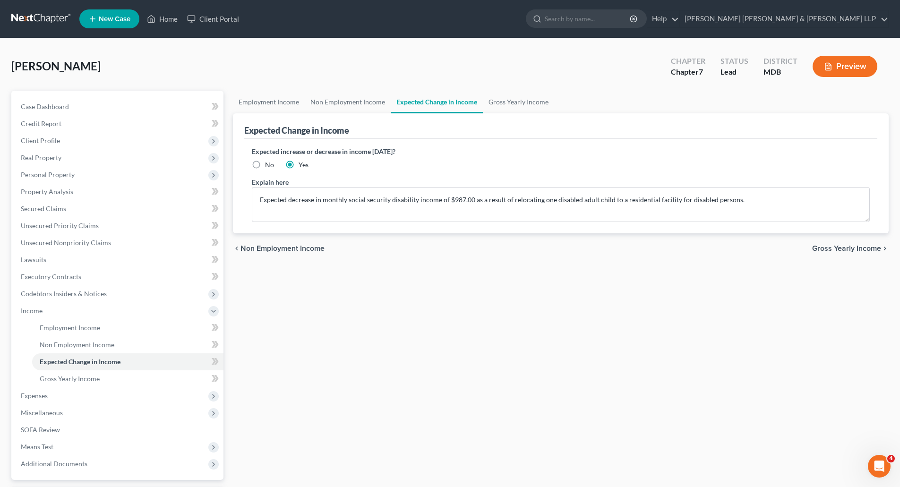
click at [265, 164] on label "No" at bounding box center [269, 164] width 9 height 9
click at [269, 164] on input "No" at bounding box center [272, 163] width 6 height 6
radio input "true"
drag, startPoint x: 261, startPoint y: 198, endPoint x: 748, endPoint y: 200, distance: 486.8
click at [748, 200] on textarea "Expected decrease in monthly social security disability income of $987.00 as a …" at bounding box center [561, 204] width 618 height 35
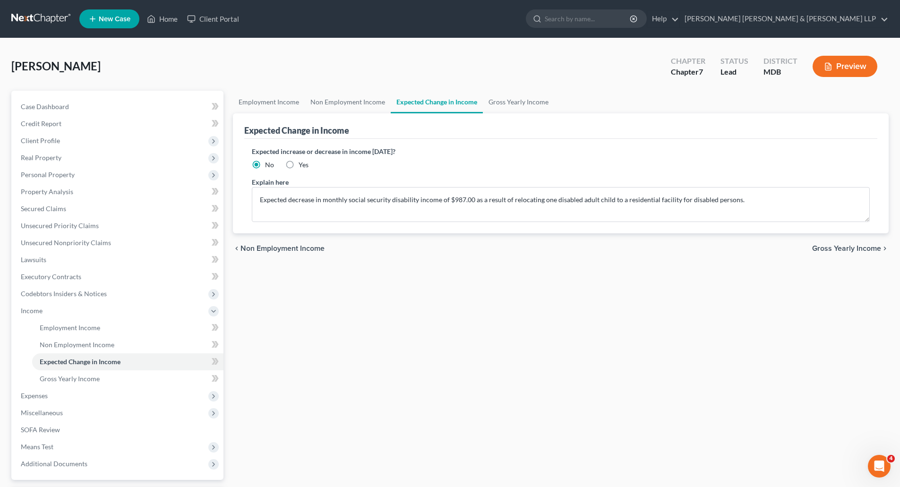
click at [299, 164] on label "Yes" at bounding box center [304, 164] width 10 height 9
click at [302, 164] on input "Yes" at bounding box center [305, 163] width 6 height 6
radio input "true"
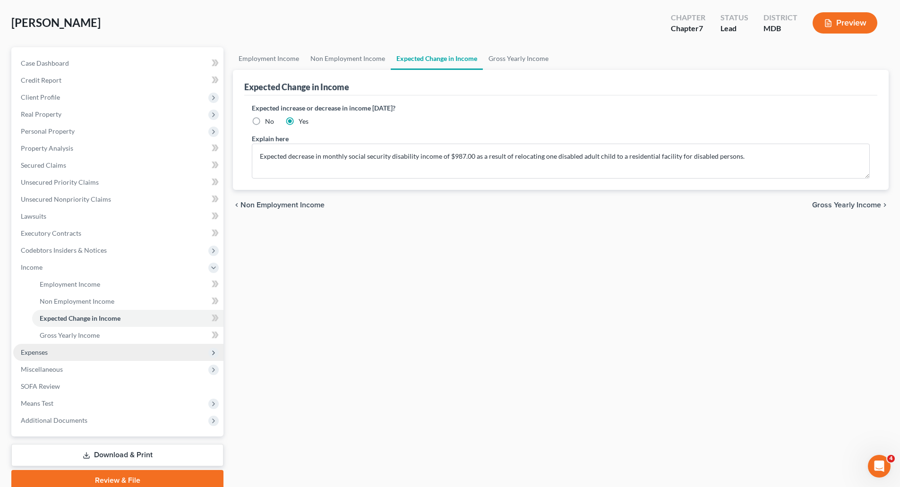
scroll to position [83, 0]
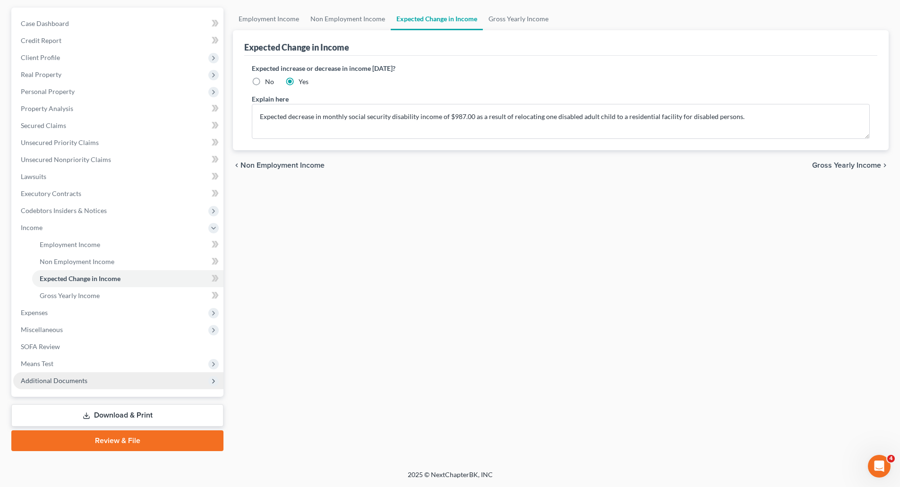
drag, startPoint x: 52, startPoint y: 374, endPoint x: 56, endPoint y: 377, distance: 5.1
click at [52, 374] on span "Additional Documents" at bounding box center [118, 380] width 210 height 17
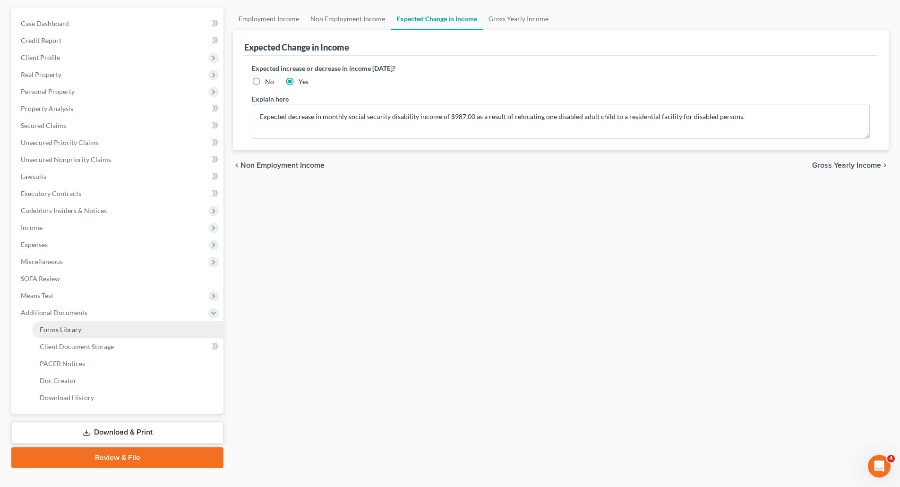
click at [64, 335] on link "Forms Library" at bounding box center [127, 329] width 191 height 17
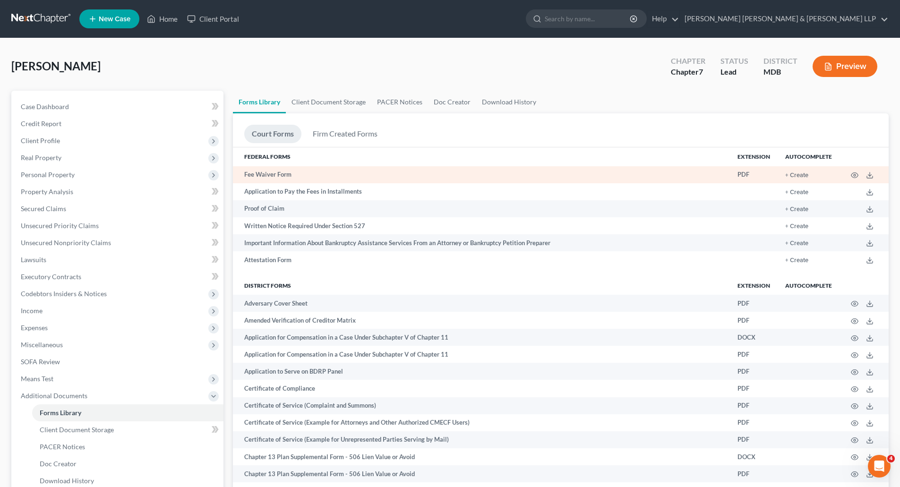
click at [874, 174] on td at bounding box center [864, 174] width 49 height 17
click at [871, 174] on icon at bounding box center [870, 176] width 8 height 8
click at [855, 177] on icon "button" at bounding box center [855, 176] width 8 height 8
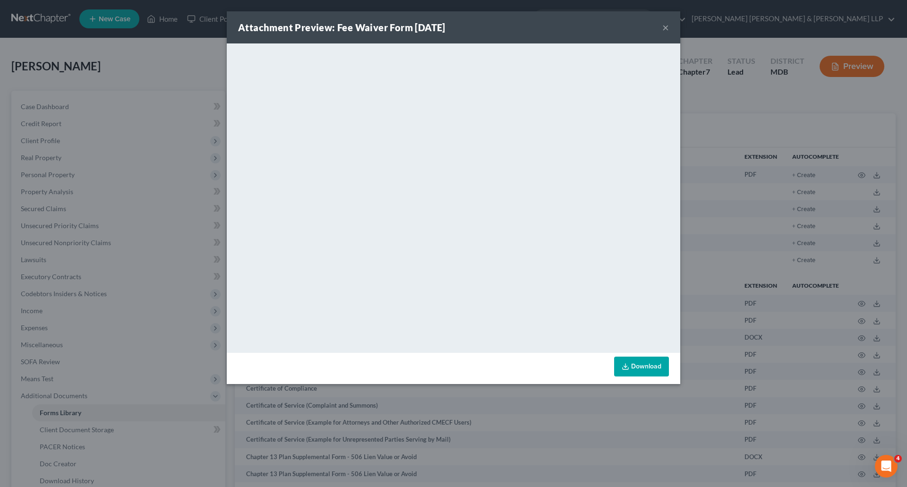
click at [533, 396] on div "Attachment Preview: Fee Waiver Form 10/15/2025 × <object ng-attr-data='https://…" at bounding box center [453, 243] width 907 height 487
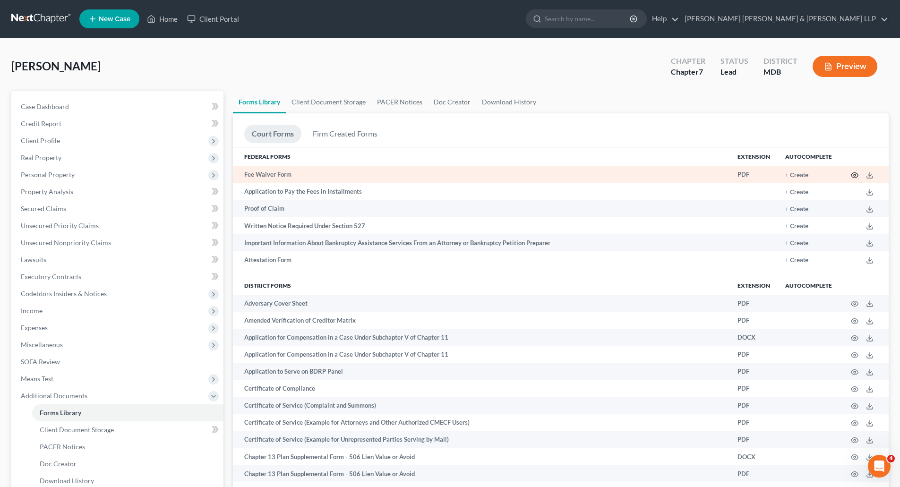
click at [851, 172] on icon "button" at bounding box center [855, 176] width 8 height 8
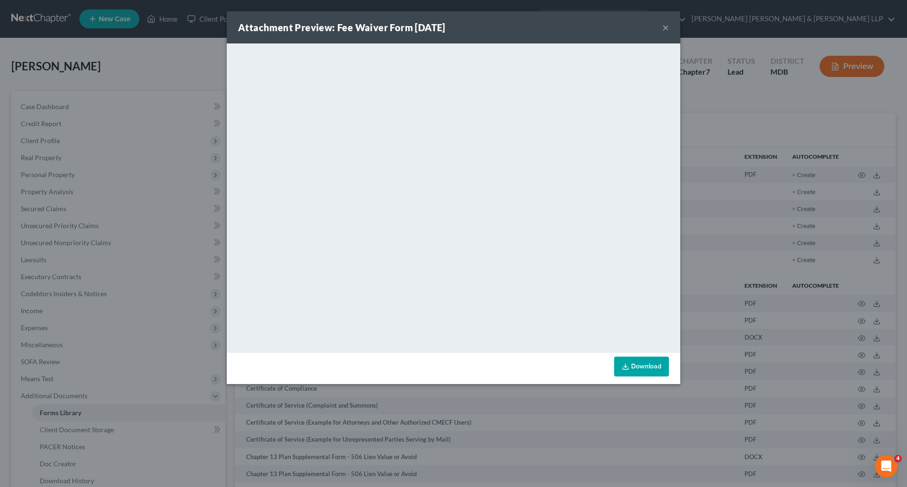
click at [643, 359] on link "Download" at bounding box center [641, 367] width 55 height 20
click at [671, 29] on div "Attachment Preview: Fee Waiver Form 10/15/2025 ×" at bounding box center [454, 27] width 454 height 32
click at [668, 29] on button "×" at bounding box center [666, 27] width 7 height 11
